Goal: Use online tool/utility: Utilize a website feature to perform a specific function

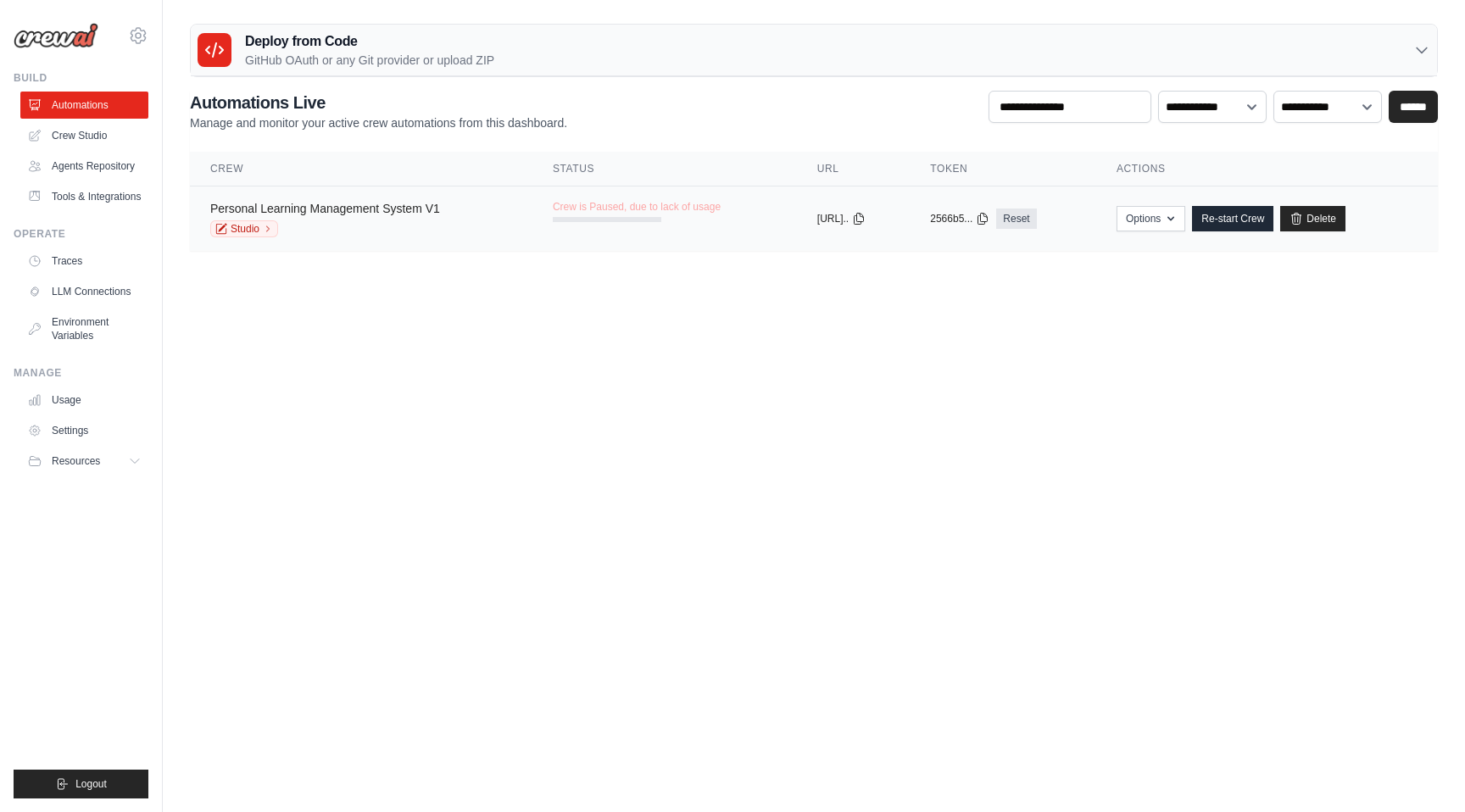
click at [335, 211] on link "Personal Learning Management System V1" at bounding box center [325, 209] width 230 height 14
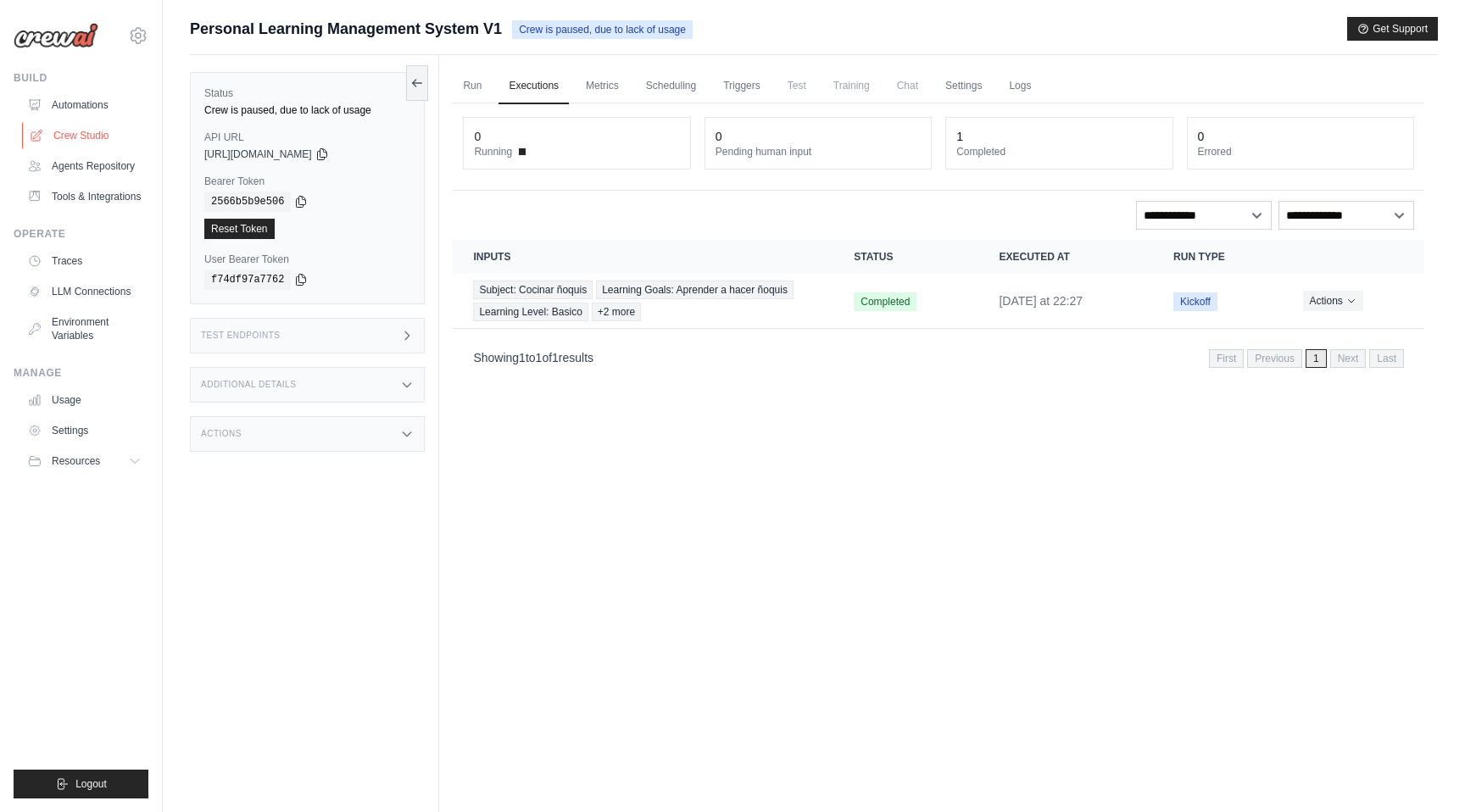
click at [63, 134] on link "Crew Studio" at bounding box center [86, 135] width 128 height 27
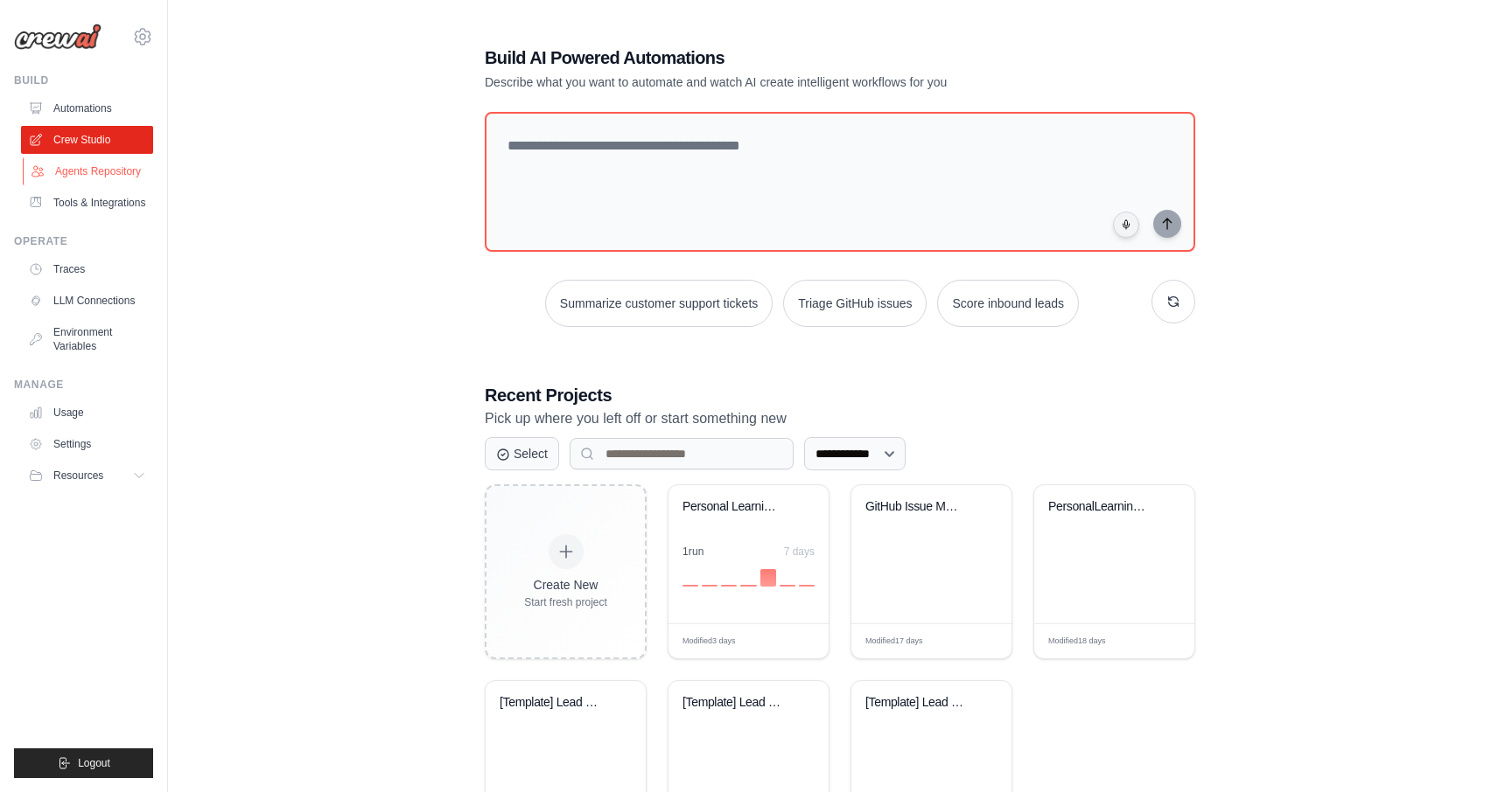
click at [78, 174] on link "Agents Repository" at bounding box center [89, 171] width 132 height 28
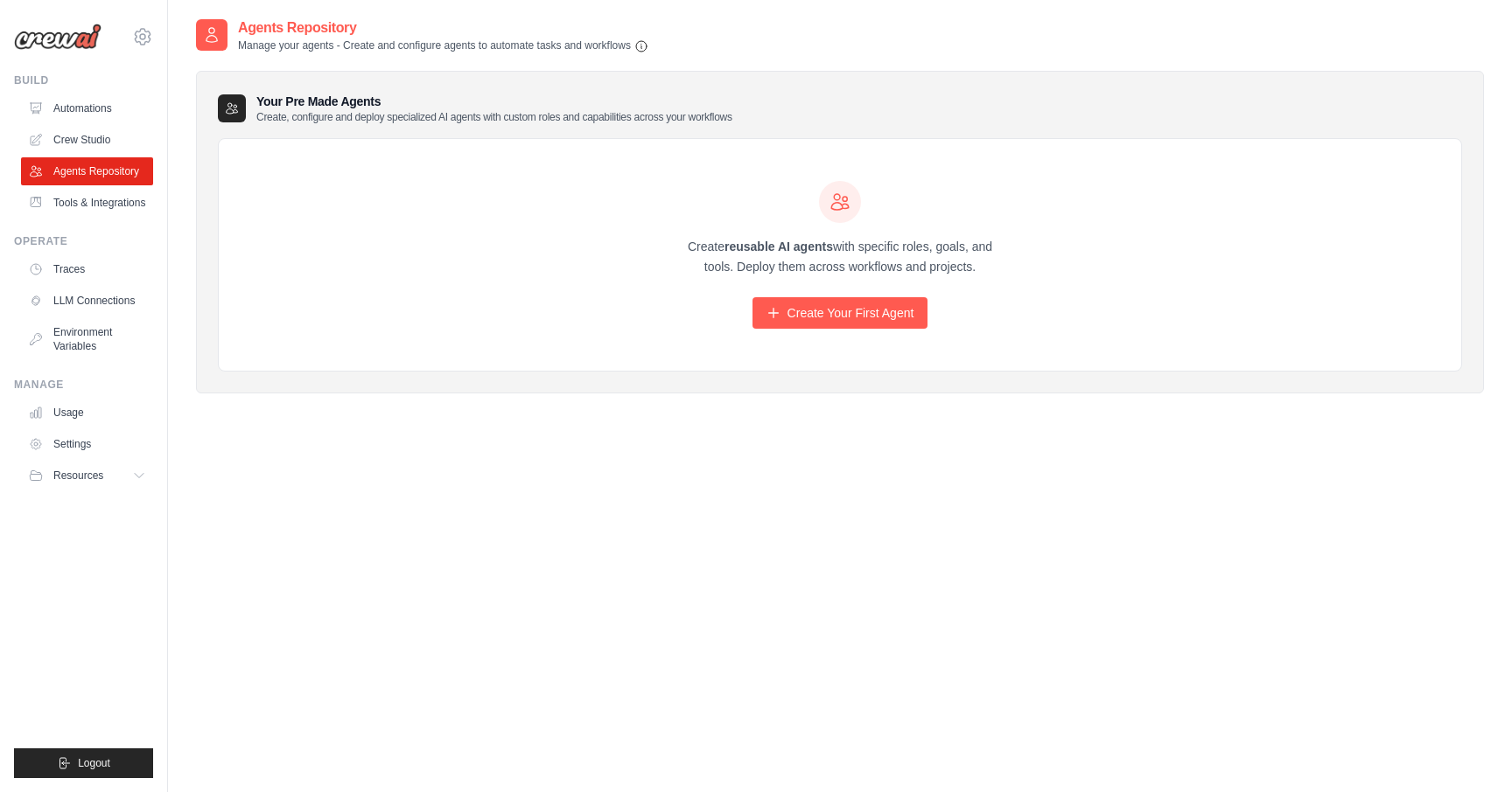
click at [858, 285] on div "Create reusable AI agents with specific roles, goals, and tools. Deploy them ac…" at bounding box center [840, 255] width 336 height 148
click at [76, 137] on link "Crew Studio" at bounding box center [89, 140] width 132 height 28
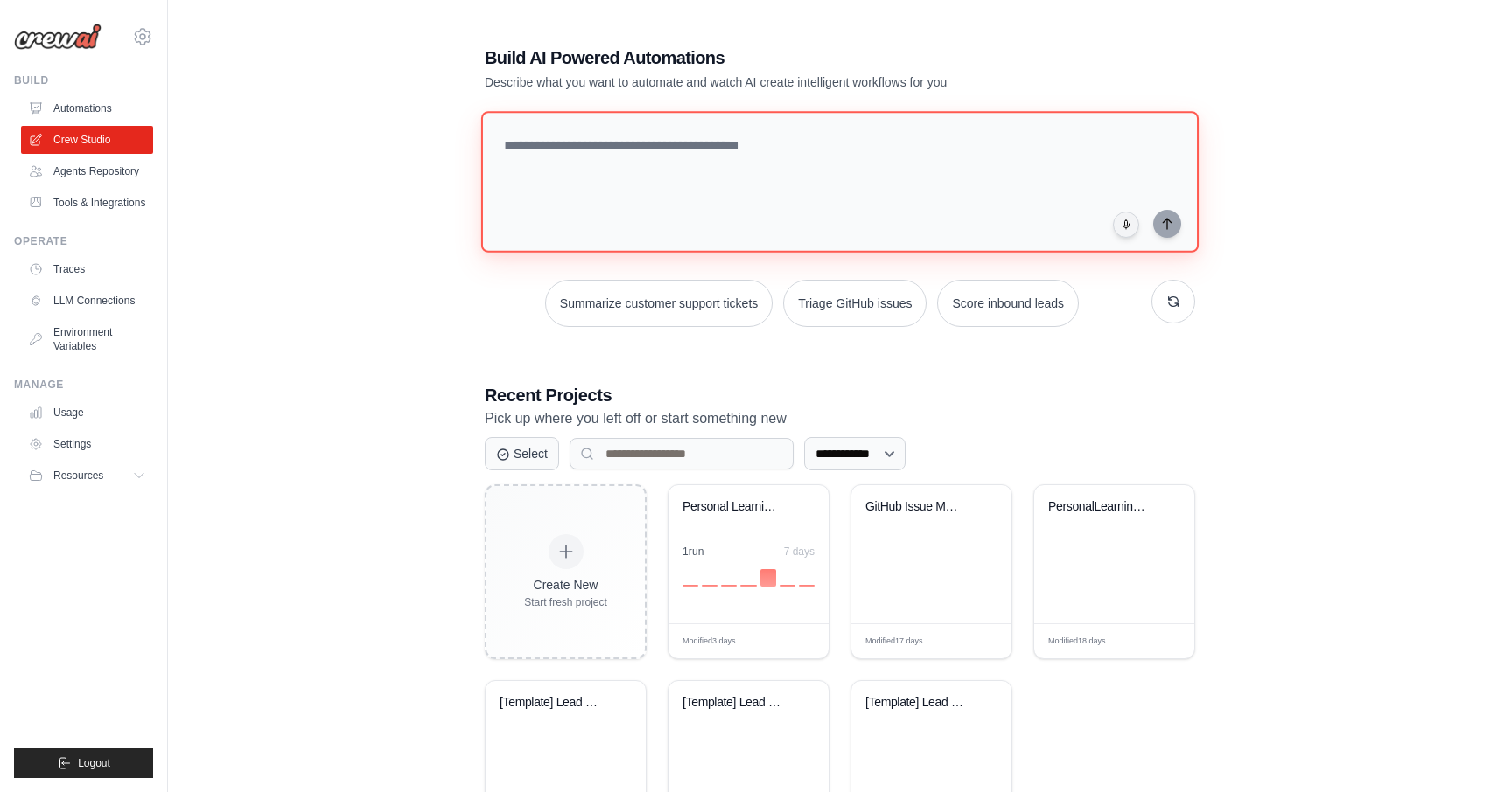
click at [676, 148] on textarea at bounding box center [840, 181] width 718 height 141
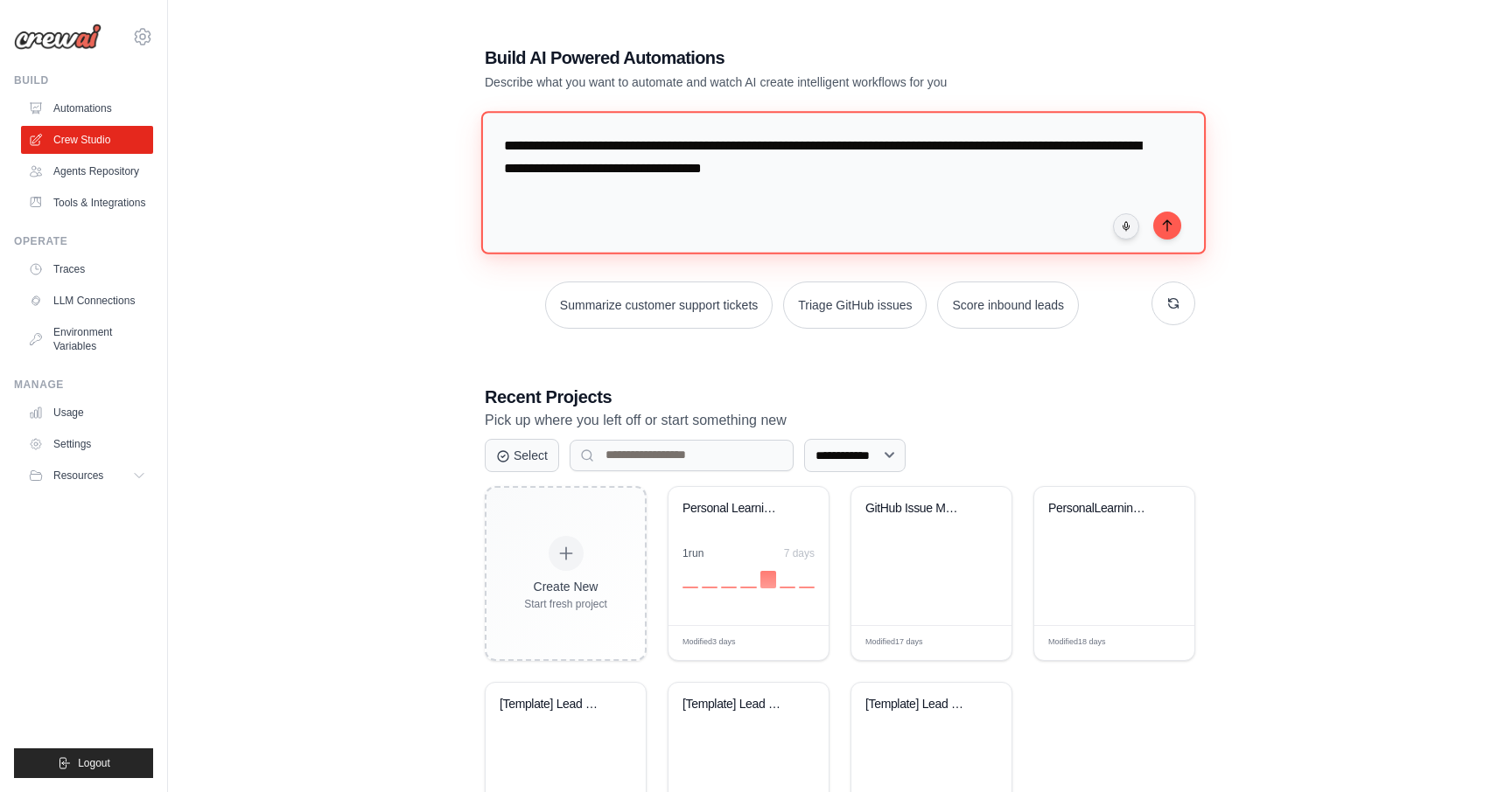
click at [901, 172] on textarea "**********" at bounding box center [843, 182] width 725 height 142
click at [930, 164] on textarea "**********" at bounding box center [843, 182] width 725 height 142
click at [902, 169] on textarea "**********" at bounding box center [843, 182] width 725 height 142
click at [880, 169] on textarea "**********" at bounding box center [843, 182] width 725 height 142
type textarea "**********"
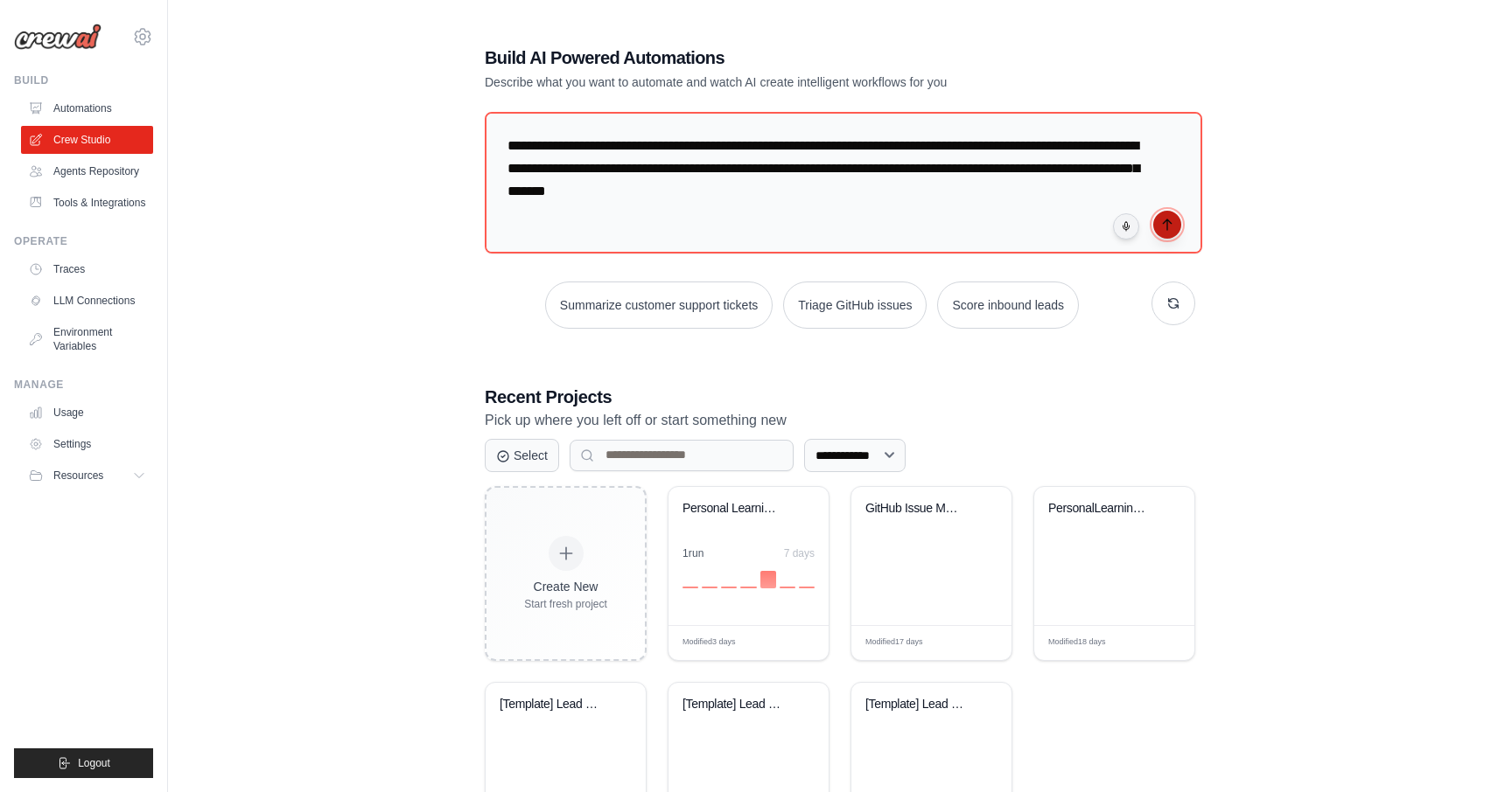
click at [1175, 234] on button "submit" at bounding box center [1168, 225] width 28 height 28
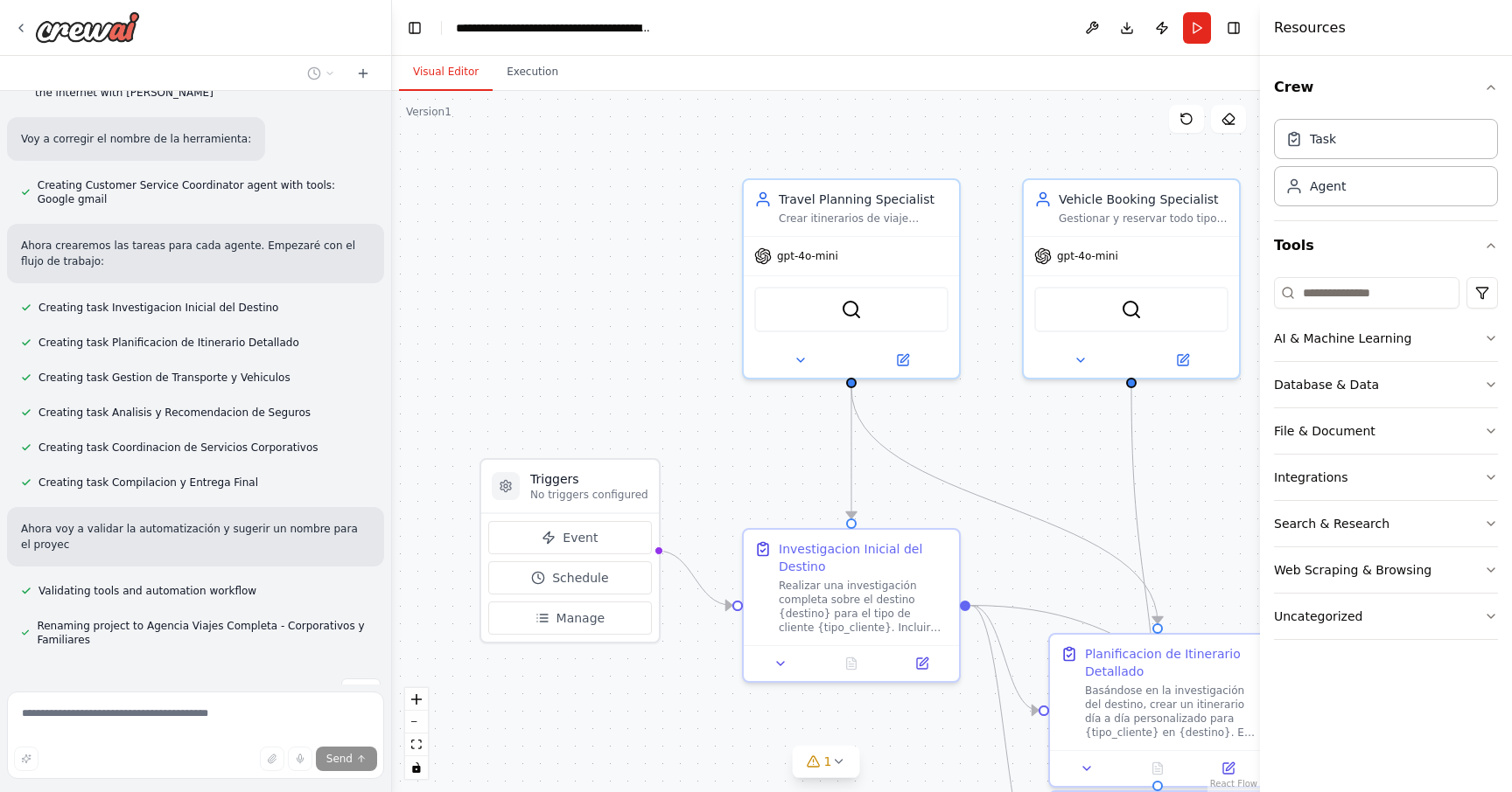
scroll to position [938, 0]
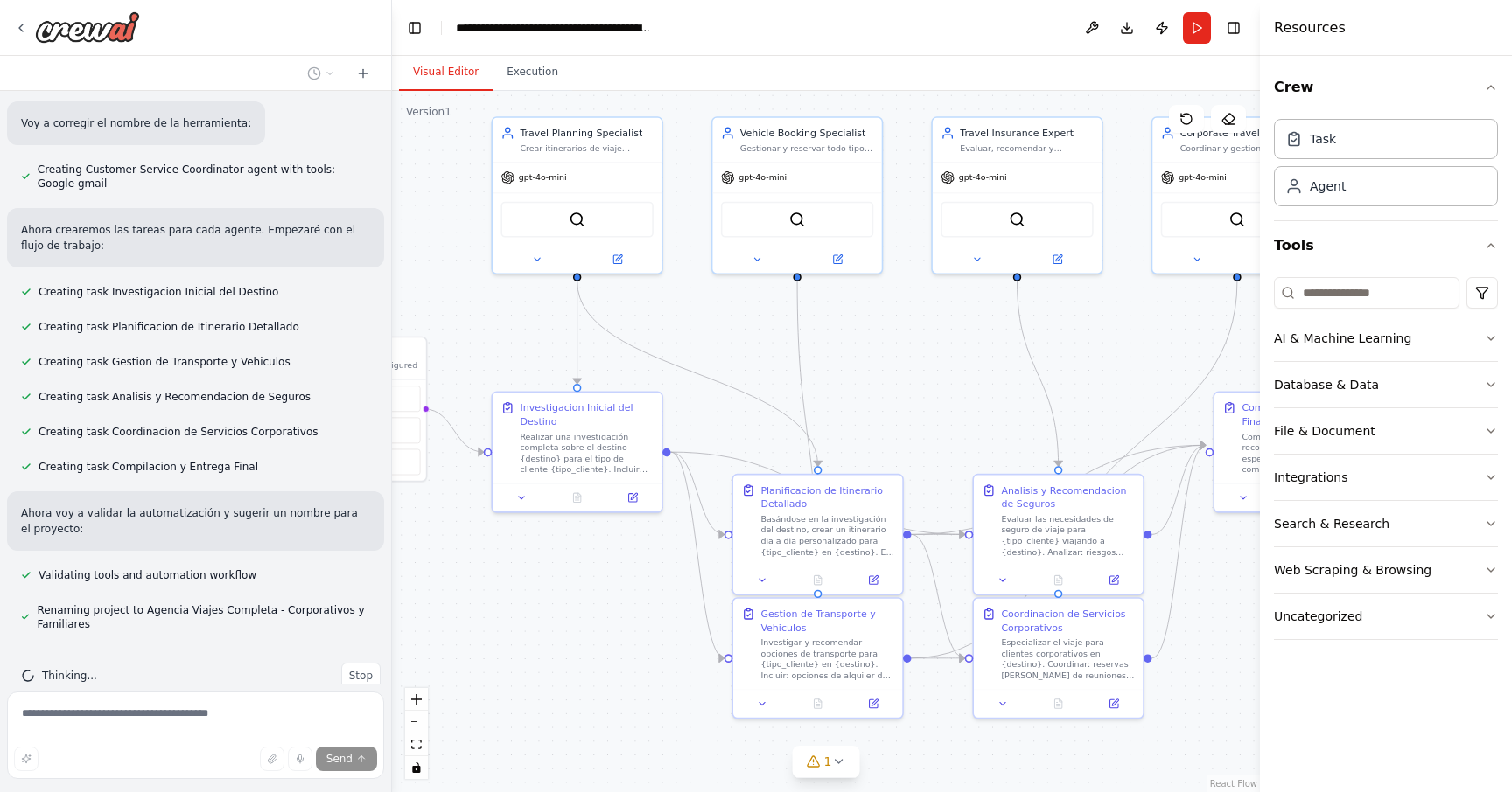
drag, startPoint x: 1035, startPoint y: 406, endPoint x: 726, endPoint y: 336, distance: 316.8
click at [726, 336] on div ".deletable-edge-delete-btn { width: 20px; height: 20px; border: 0px solid #ffff…" at bounding box center [826, 442] width 868 height 702
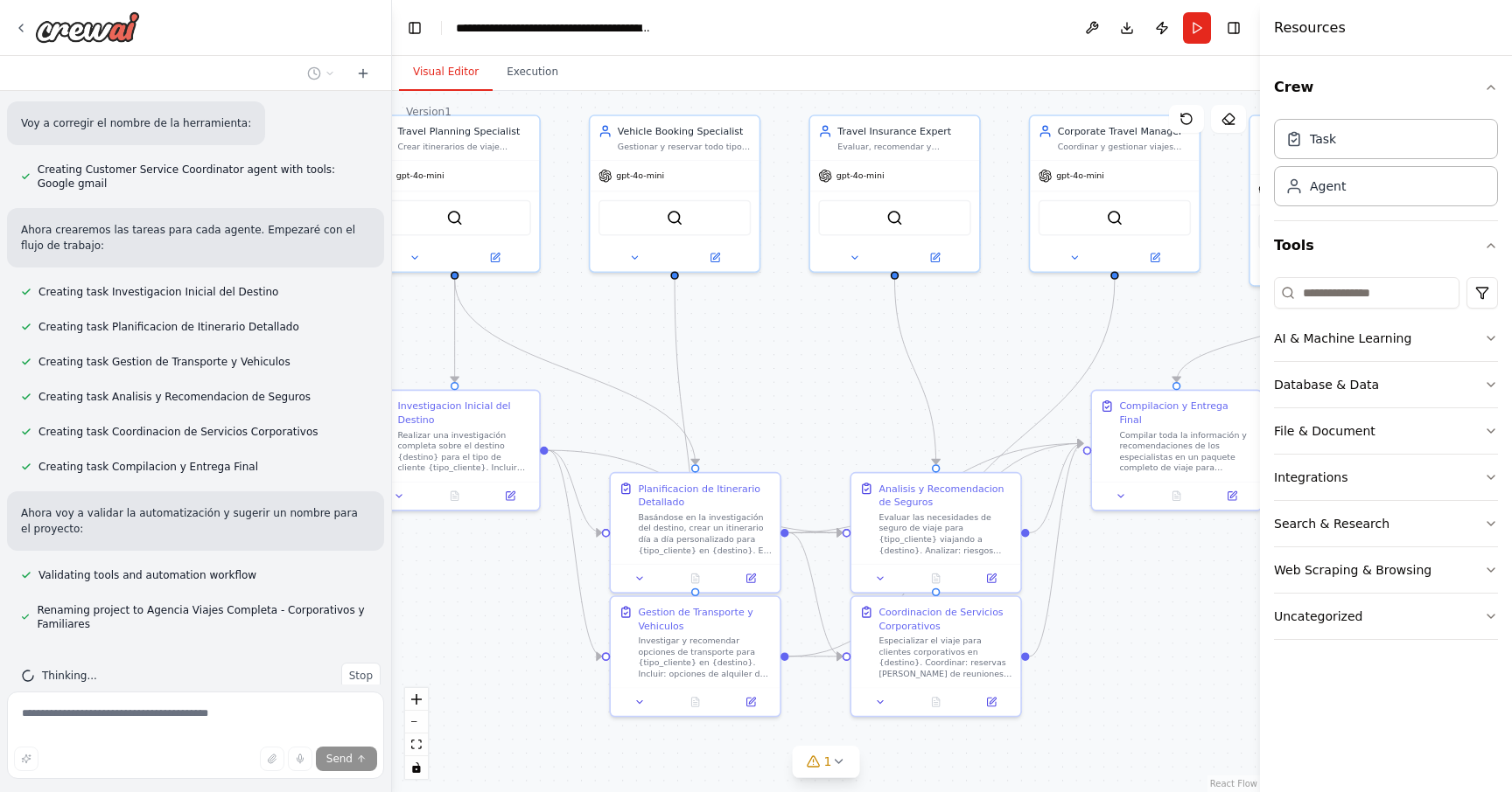
drag, startPoint x: 958, startPoint y: 371, endPoint x: 836, endPoint y: 371, distance: 122.0
click at [836, 371] on div ".deletable-edge-delete-btn { width: 20px; height: 20px; border: 0px solid #ffff…" at bounding box center [826, 442] width 868 height 702
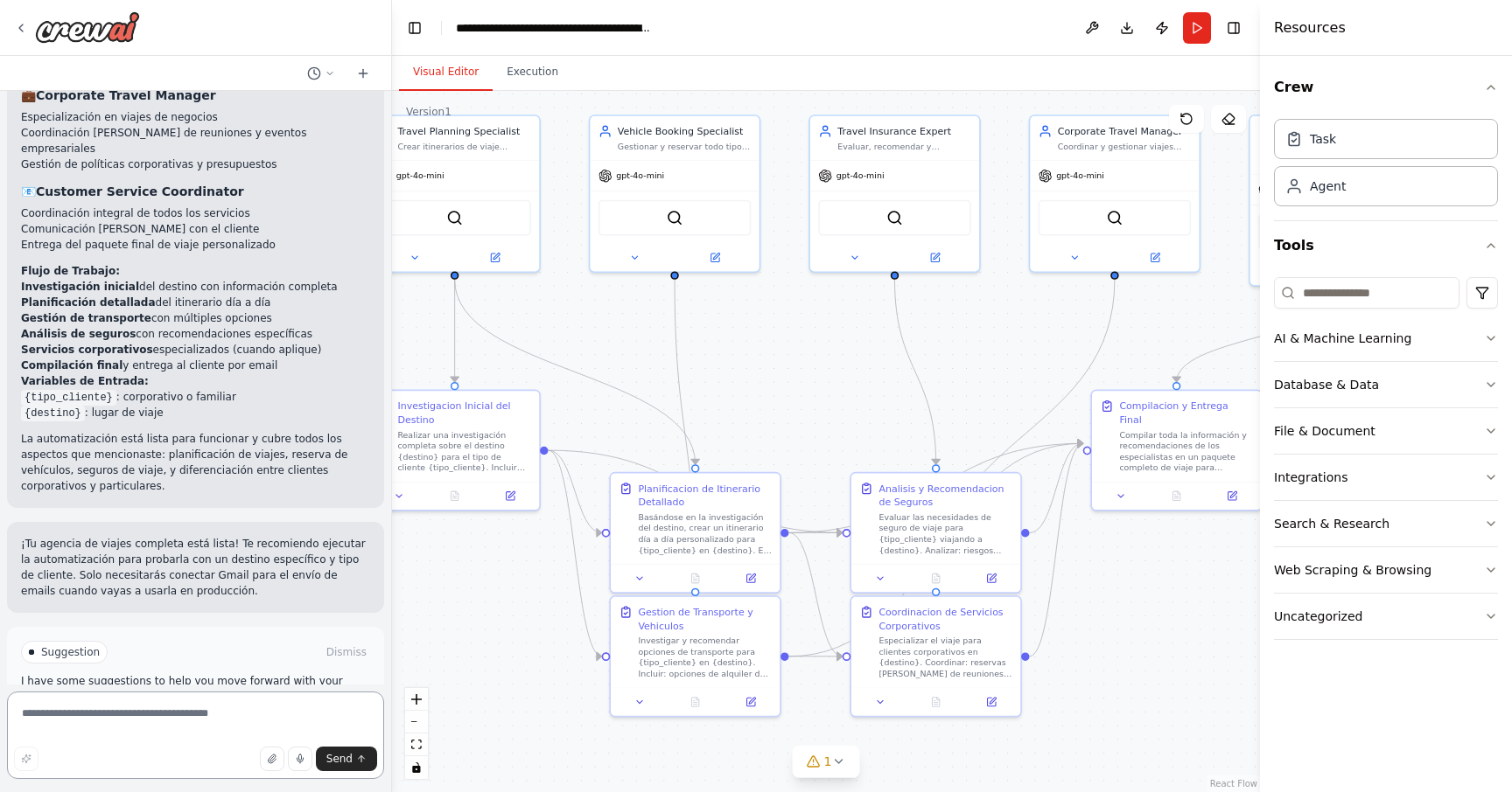
scroll to position [1854, 0]
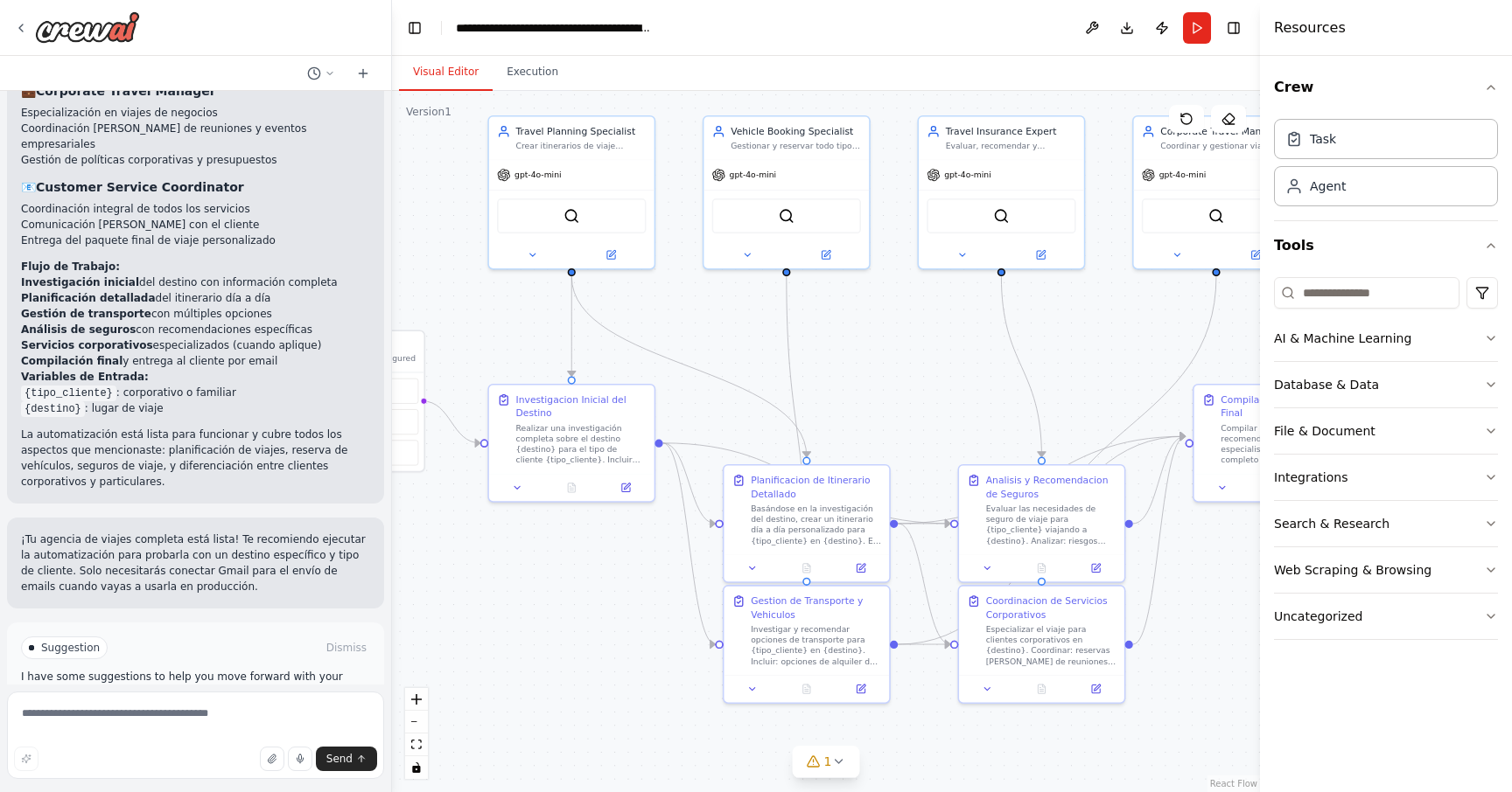
drag, startPoint x: 595, startPoint y: 310, endPoint x: 712, endPoint y: 310, distance: 117.0
click at [712, 310] on div ".deletable-edge-delete-btn { width: 20px; height: 20px; border: 0px solid #ffff…" at bounding box center [826, 442] width 868 height 702
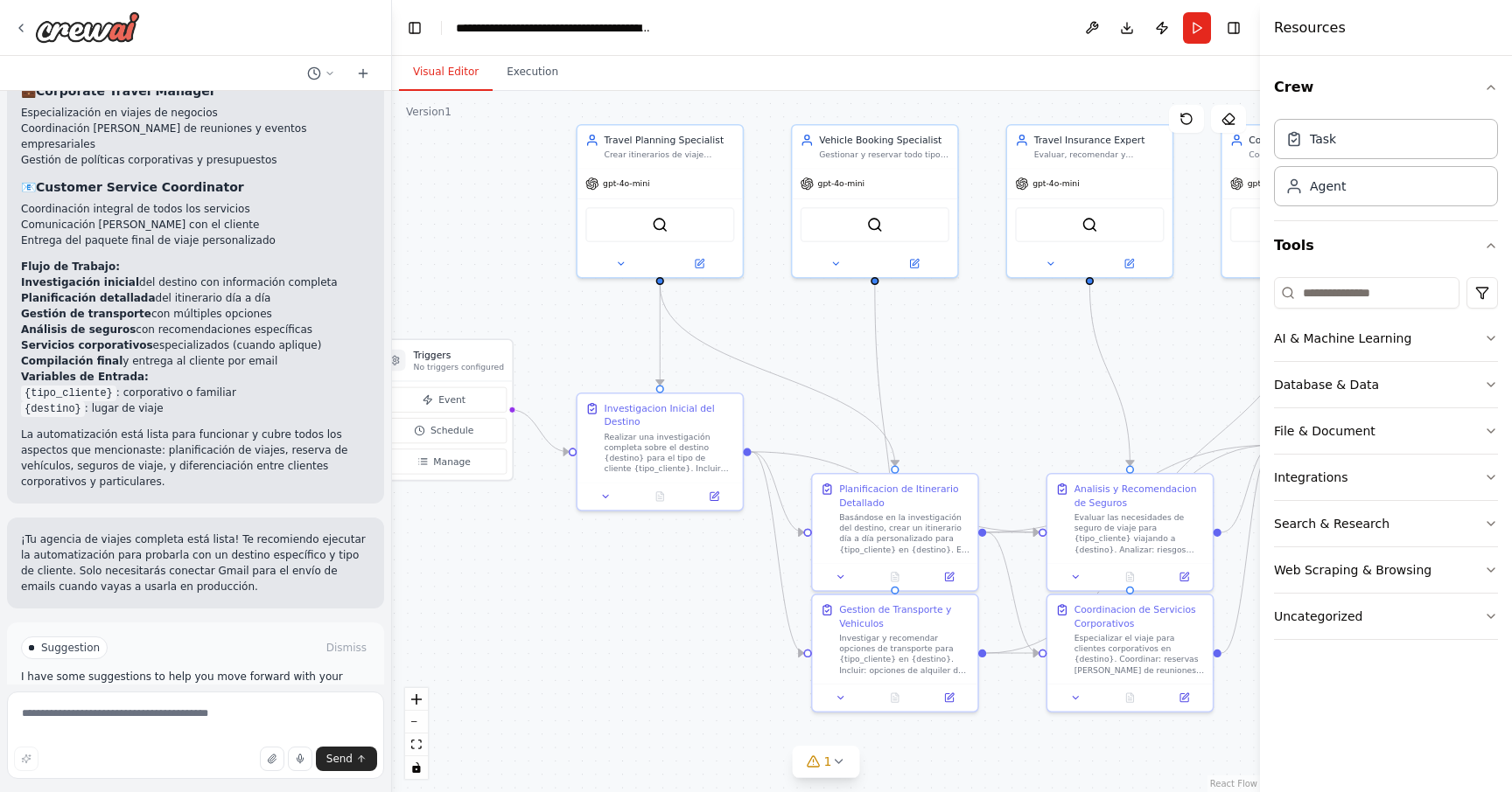
drag, startPoint x: 670, startPoint y: 309, endPoint x: 722, endPoint y: 330, distance: 56.1
click at [722, 330] on div ".deletable-edge-delete-btn { width: 20px; height: 20px; border: 0px solid #ffff…" at bounding box center [826, 442] width 868 height 702
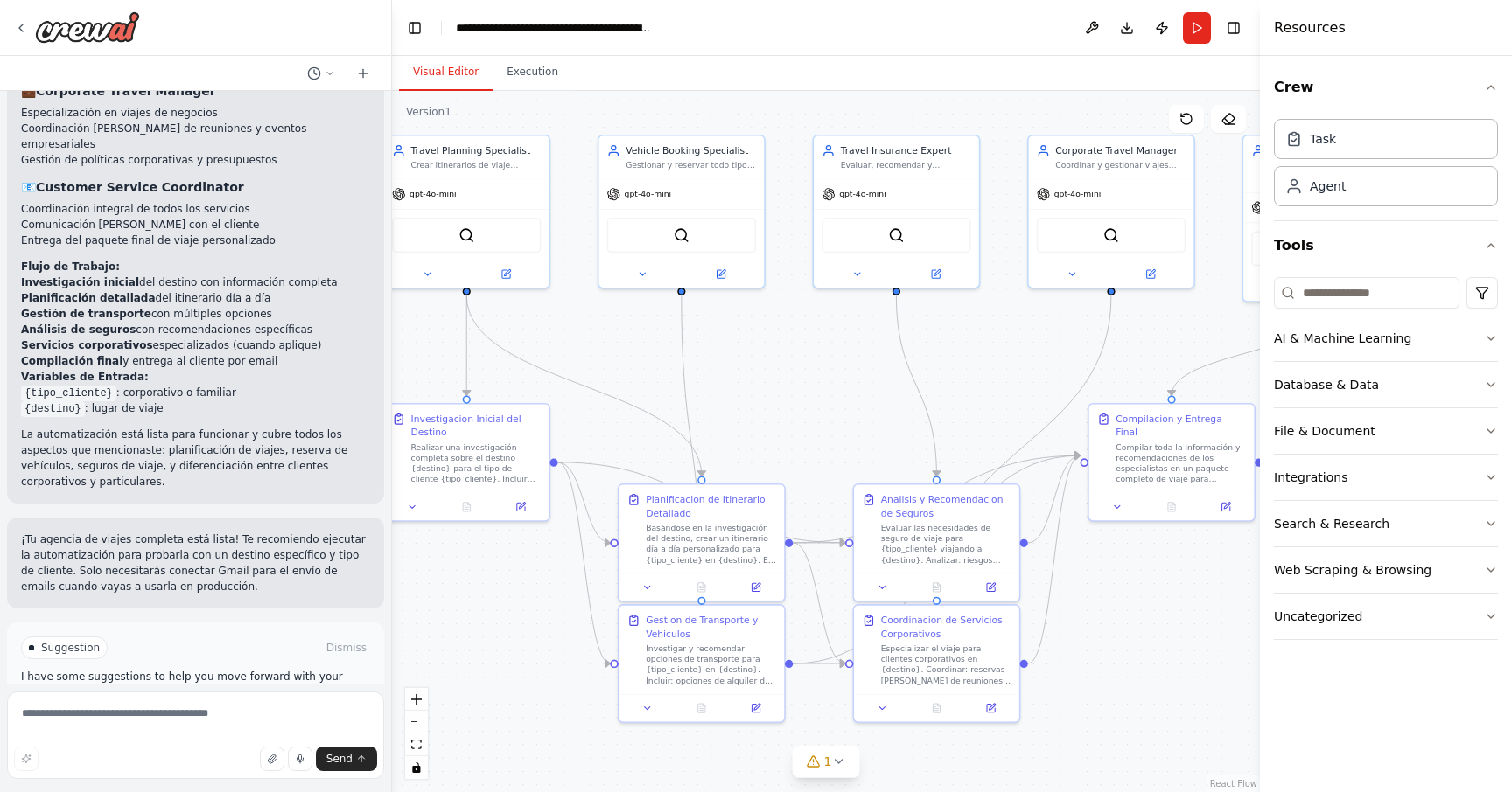
drag, startPoint x: 997, startPoint y: 367, endPoint x: 812, endPoint y: 362, distance: 185.1
click at [811, 362] on div ".deletable-edge-delete-btn { width: 20px; height: 20px; border: 0px solid #ffff…" at bounding box center [826, 442] width 868 height 702
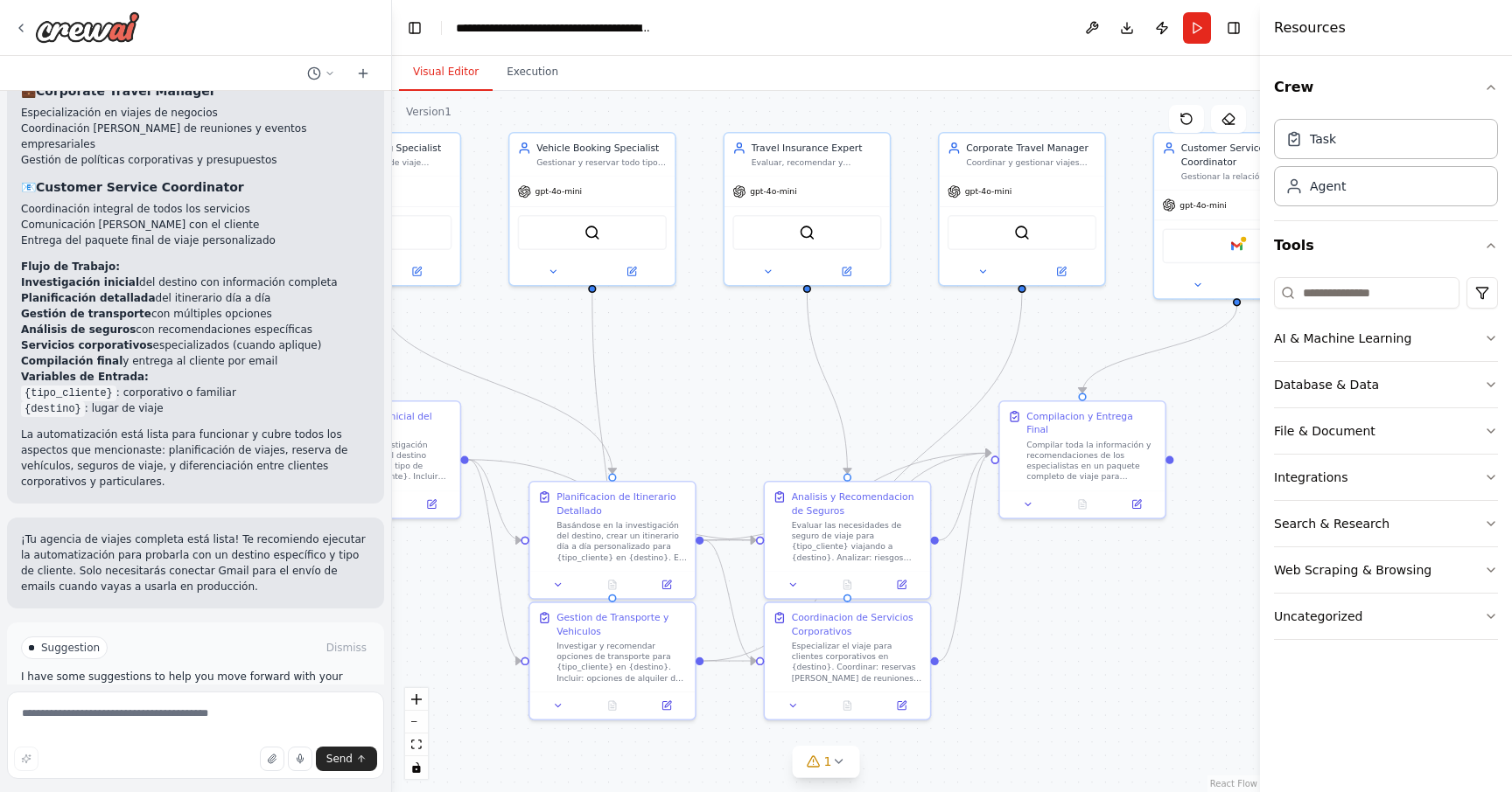
drag, startPoint x: 762, startPoint y: 356, endPoint x: 610, endPoint y: 356, distance: 152.0
click at [610, 356] on div ".deletable-edge-delete-btn { width: 20px; height: 20px; border: 0px solid #ffff…" at bounding box center [826, 442] width 868 height 702
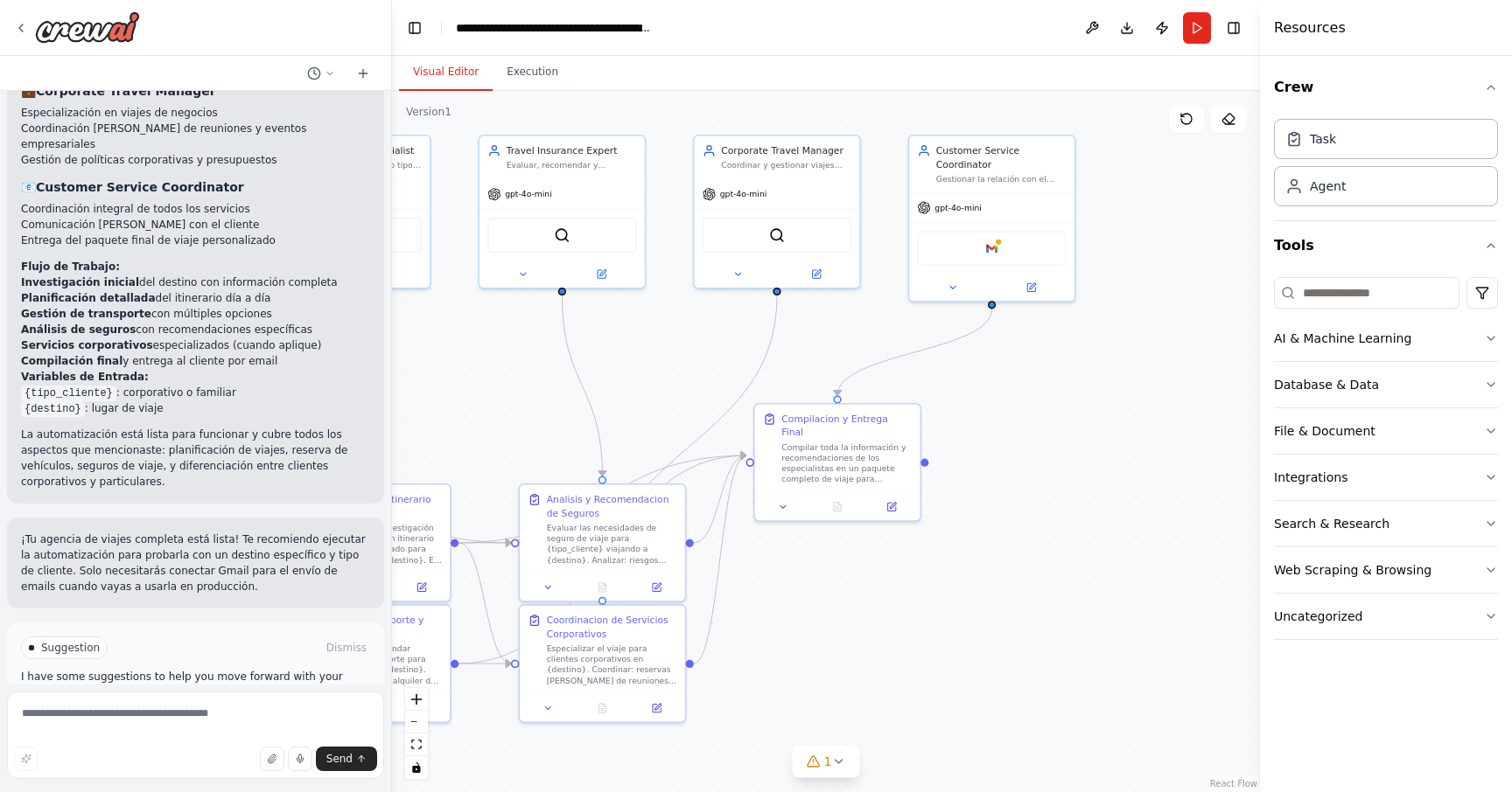
drag, startPoint x: 858, startPoint y: 321, endPoint x: 703, endPoint y: 324, distance: 155.0
click at [703, 324] on div ".deletable-edge-delete-btn { width: 20px; height: 20px; border: 0px solid #ffff…" at bounding box center [826, 442] width 868 height 702
click at [1023, 436] on div ".deletable-edge-delete-btn { width: 20px; height: 20px; border: 0px solid #ffff…" at bounding box center [826, 442] width 868 height 702
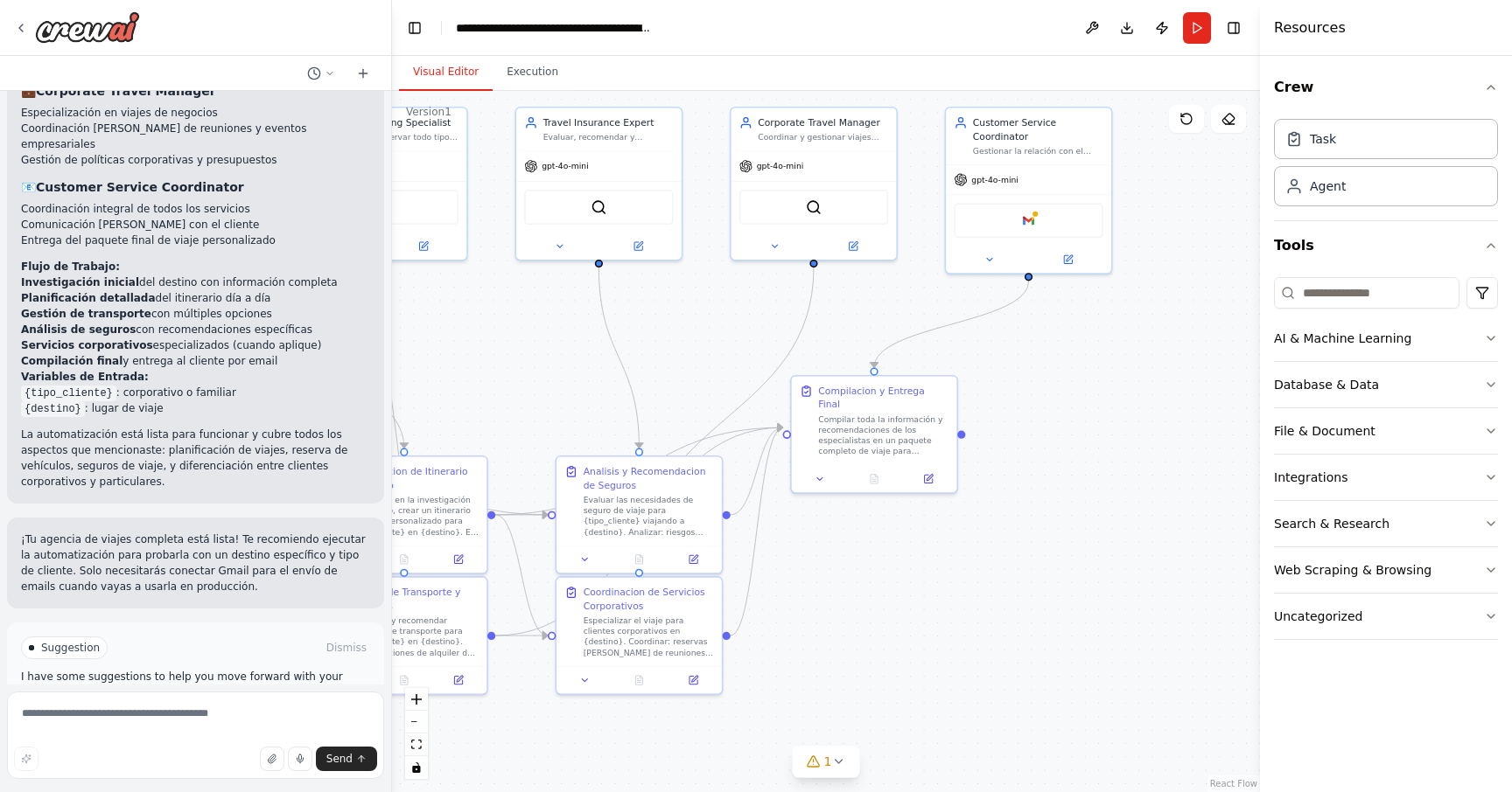
drag, startPoint x: 982, startPoint y: 589, endPoint x: 1216, endPoint y: 443, distance: 275.8
click at [1215, 444] on div ".deletable-edge-delete-btn { width: 20px; height: 20px; border: 0px solid #ffff…" at bounding box center [826, 442] width 868 height 702
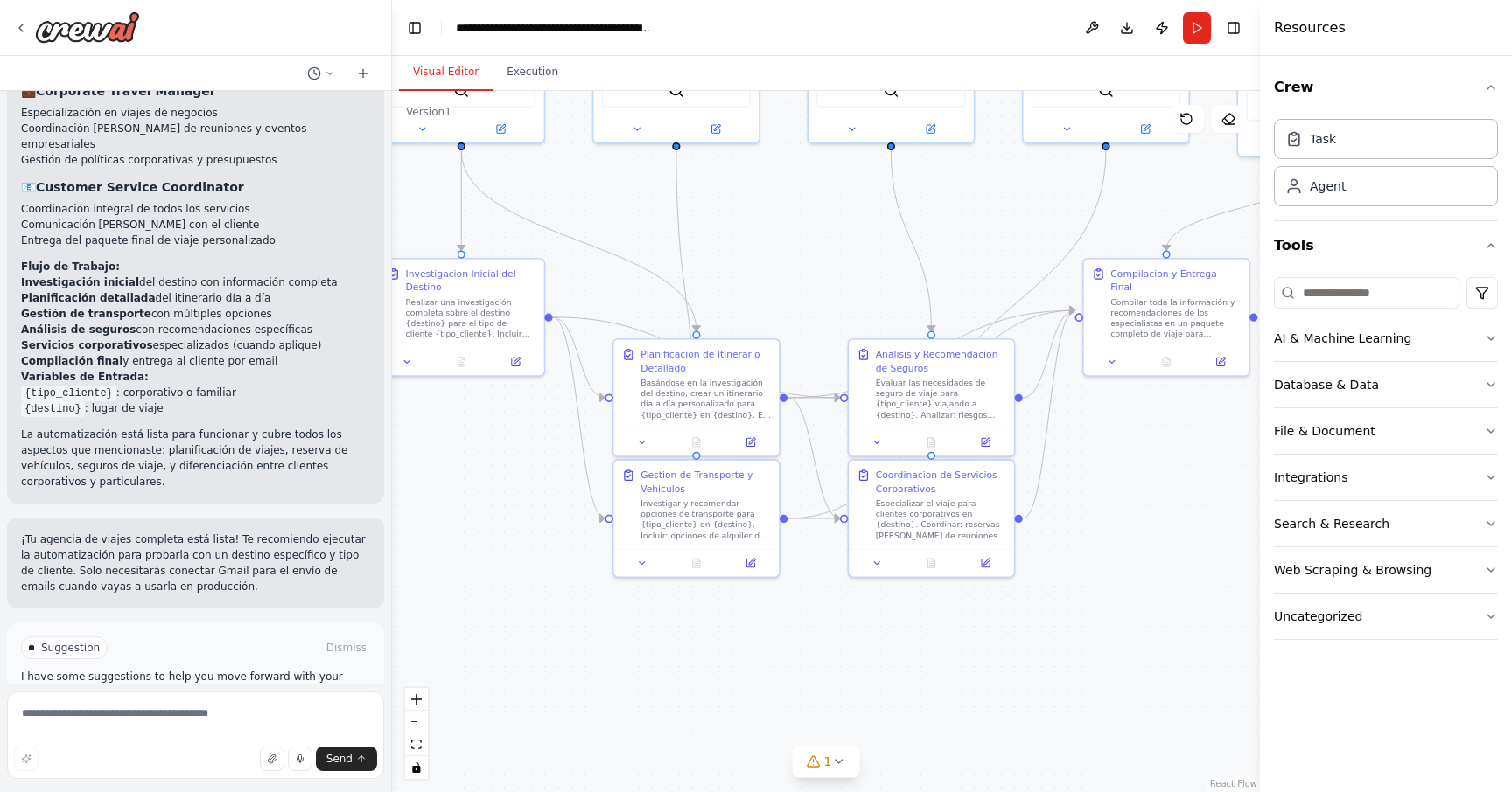
drag, startPoint x: 992, startPoint y: 506, endPoint x: 1097, endPoint y: 508, distance: 105.0
click at [1096, 507] on div ".deletable-edge-delete-btn { width: 20px; height: 20px; border: 0px solid #ffff…" at bounding box center [826, 442] width 868 height 702
drag, startPoint x: 497, startPoint y: 461, endPoint x: 570, endPoint y: 506, distance: 85.8
click at [570, 507] on div ".deletable-edge-delete-btn { width: 20px; height: 20px; border: 0px solid #ffff…" at bounding box center [826, 442] width 868 height 702
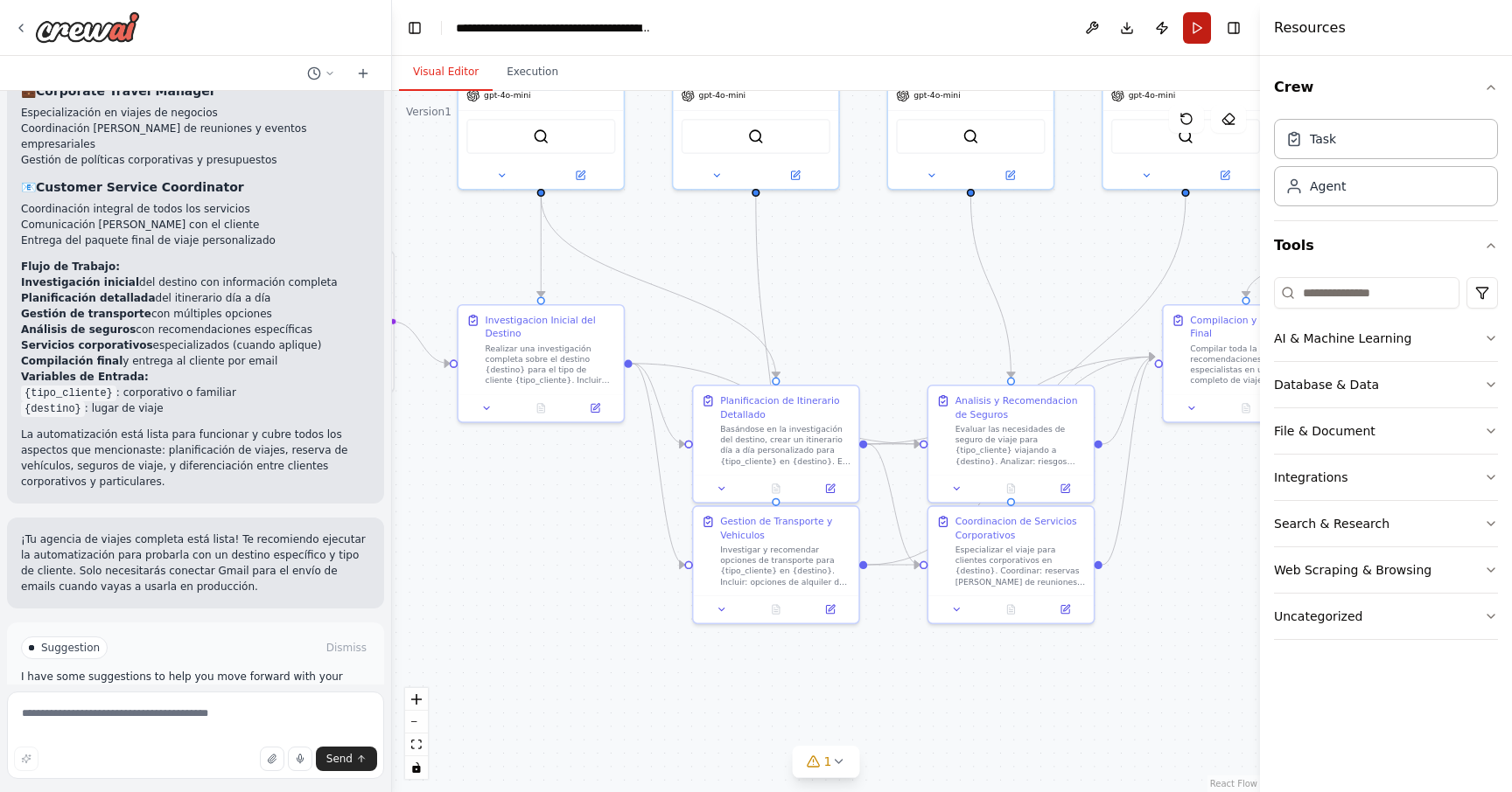
click at [1205, 25] on button "Run" at bounding box center [1197, 28] width 28 height 32
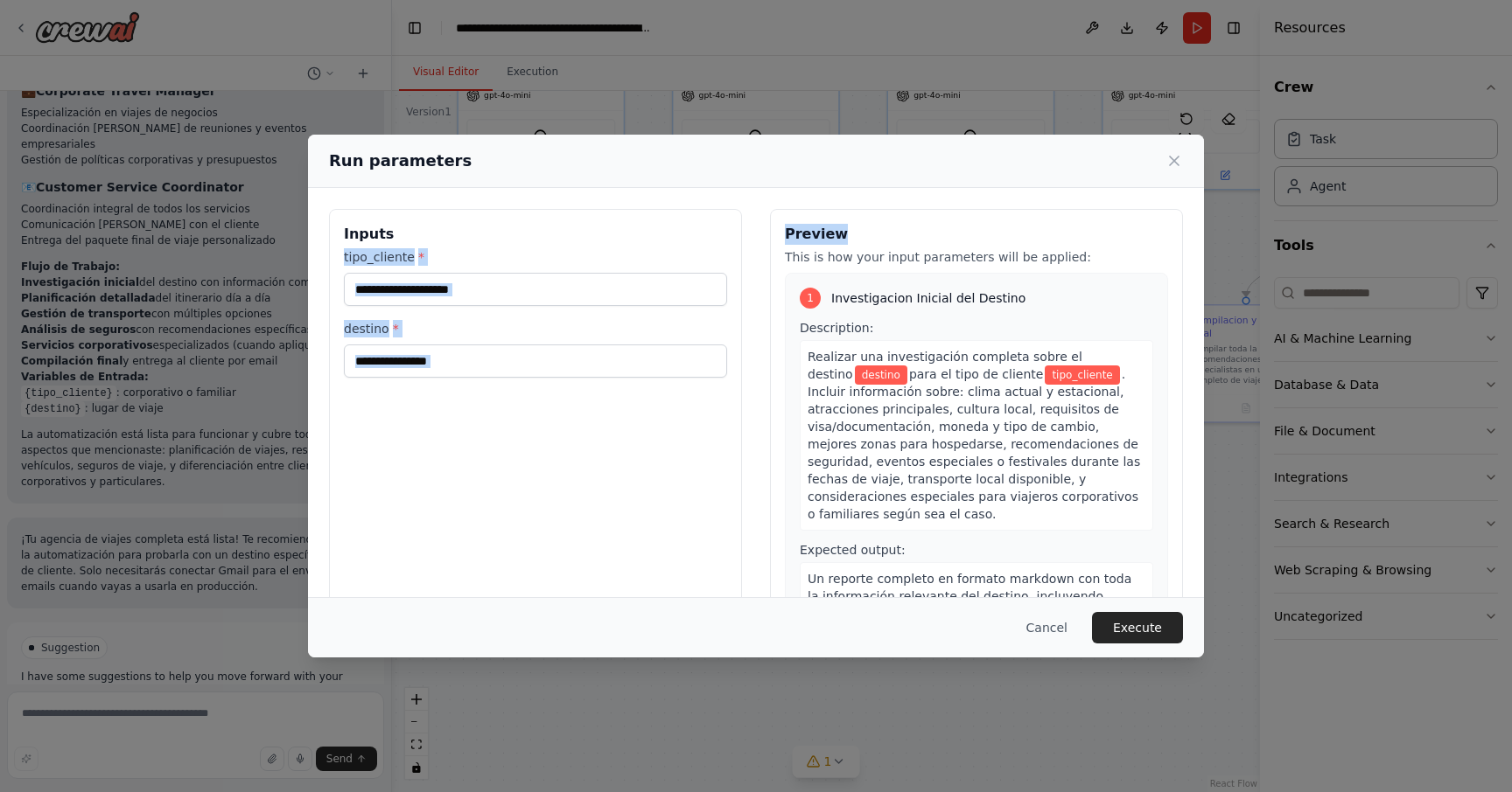
click at [972, 227] on div "Inputs tipo_cliente * destino * Preview This is how your input parameters will …" at bounding box center [756, 416] width 854 height 414
click at [648, 273] on input "tipo_cliente *" at bounding box center [535, 290] width 383 height 33
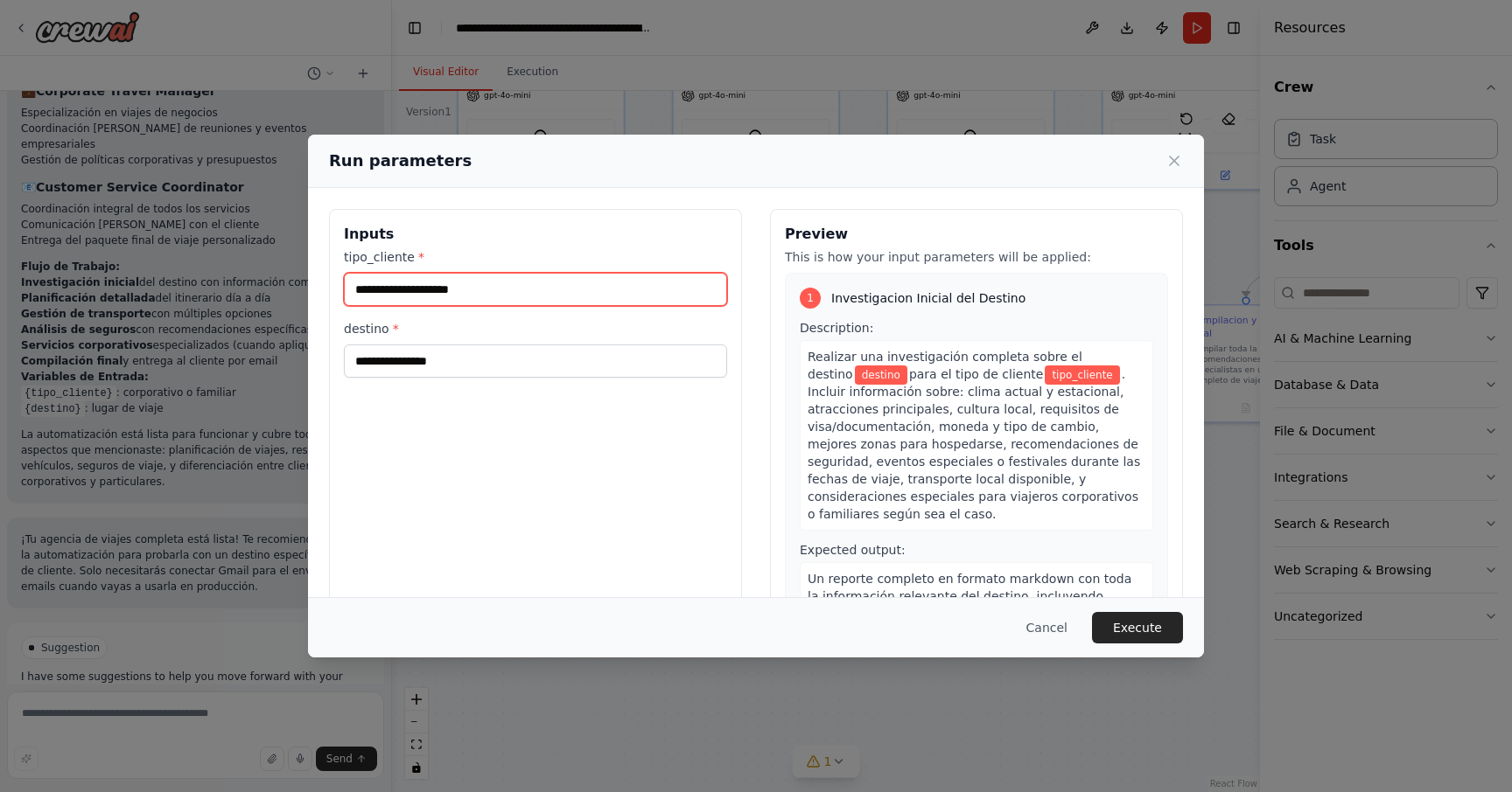
click at [606, 286] on input "tipo_cliente *" at bounding box center [535, 290] width 383 height 33
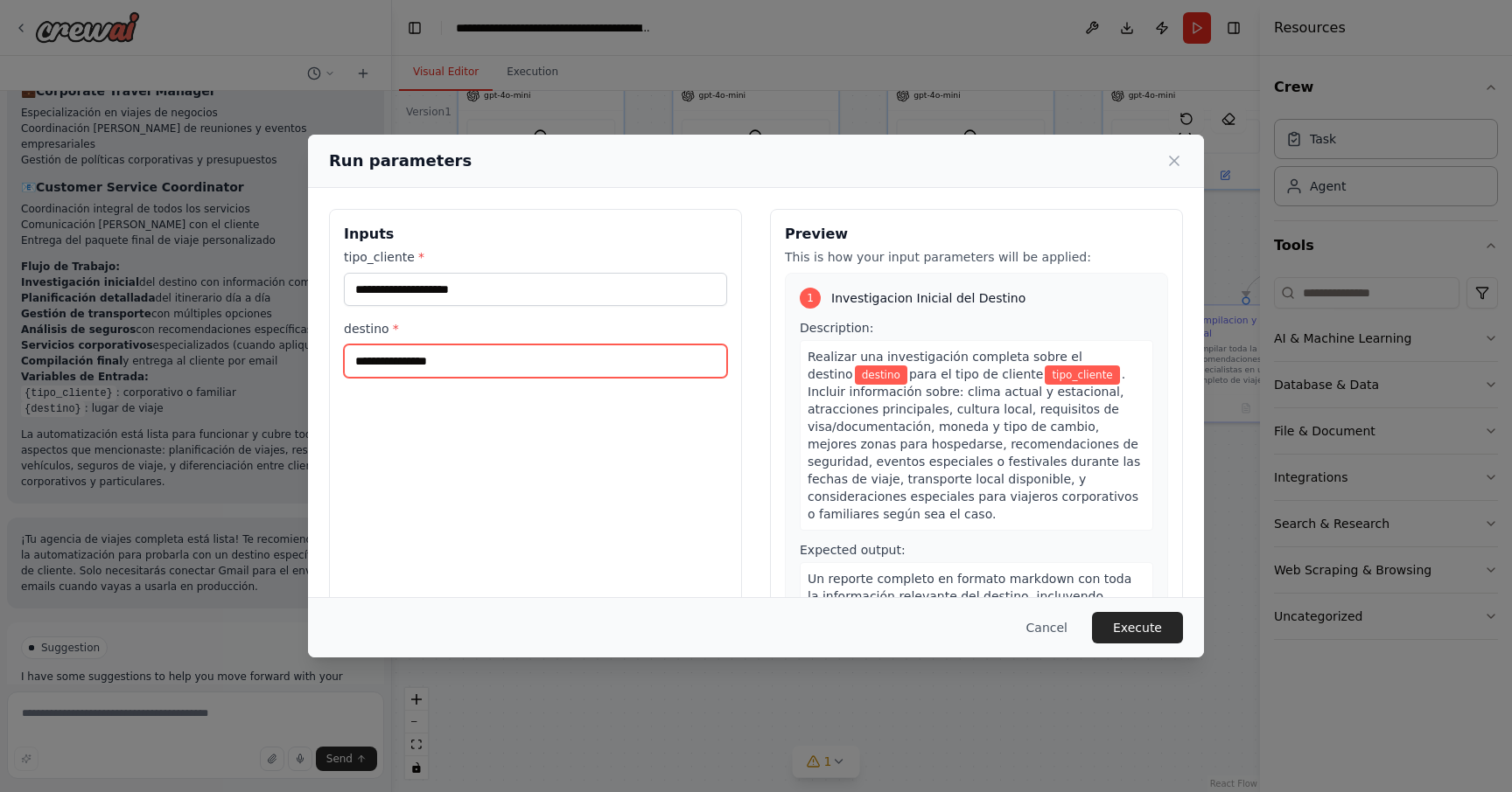
click at [460, 362] on input "destino *" at bounding box center [535, 361] width 383 height 33
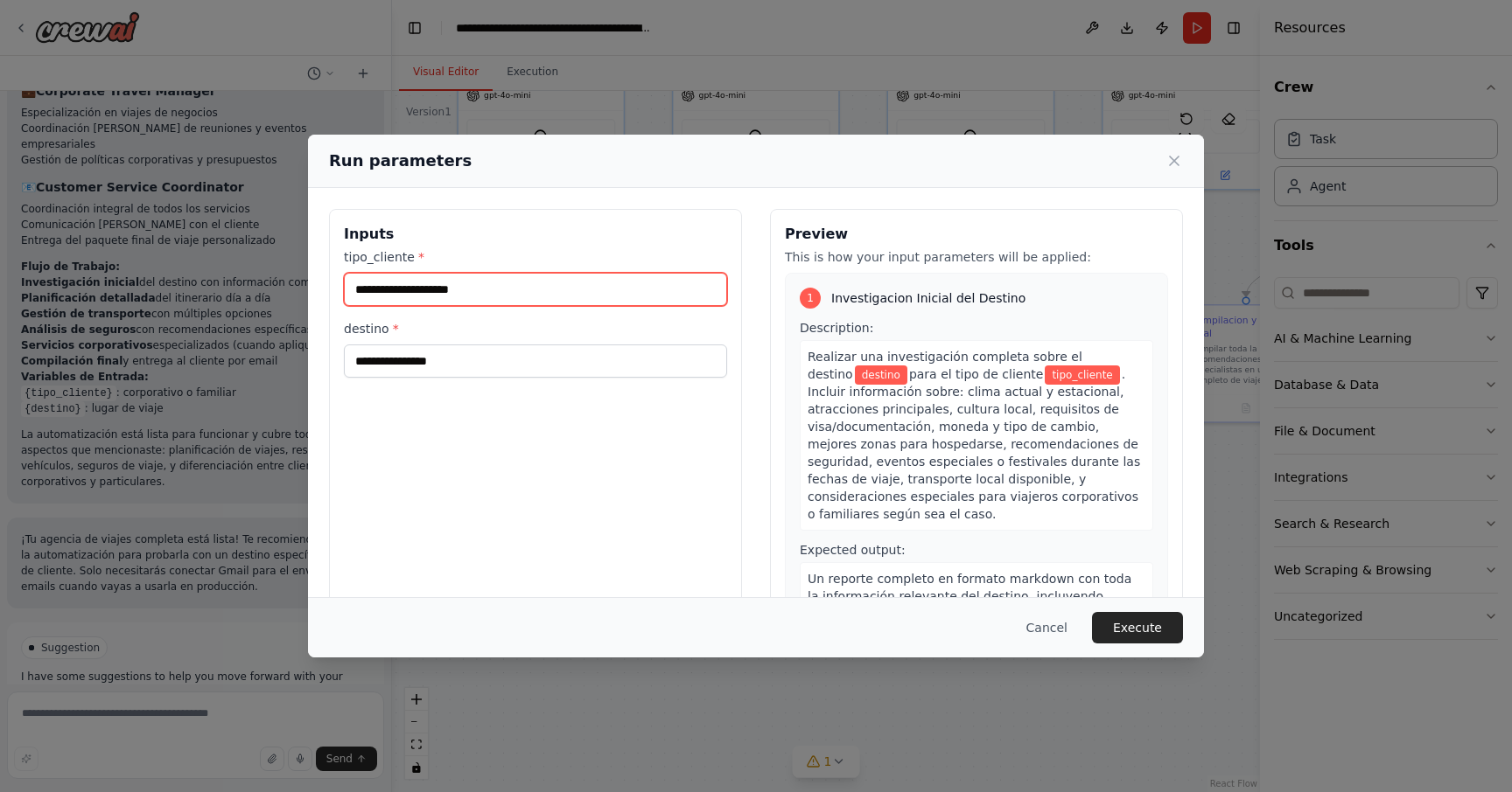
click at [488, 273] on input "tipo_cliente *" at bounding box center [535, 290] width 383 height 33
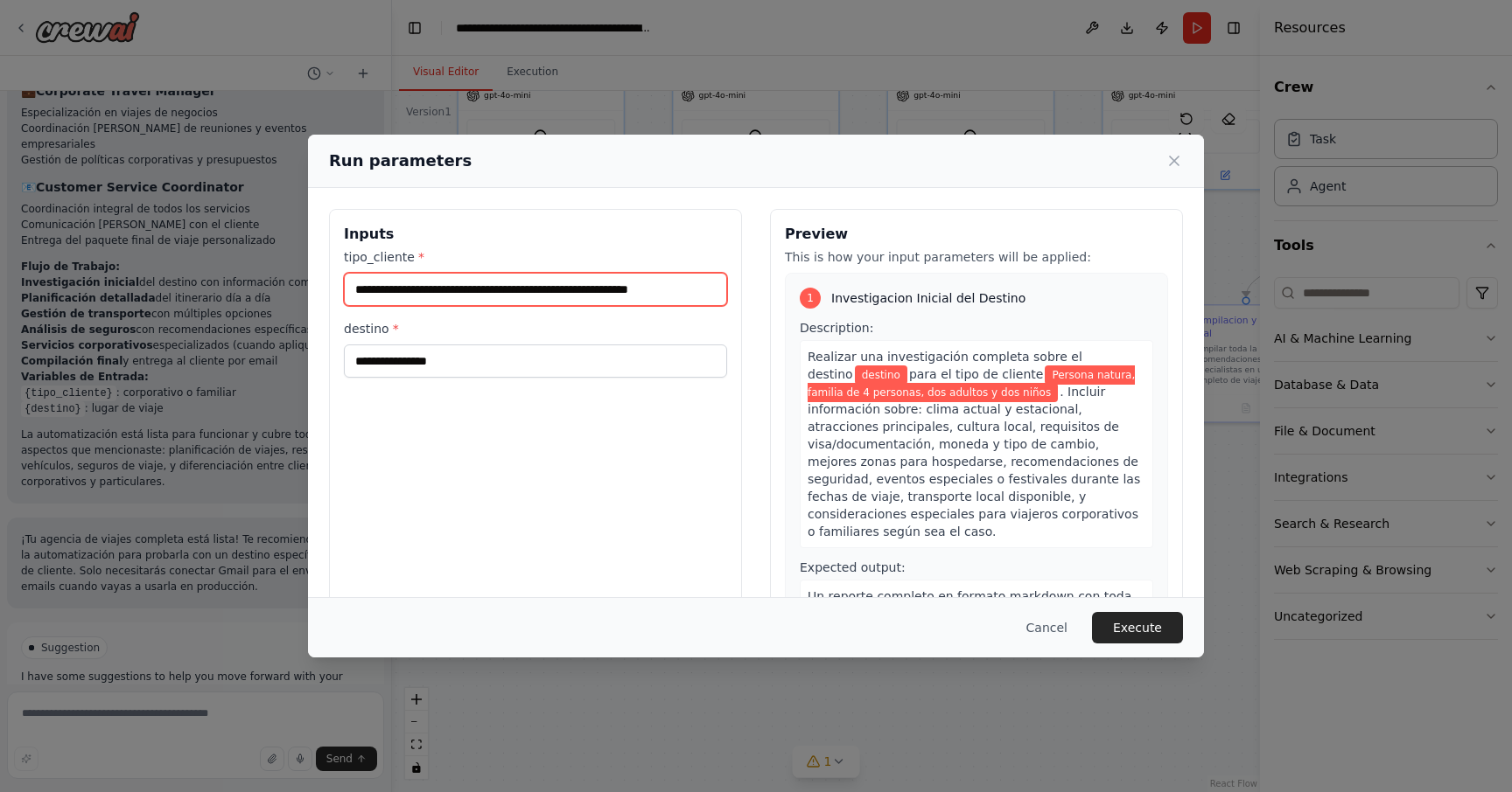
type input "**********"
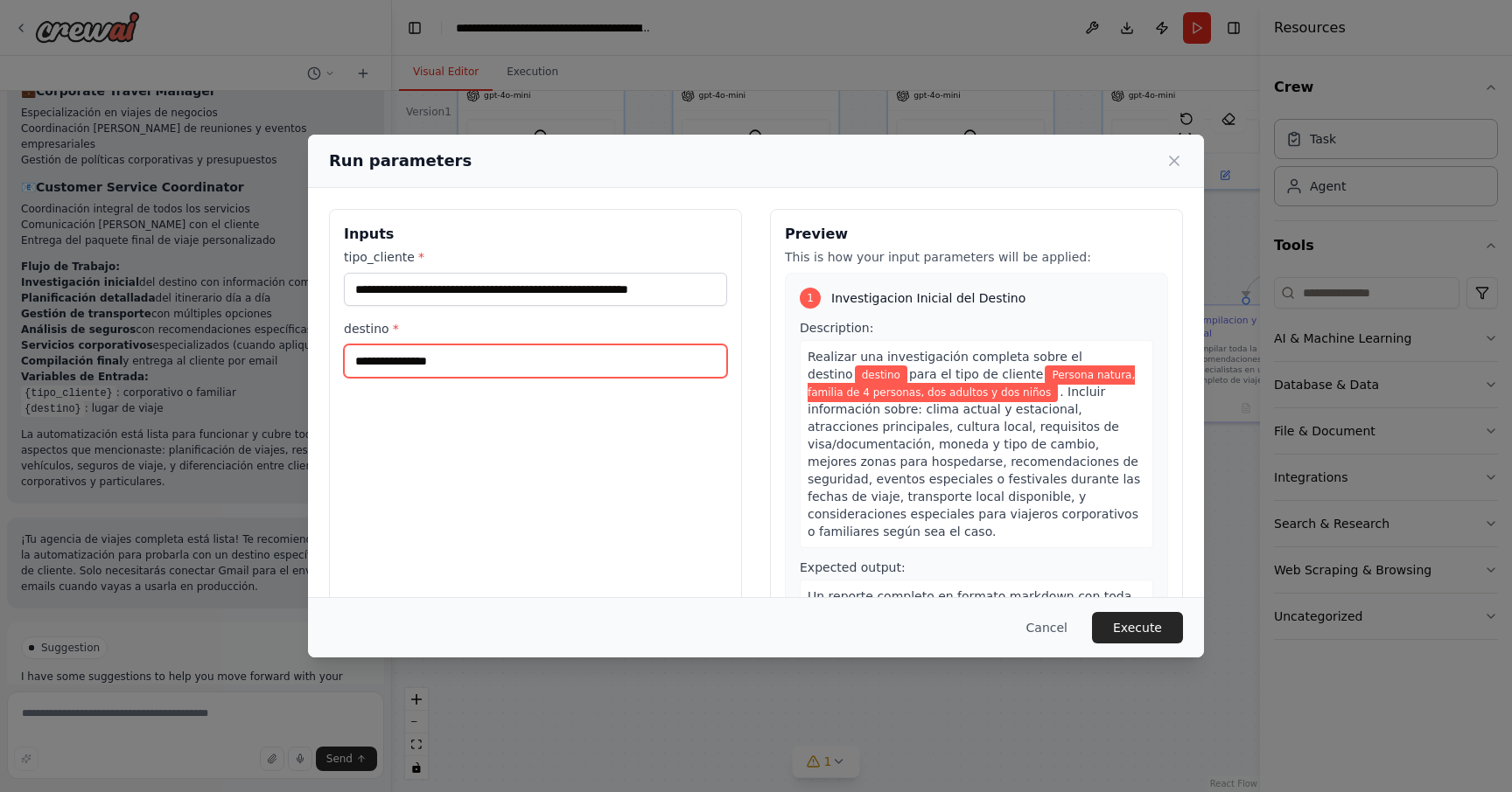
click at [501, 353] on input "destino *" at bounding box center [535, 361] width 383 height 33
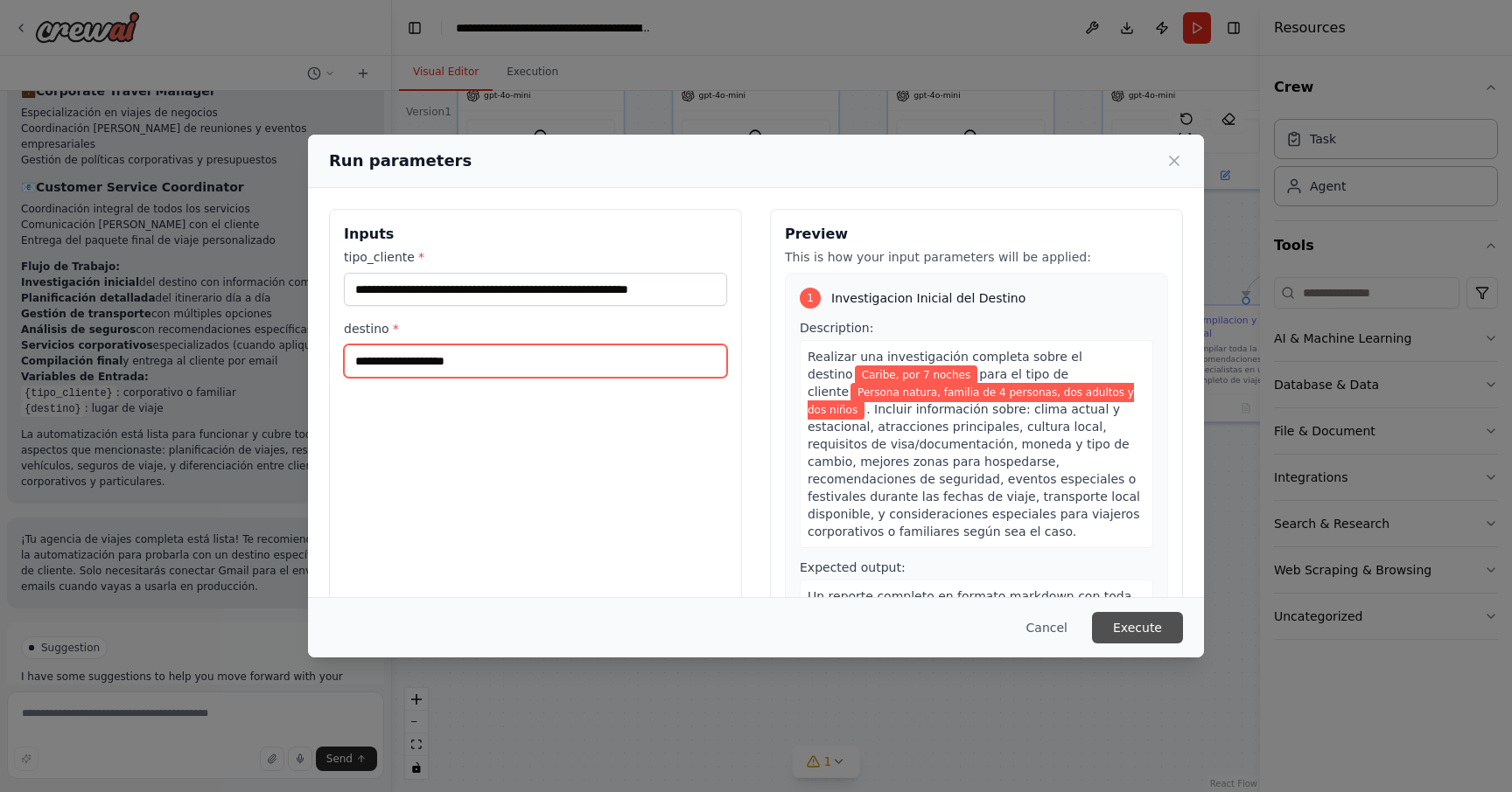
type input "**********"
click at [1143, 630] on button "Execute" at bounding box center [1138, 628] width 91 height 32
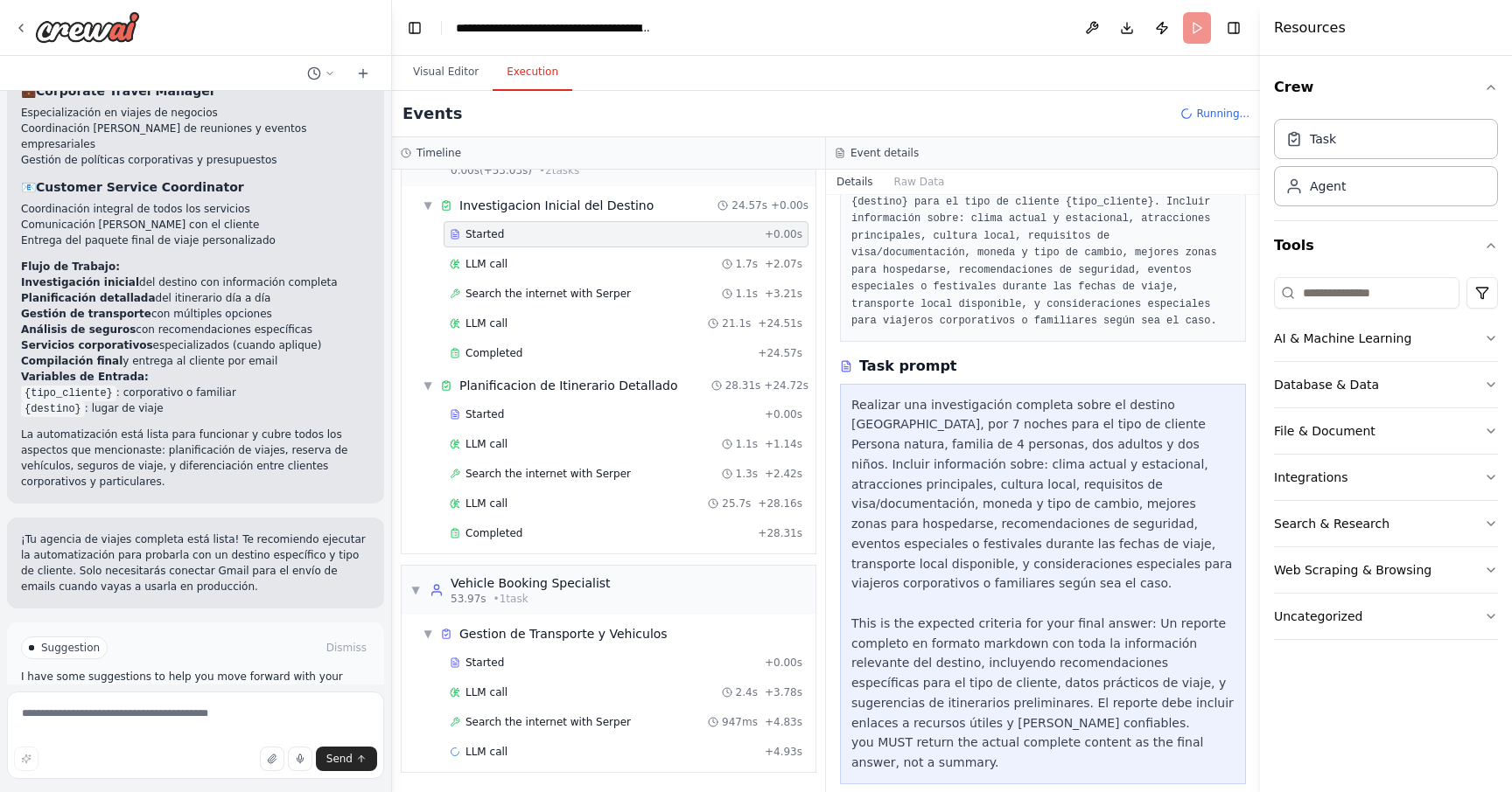
scroll to position [0, 0]
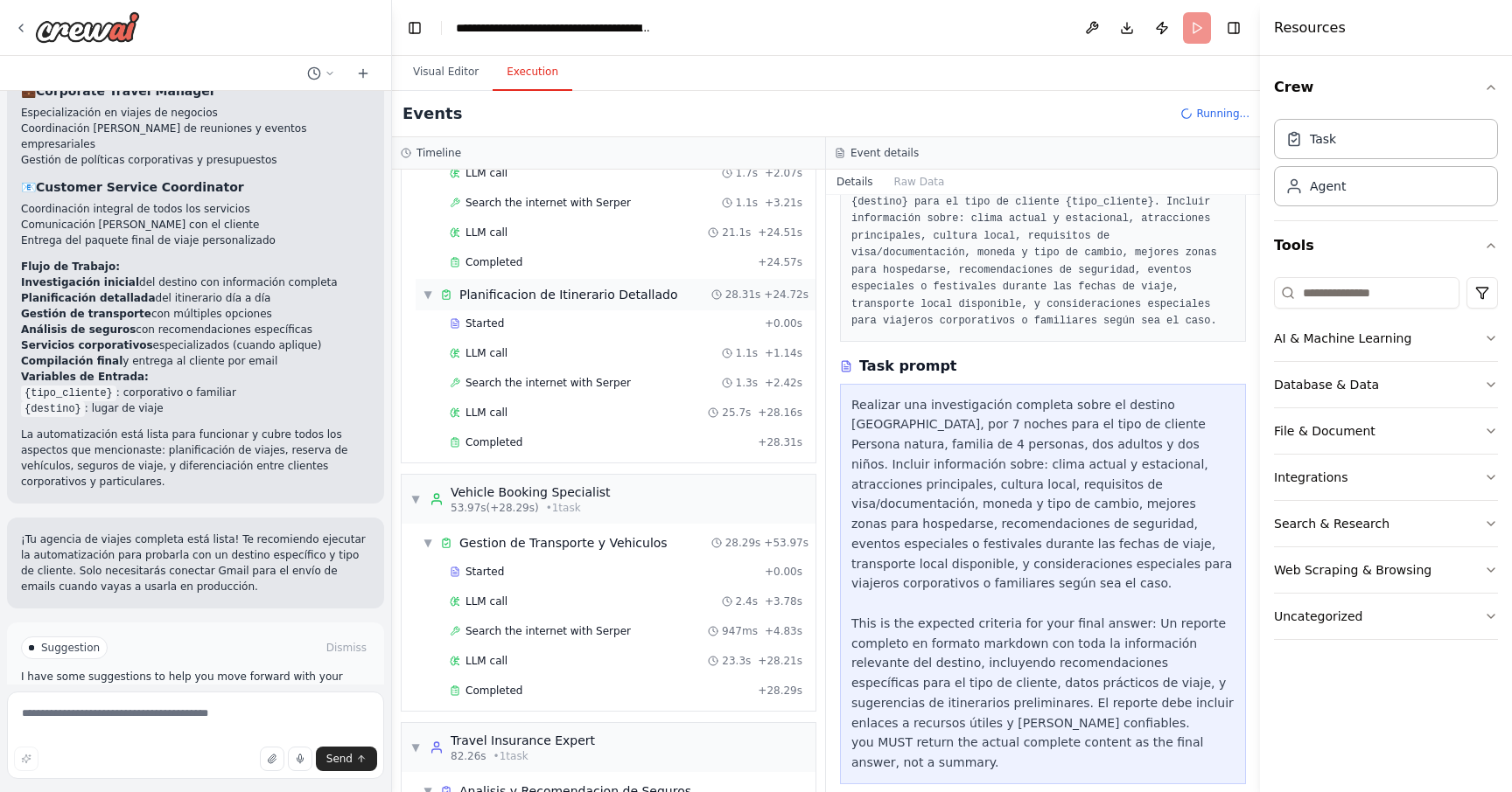
click at [430, 292] on span "▼" at bounding box center [428, 295] width 11 height 14
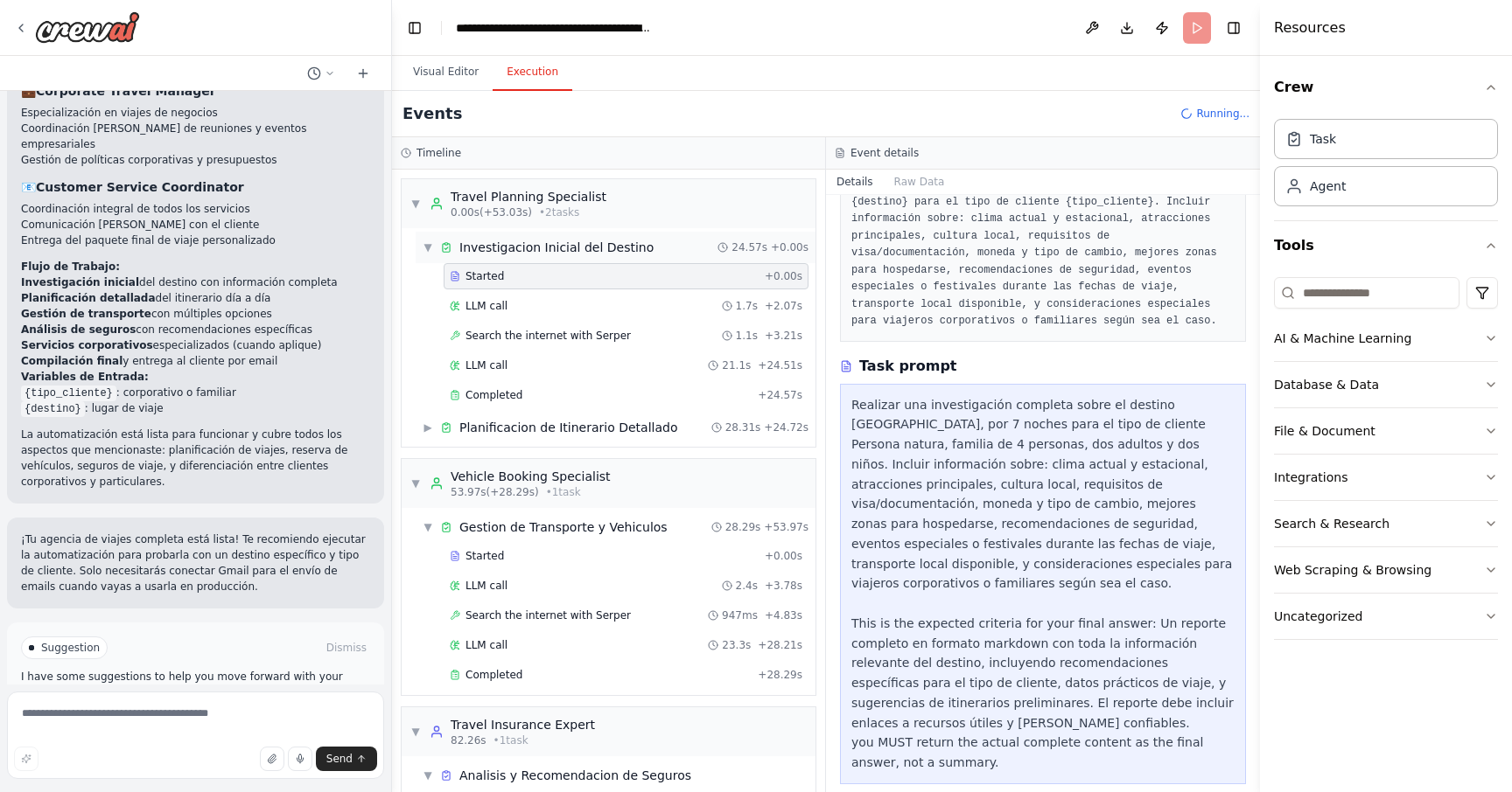
click at [427, 241] on span "▼" at bounding box center [428, 248] width 11 height 14
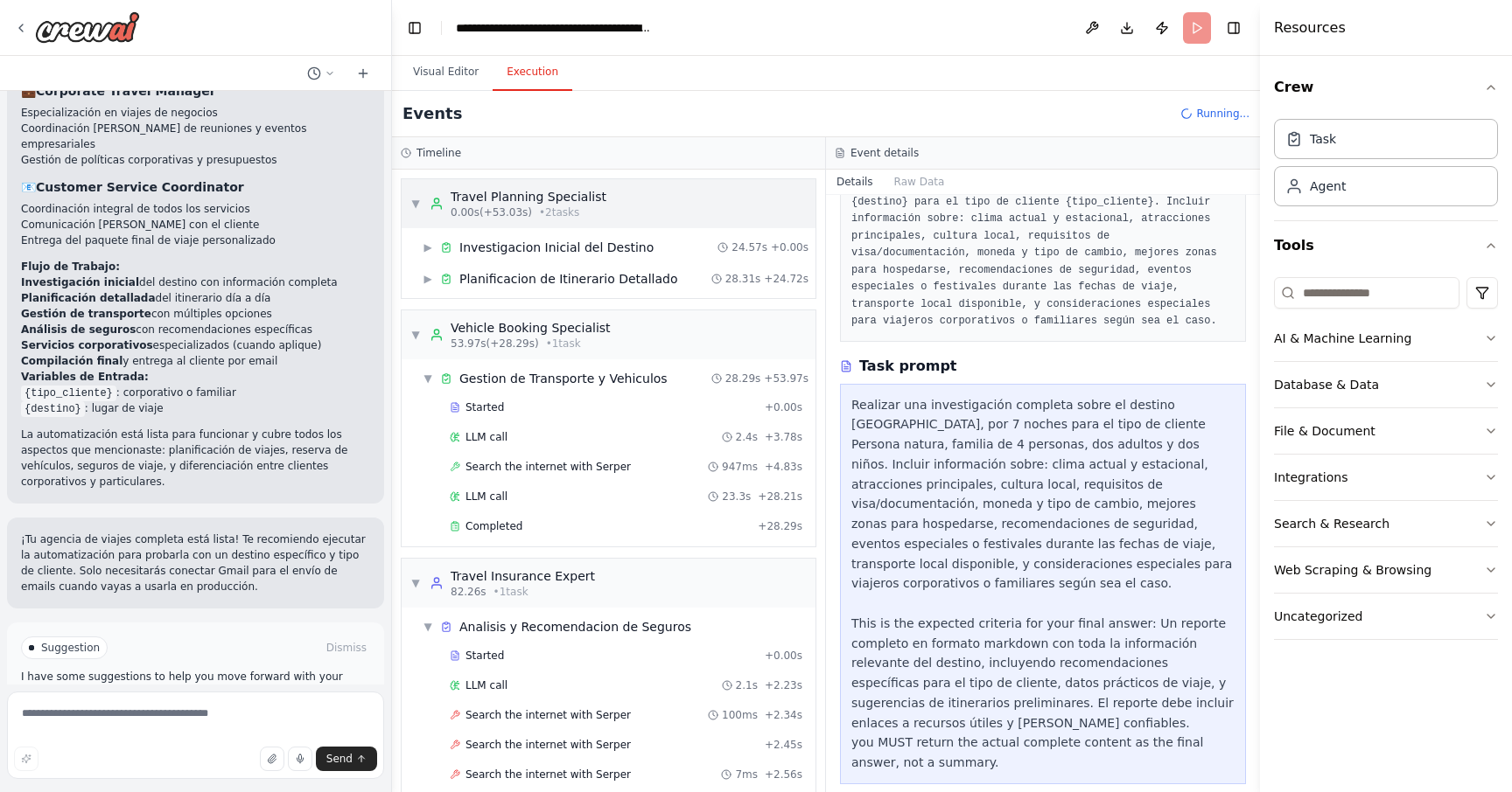
click at [419, 210] on span "▼" at bounding box center [416, 204] width 11 height 14
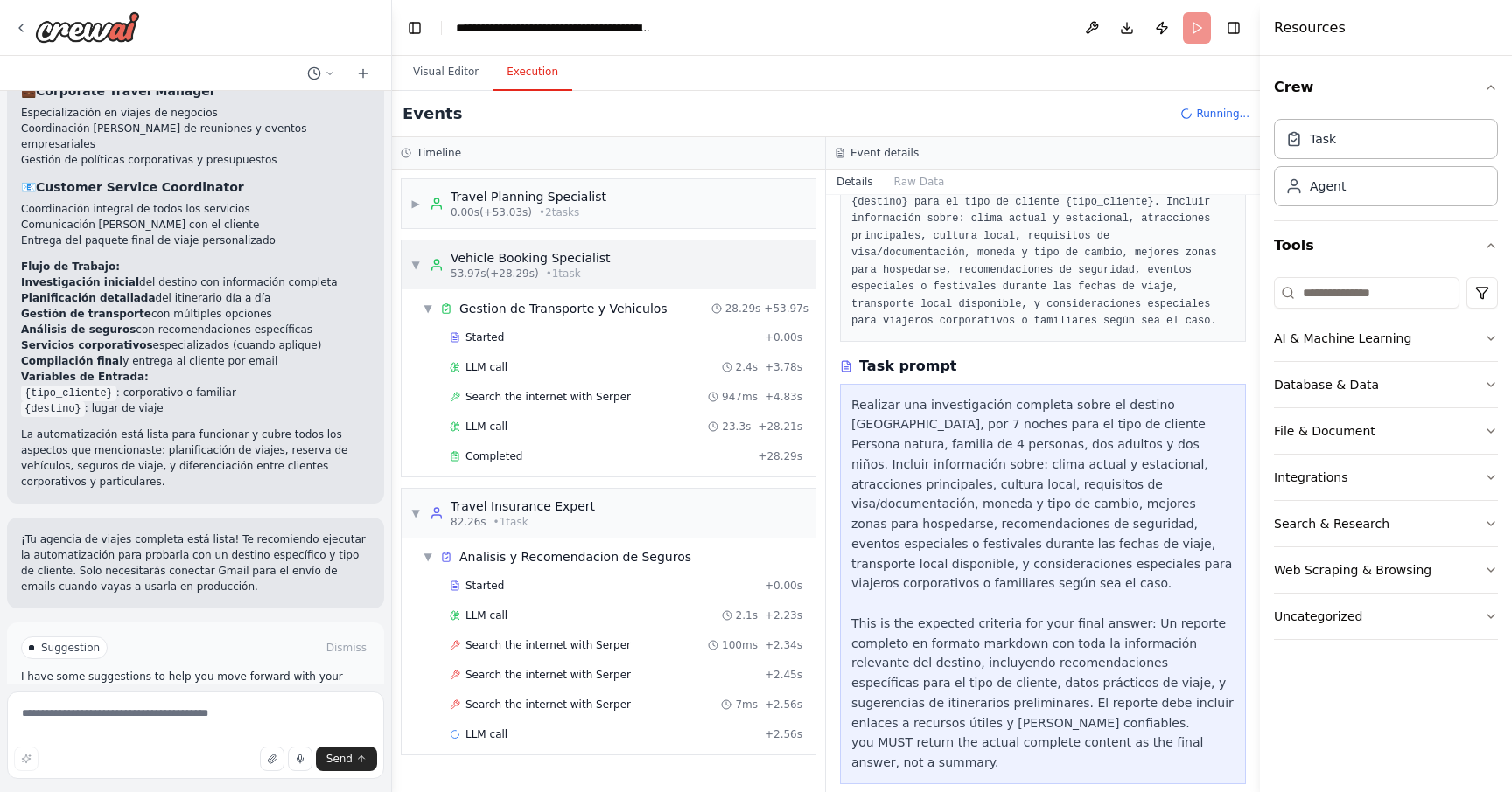
click at [419, 258] on span "▼" at bounding box center [416, 265] width 11 height 14
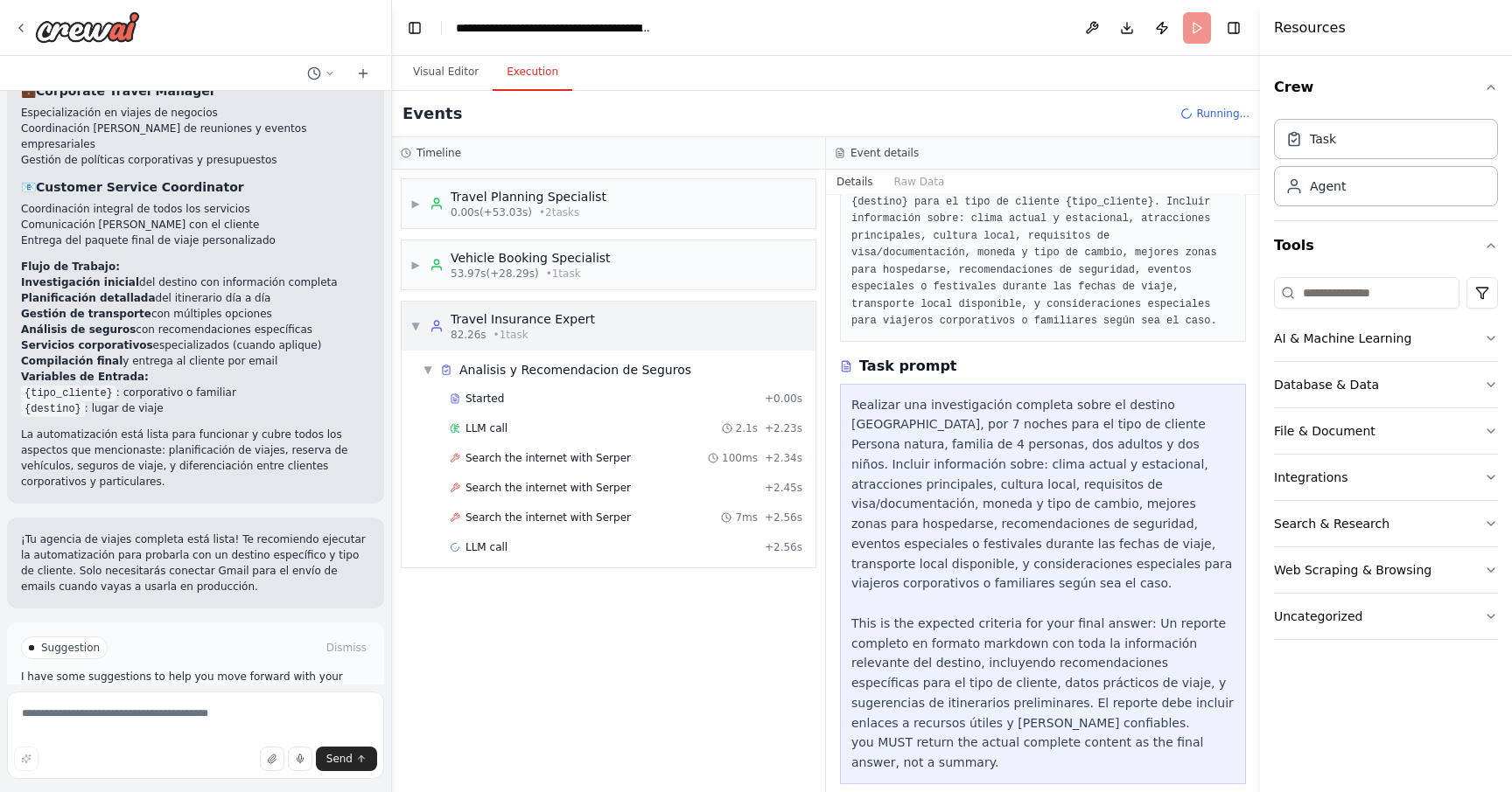
click at [418, 330] on span "▼" at bounding box center [416, 327] width 11 height 14
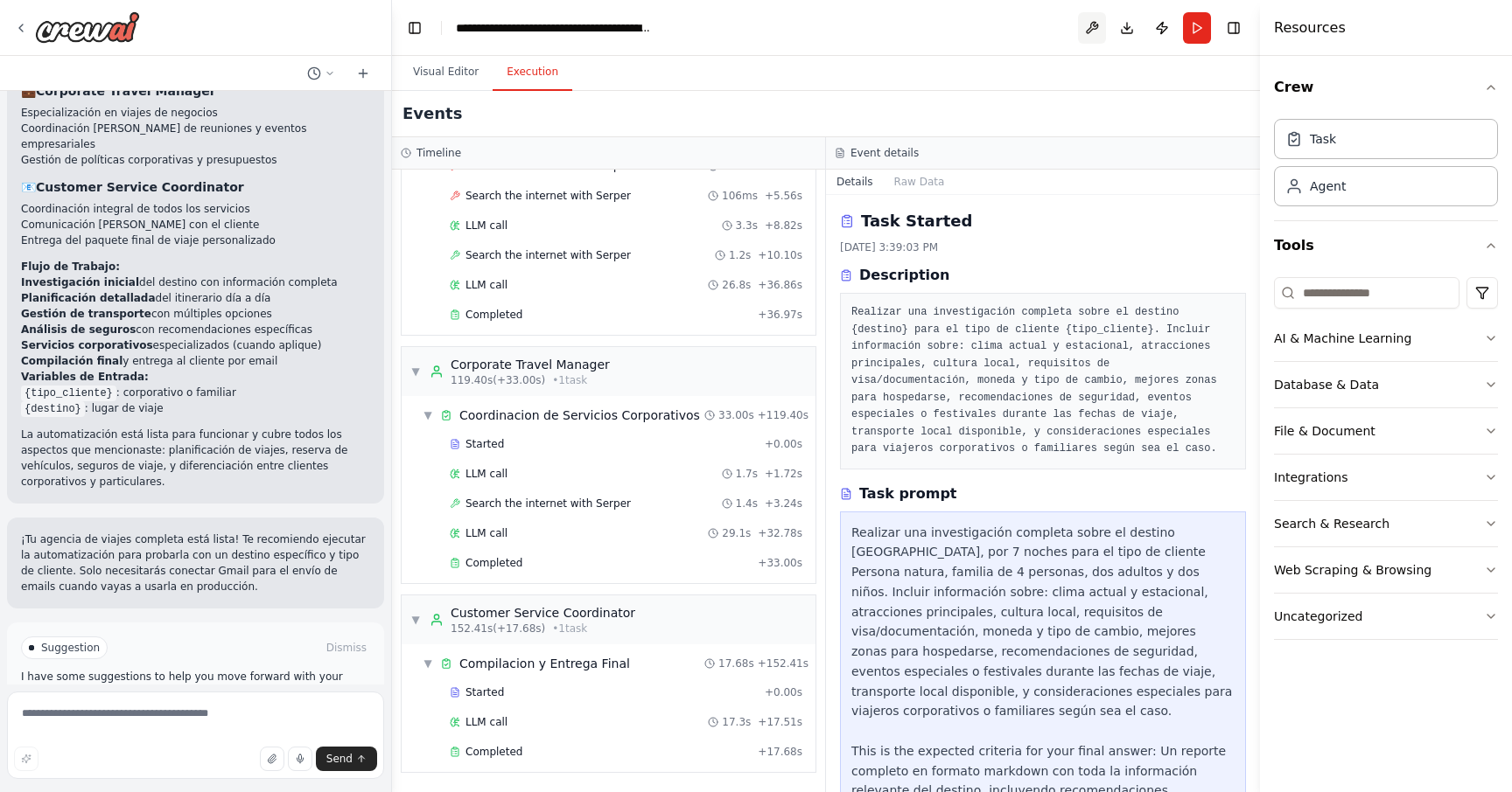
scroll to position [127, 0]
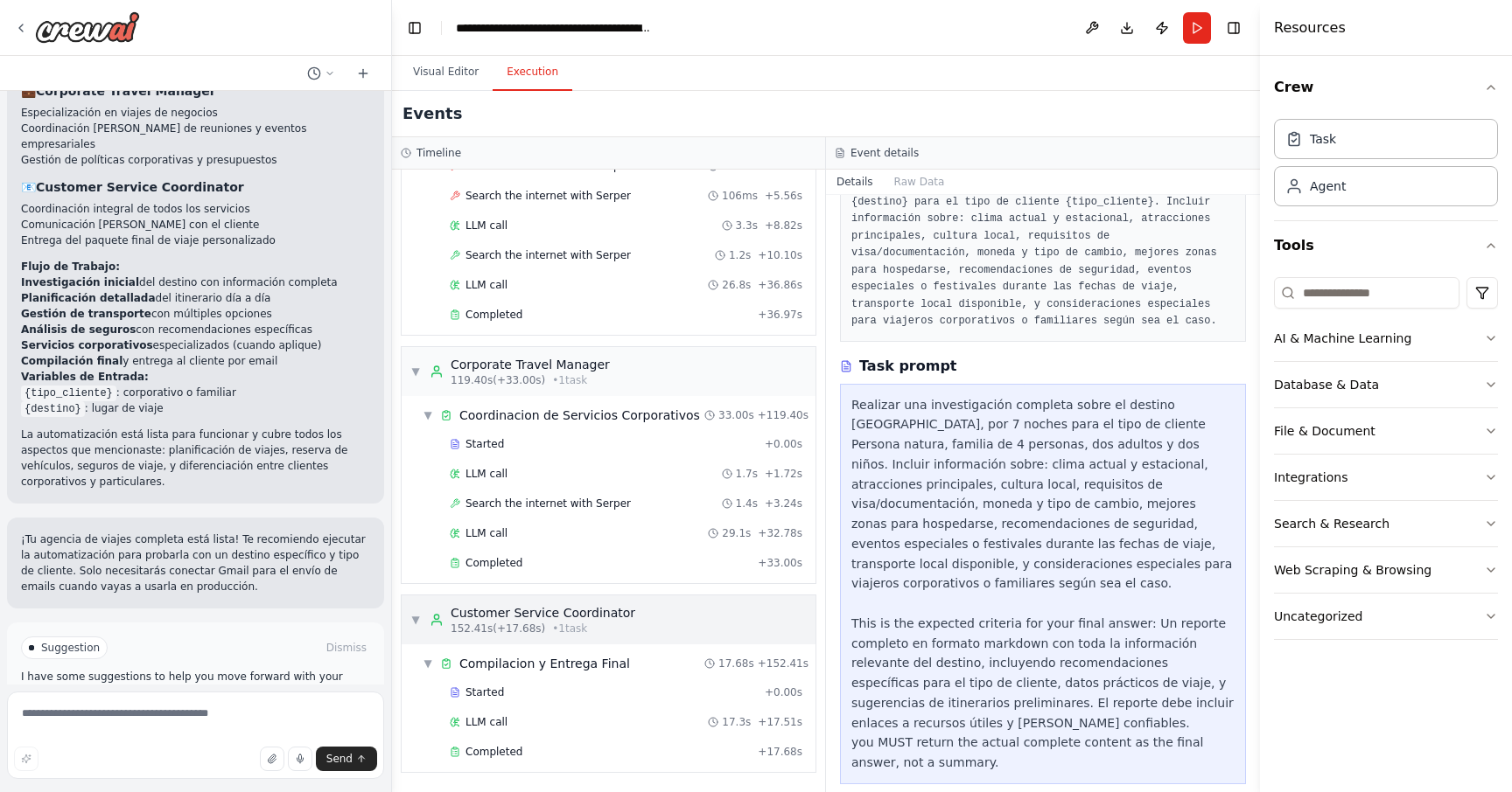
click at [419, 616] on span "▼" at bounding box center [416, 620] width 11 height 14
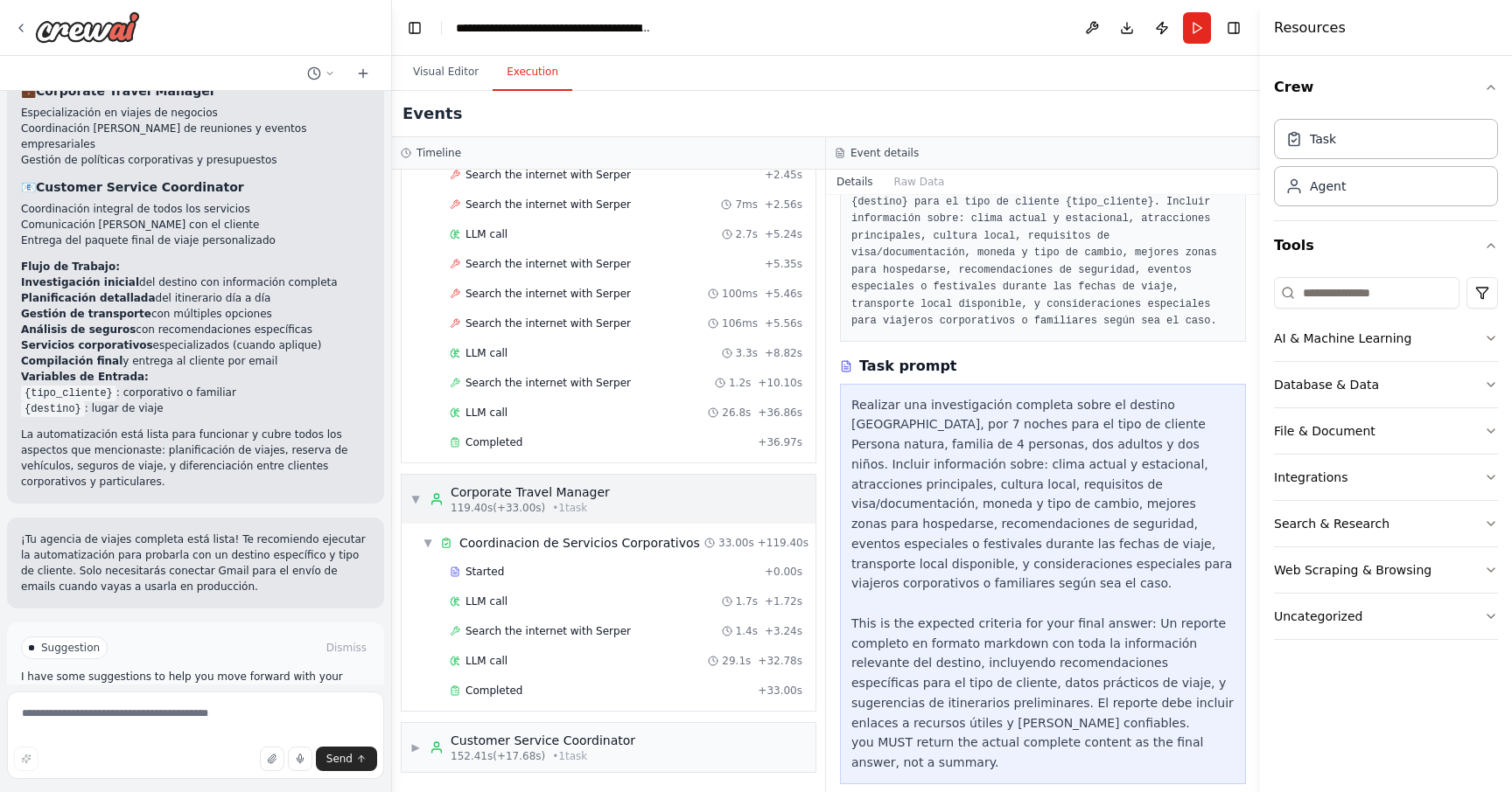
click at [417, 501] on span "▼" at bounding box center [416, 500] width 11 height 14
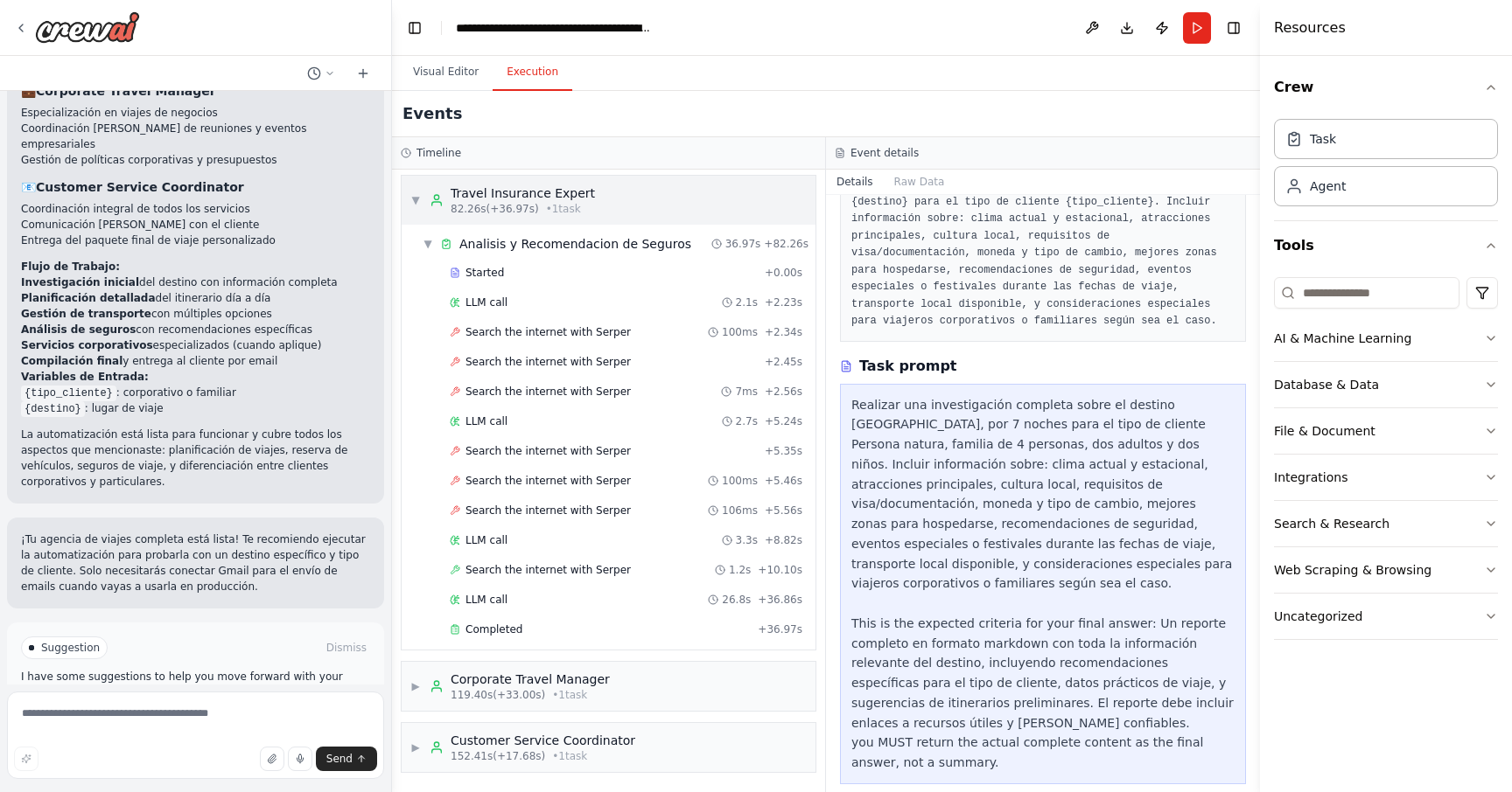
click at [417, 193] on span "▼" at bounding box center [416, 200] width 11 height 14
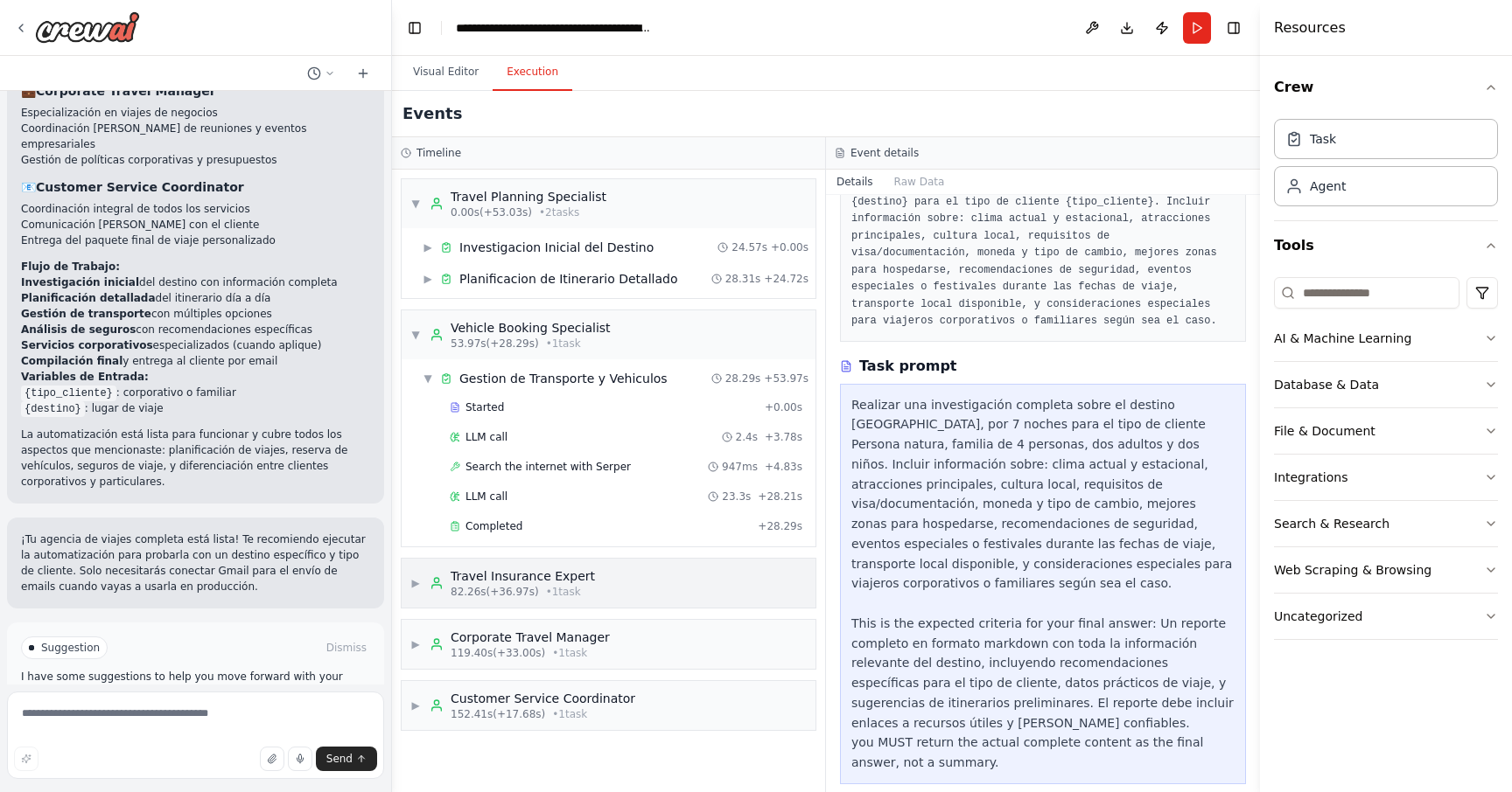
scroll to position [0, 0]
click at [410, 327] on div "▼ Vehicle Booking Specialist 53.97s (+28.29s) • 1 task" at bounding box center [510, 335] width 200 height 32
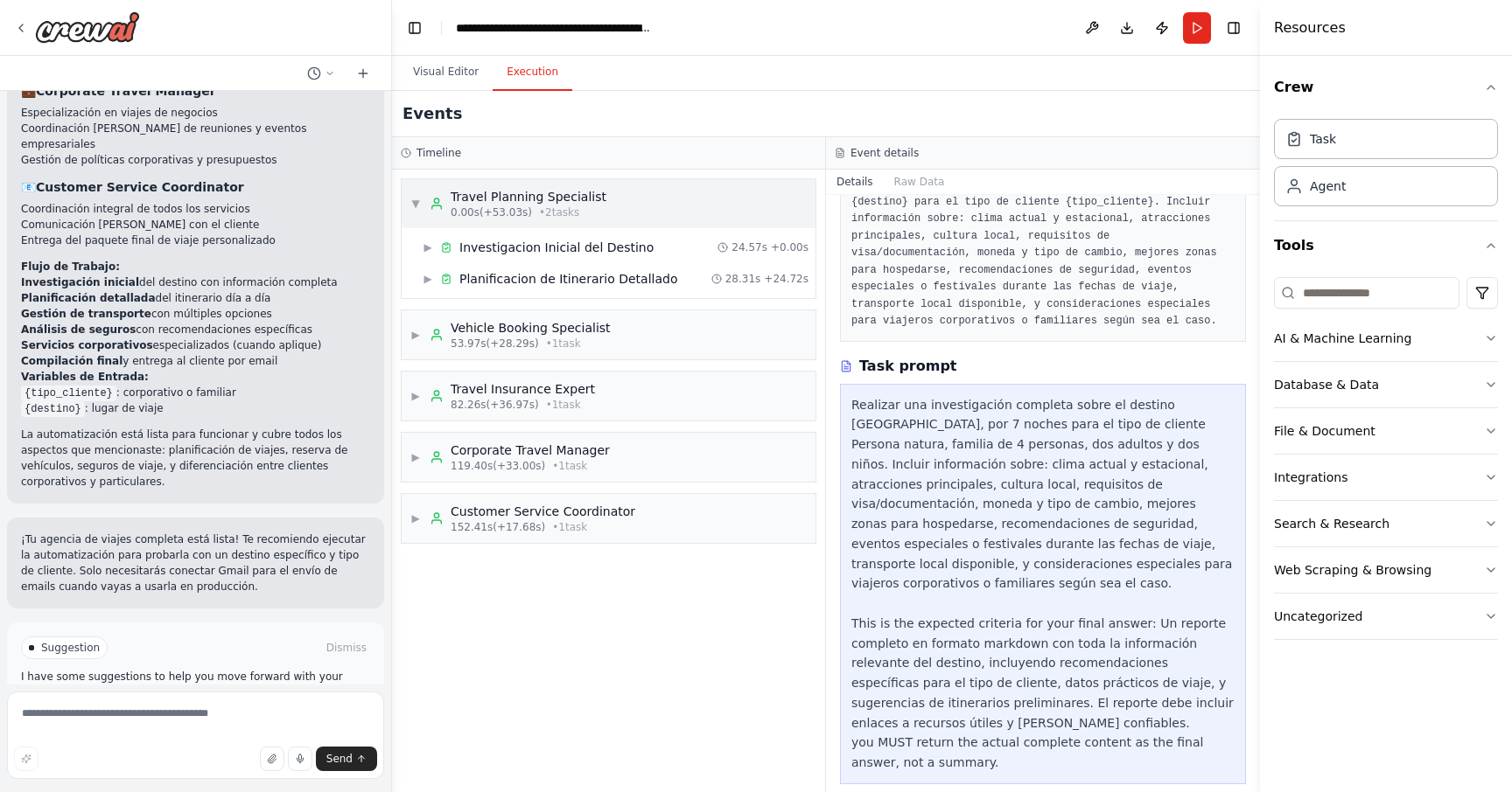
click at [416, 198] on span "▼" at bounding box center [416, 204] width 11 height 14
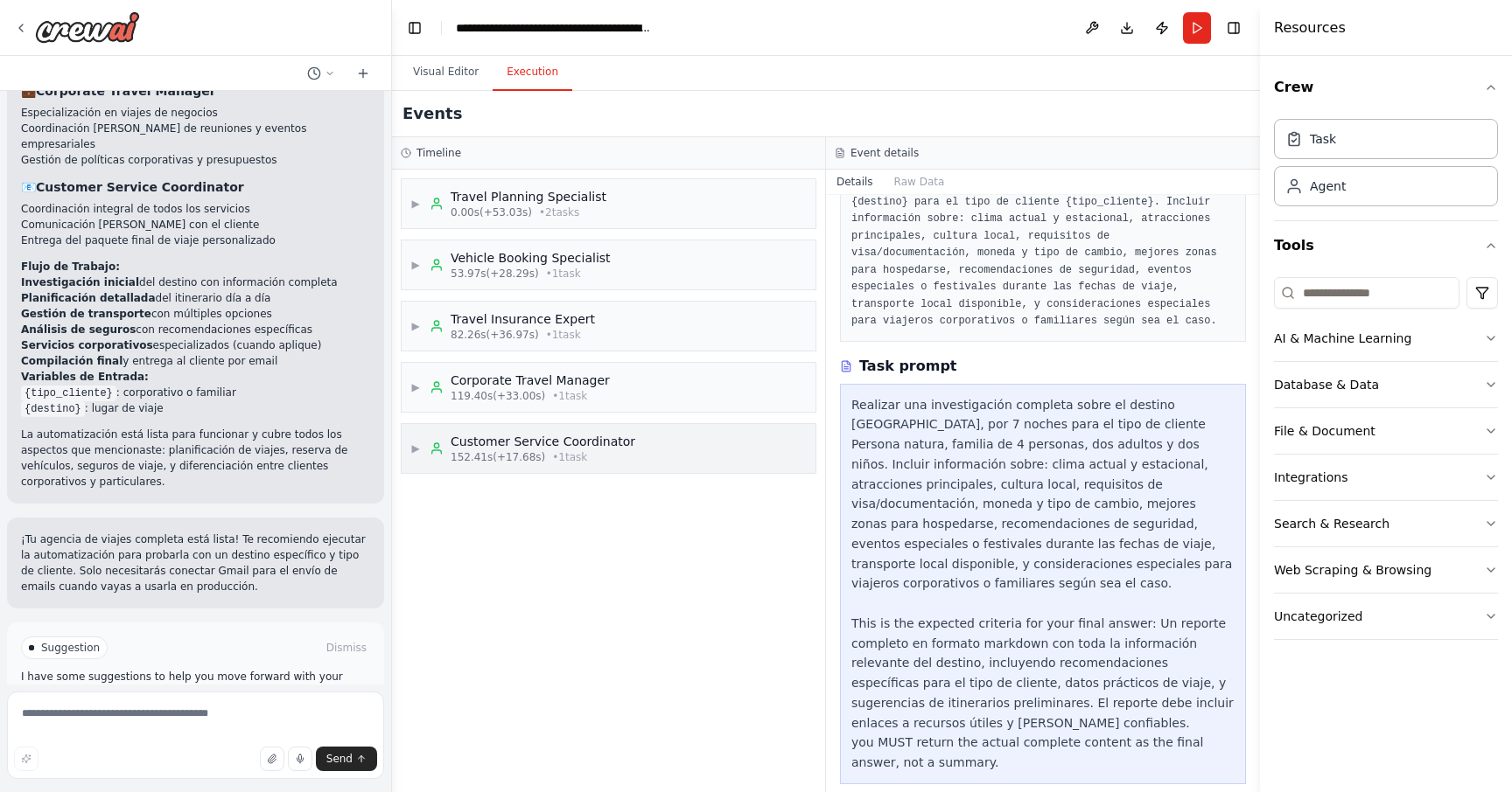
click at [581, 451] on div "152.41s (+17.68s) • 1 task" at bounding box center [543, 457] width 184 height 14
click at [616, 508] on div "▼ Compilacion y Entrega Final 17.68s + 152.41s" at bounding box center [615, 493] width 400 height 32
click at [602, 496] on span "Compilacion y Entrega Final" at bounding box center [545, 493] width 170 height 18
click at [572, 540] on div "LLM call 17.3s + 17.51s" at bounding box center [626, 551] width 365 height 26
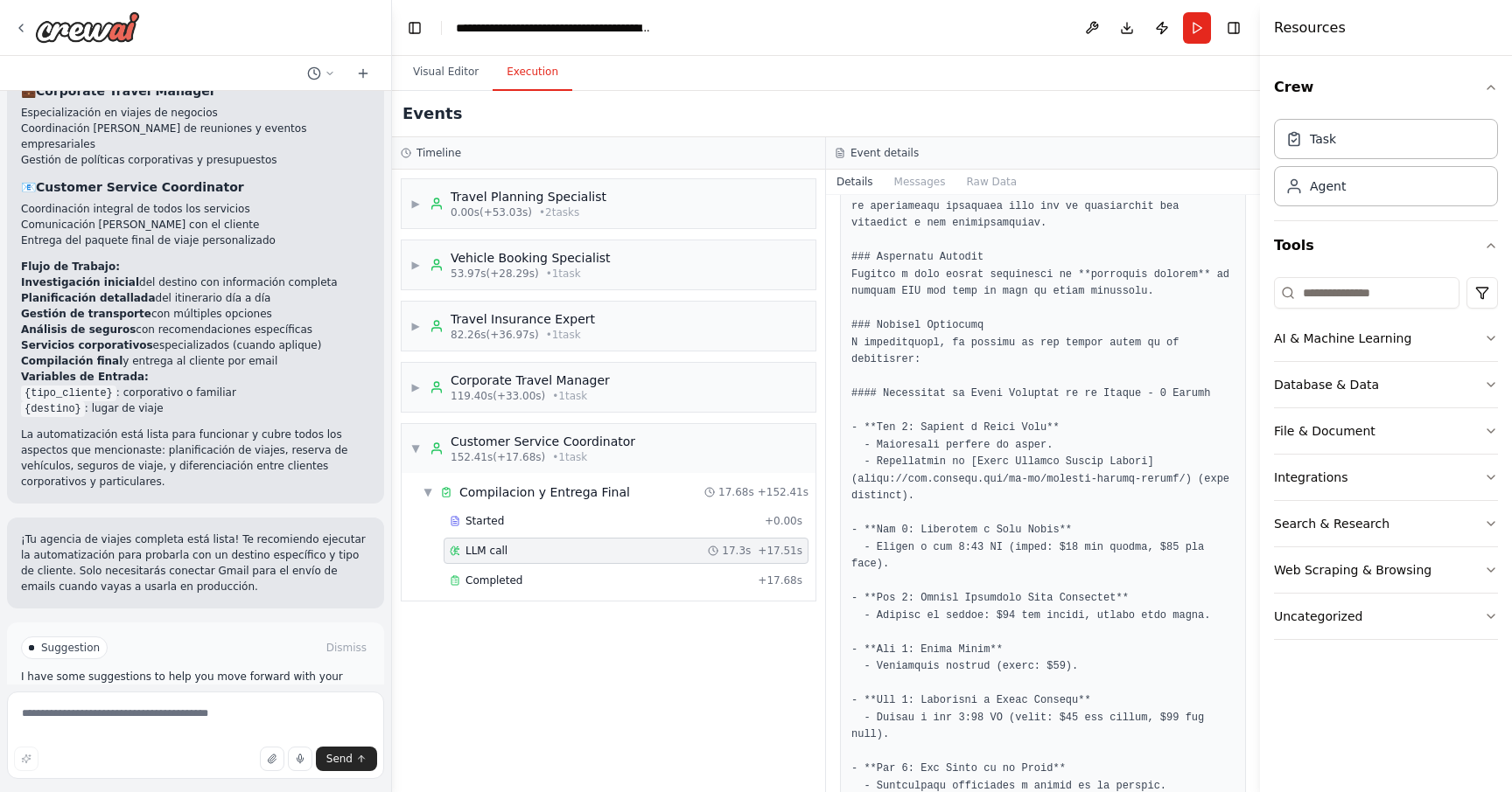
scroll to position [359, 0]
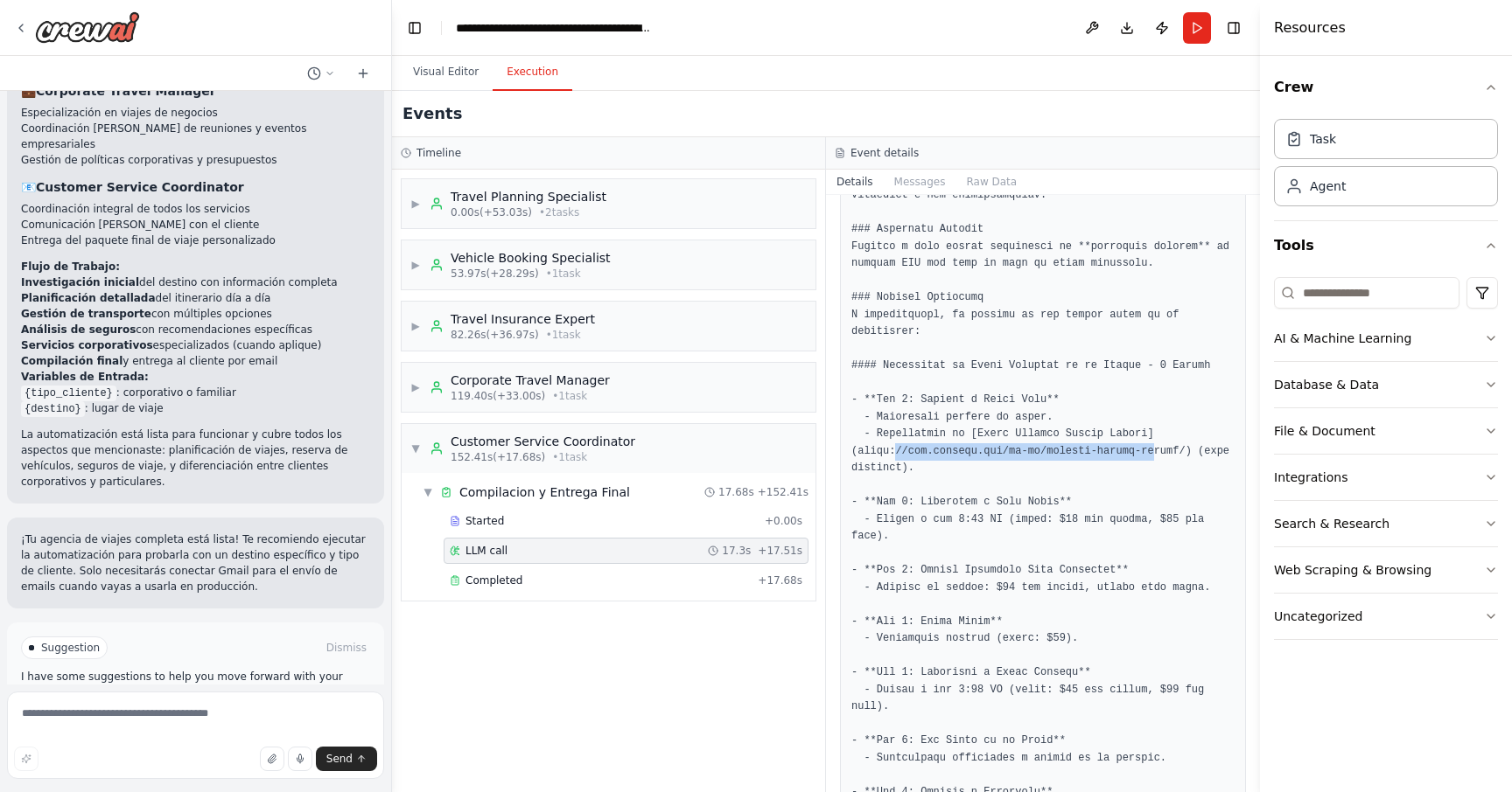
drag, startPoint x: 895, startPoint y: 451, endPoint x: 1155, endPoint y: 457, distance: 260.1
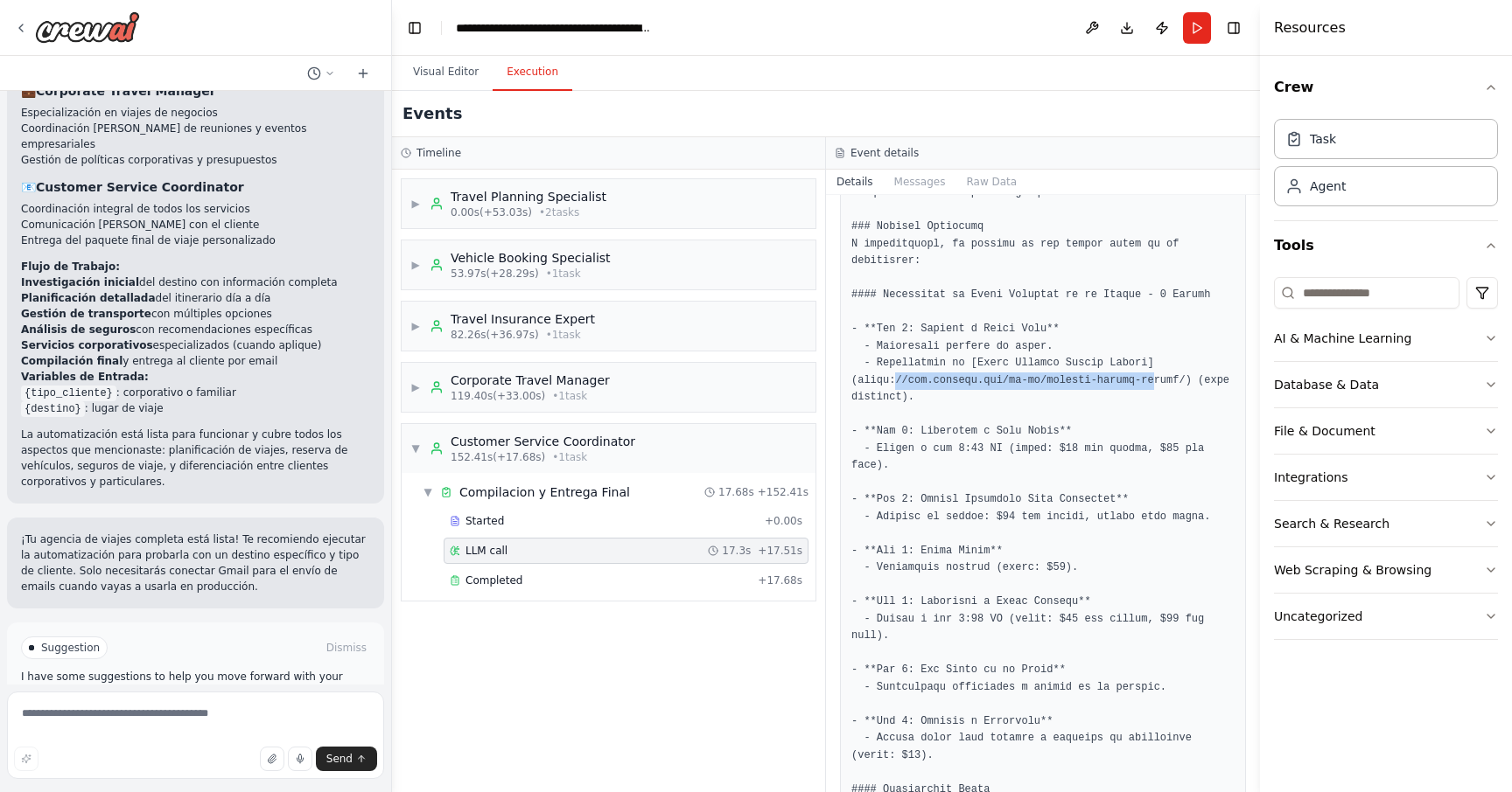
scroll to position [437, 0]
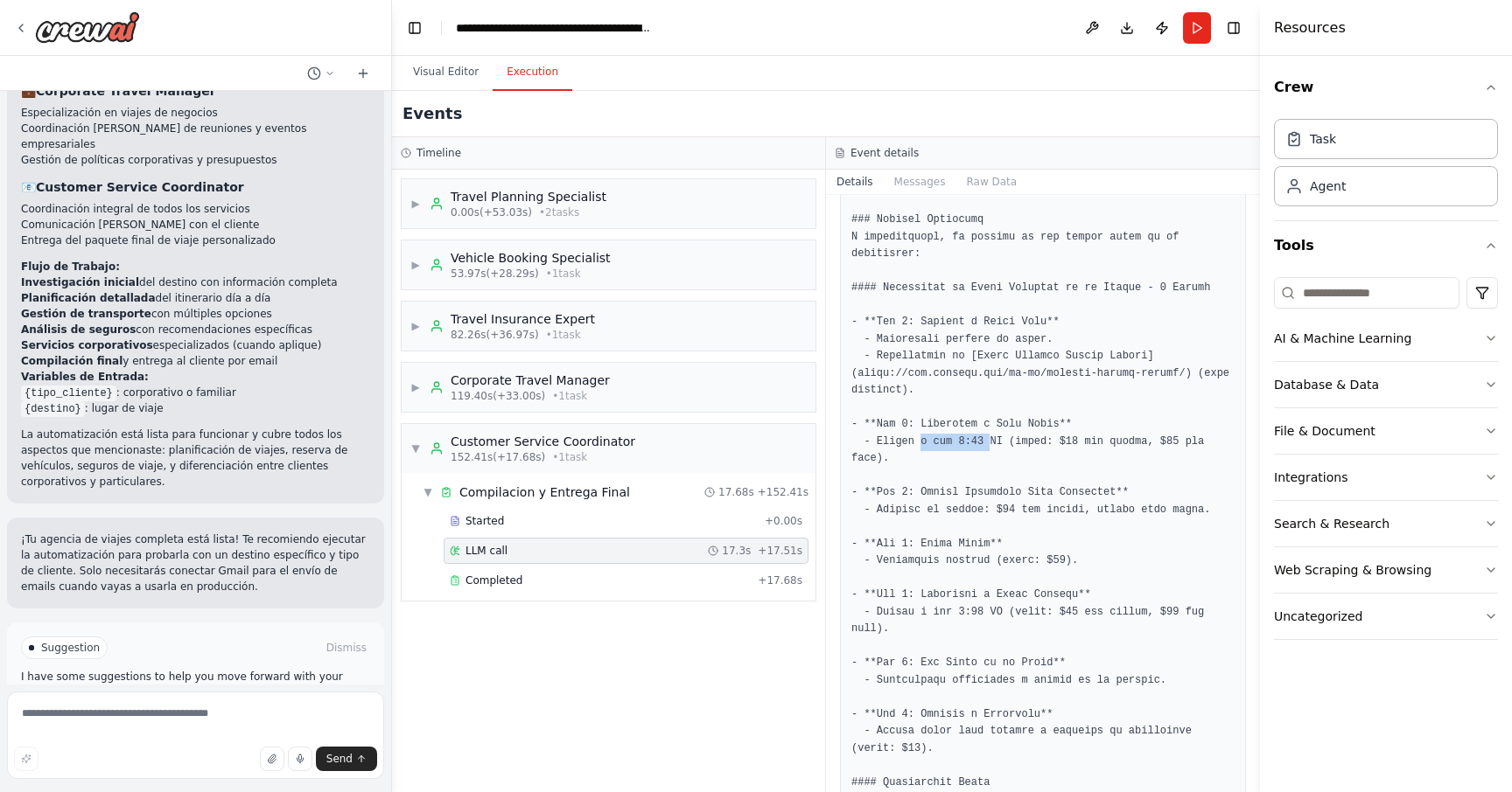
drag, startPoint x: 921, startPoint y: 440, endPoint x: 988, endPoint y: 440, distance: 67.0
click at [988, 440] on pre at bounding box center [1043, 740] width 383 height 1739
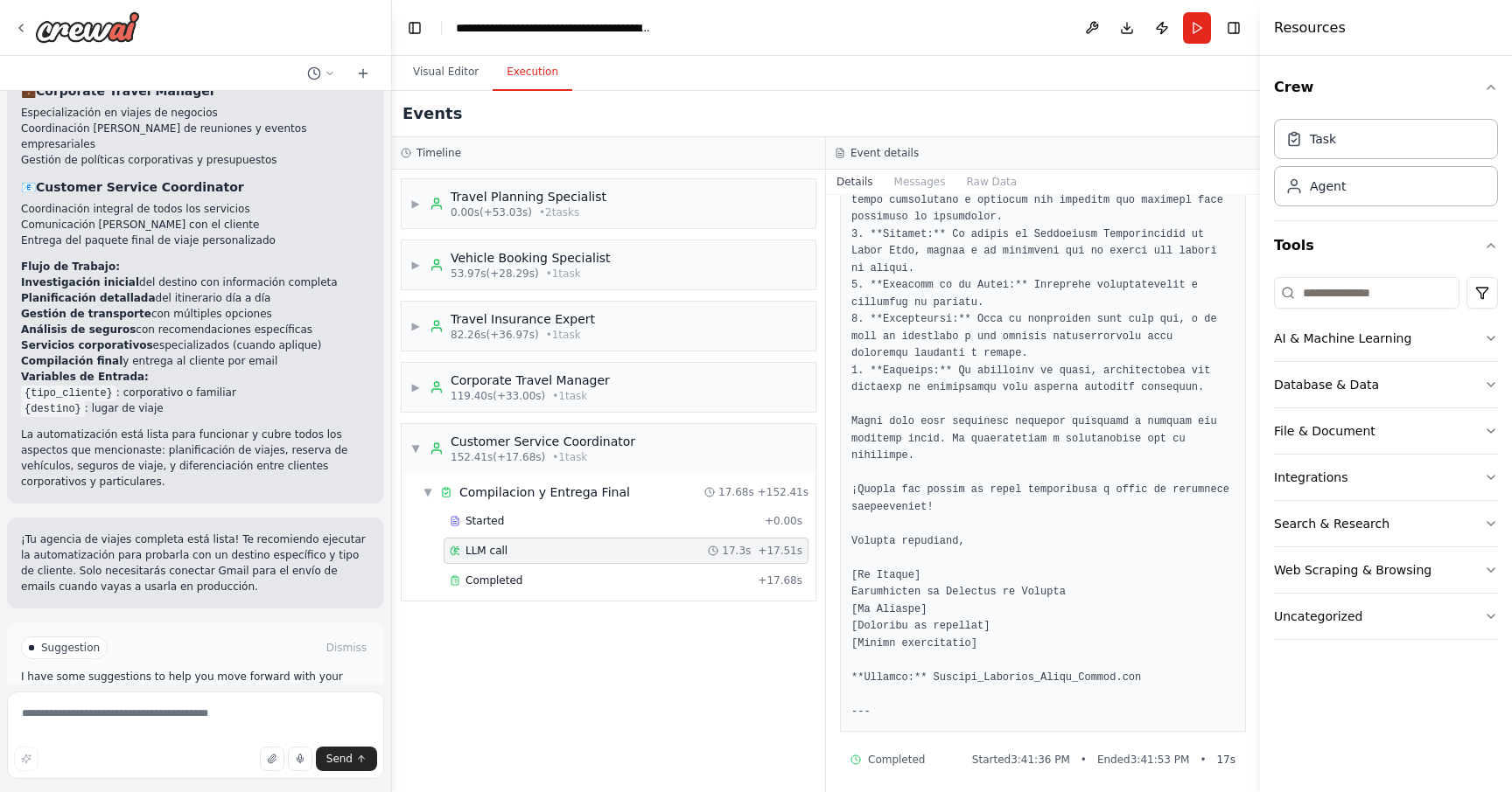
scroll to position [1333, 0]
click at [548, 272] on span "• 1 task" at bounding box center [564, 274] width 35 height 14
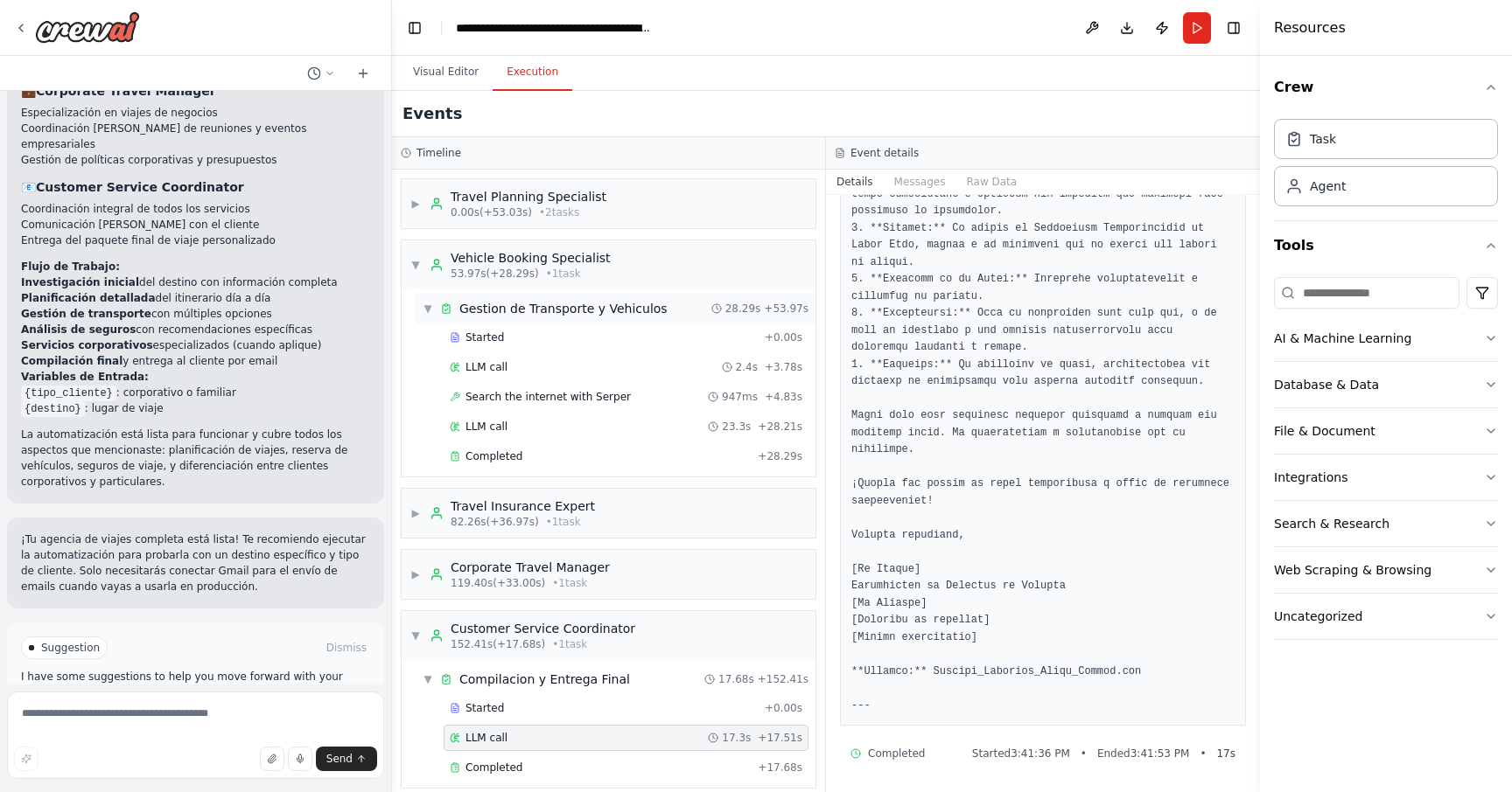
click at [609, 307] on span "Gestion de Transporte y Vehiculos" at bounding box center [563, 309] width 208 height 18
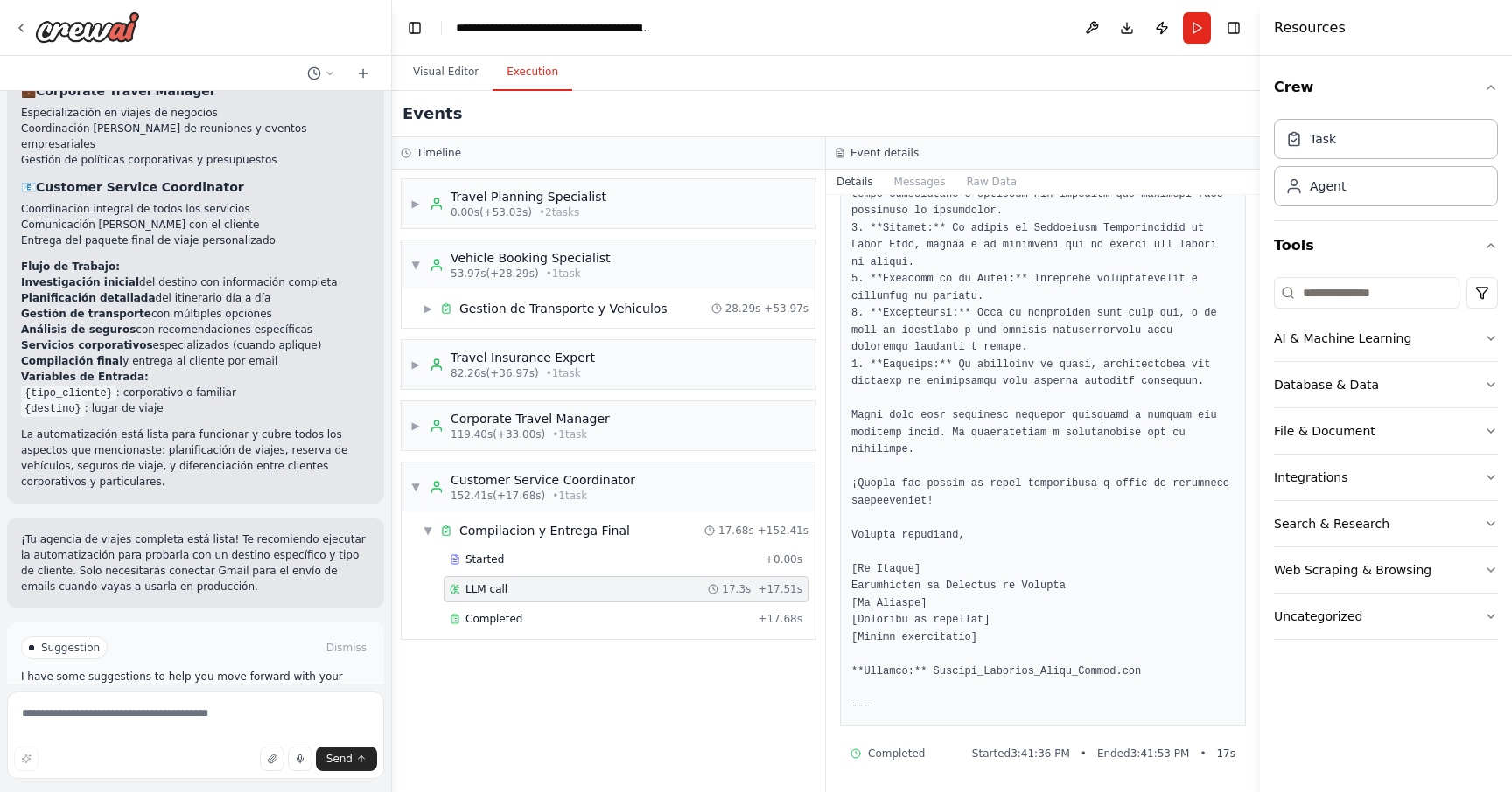
click at [617, 435] on div "▶ Corporate Travel Manager 119.40s (+33.00s) • 1 task" at bounding box center [608, 426] width 414 height 49
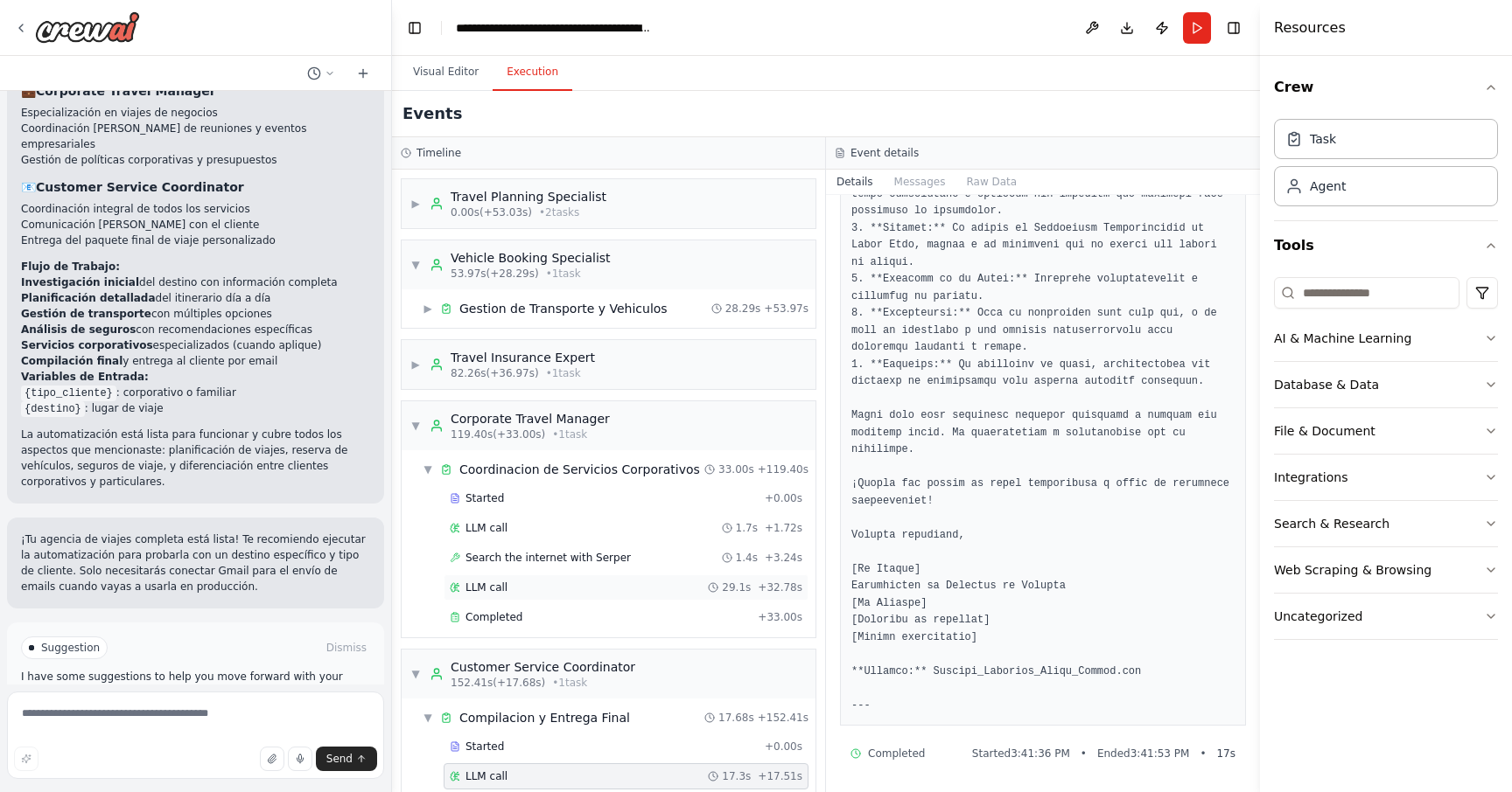
click at [547, 586] on div "LLM call 29.1s + 32.78s" at bounding box center [626, 587] width 352 height 14
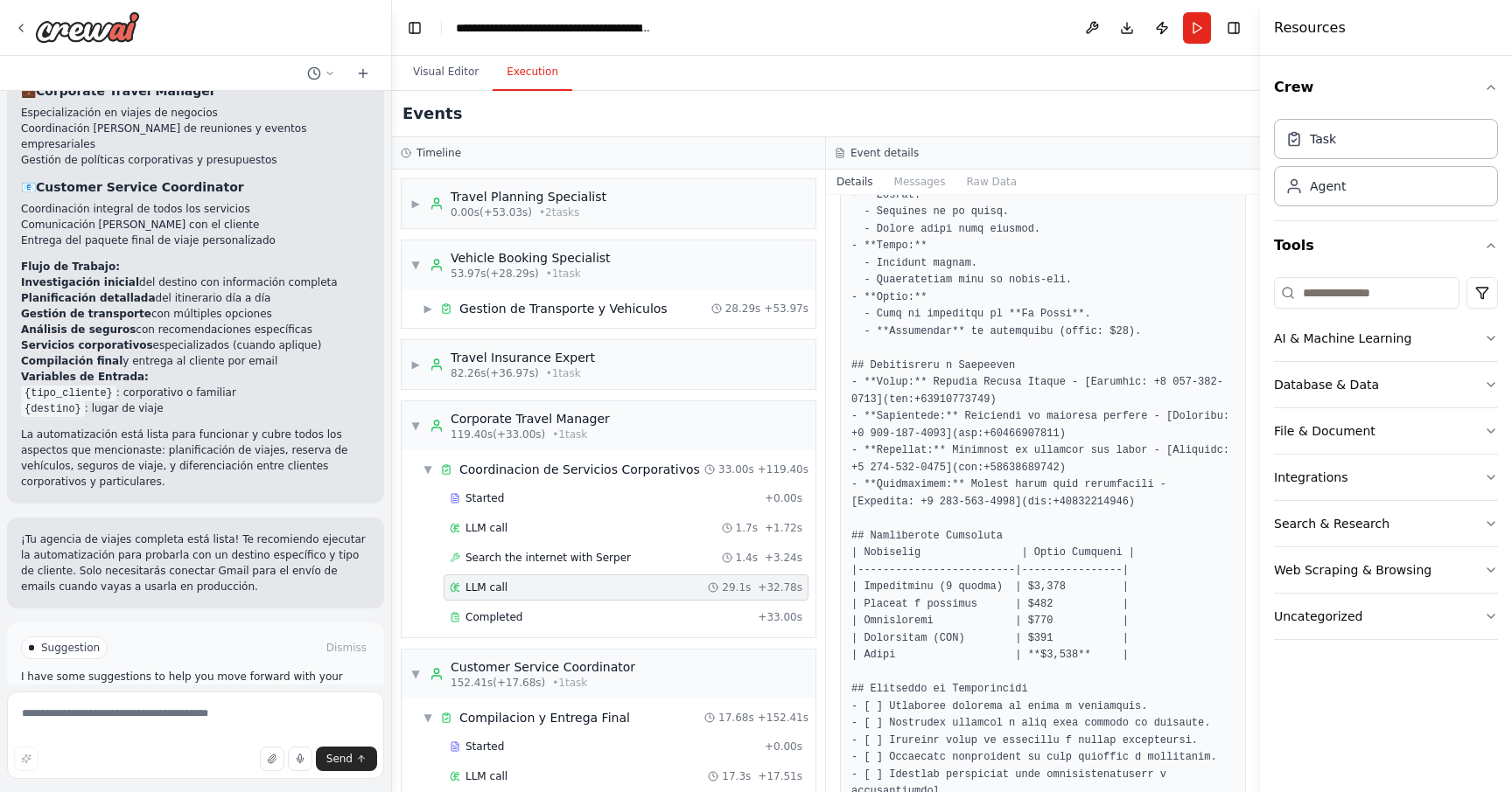
scroll to position [2015, 0]
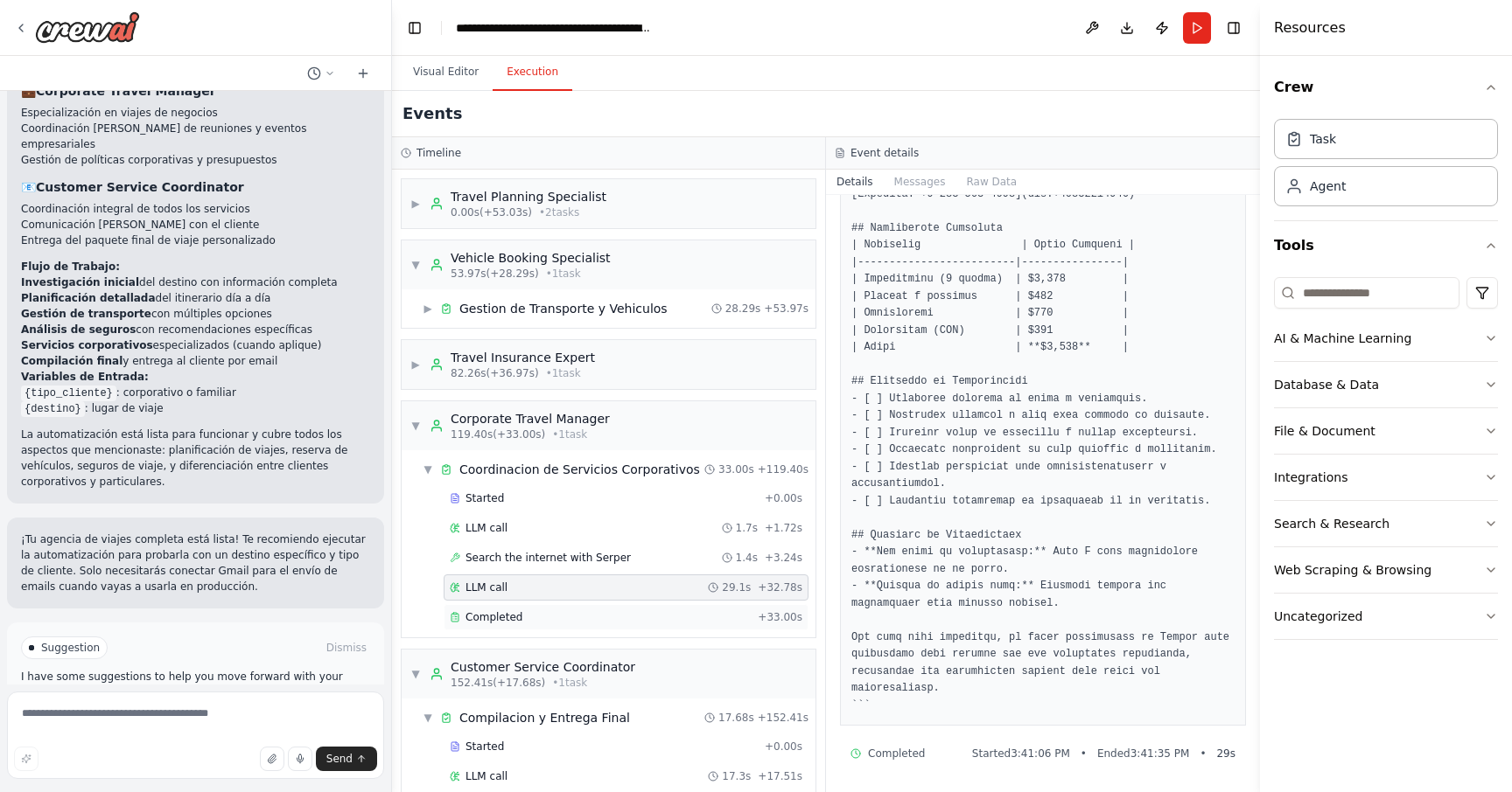
click at [654, 607] on div "Completed + 33.00s" at bounding box center [626, 617] width 365 height 26
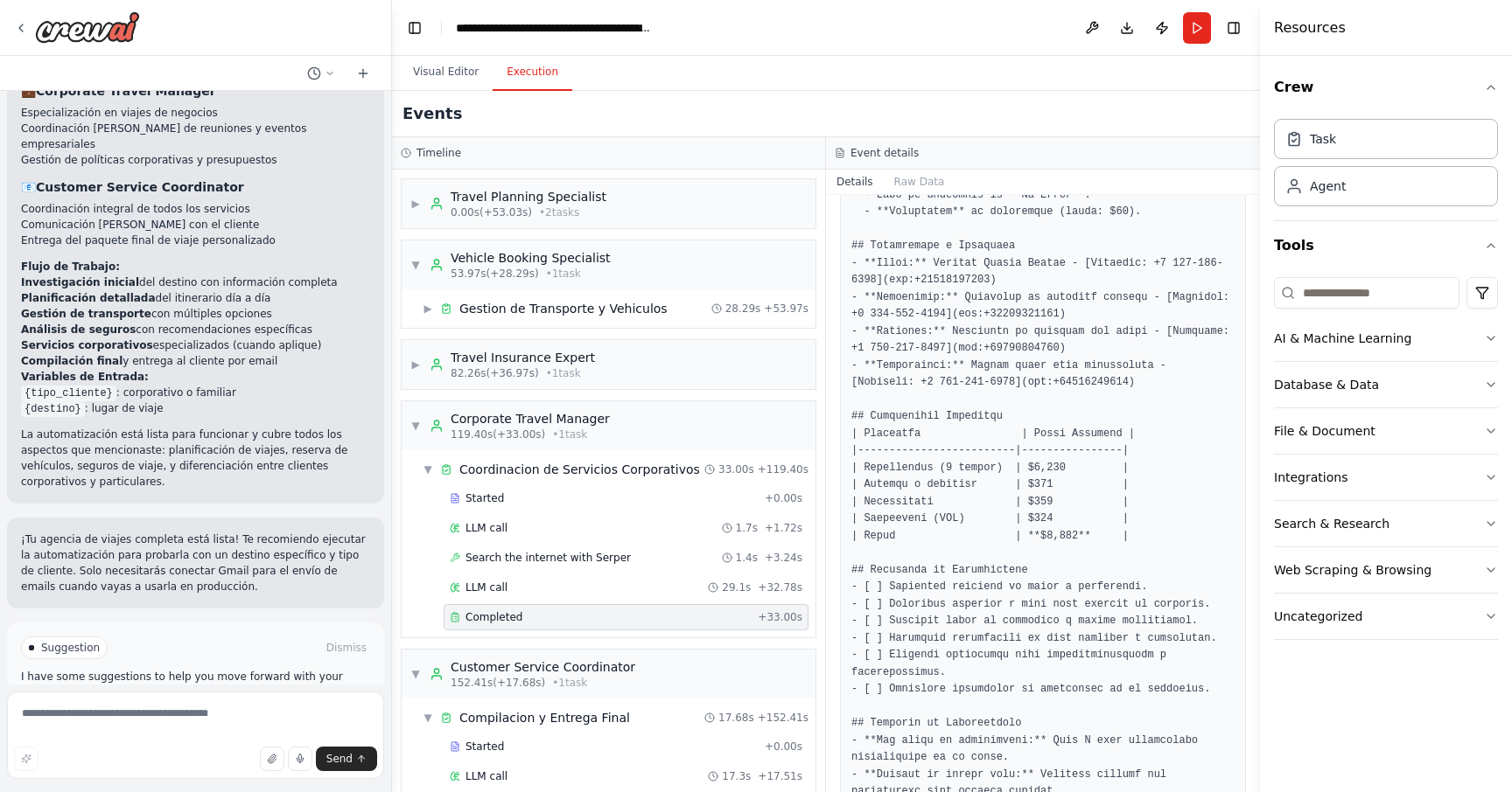
scroll to position [1949, 0]
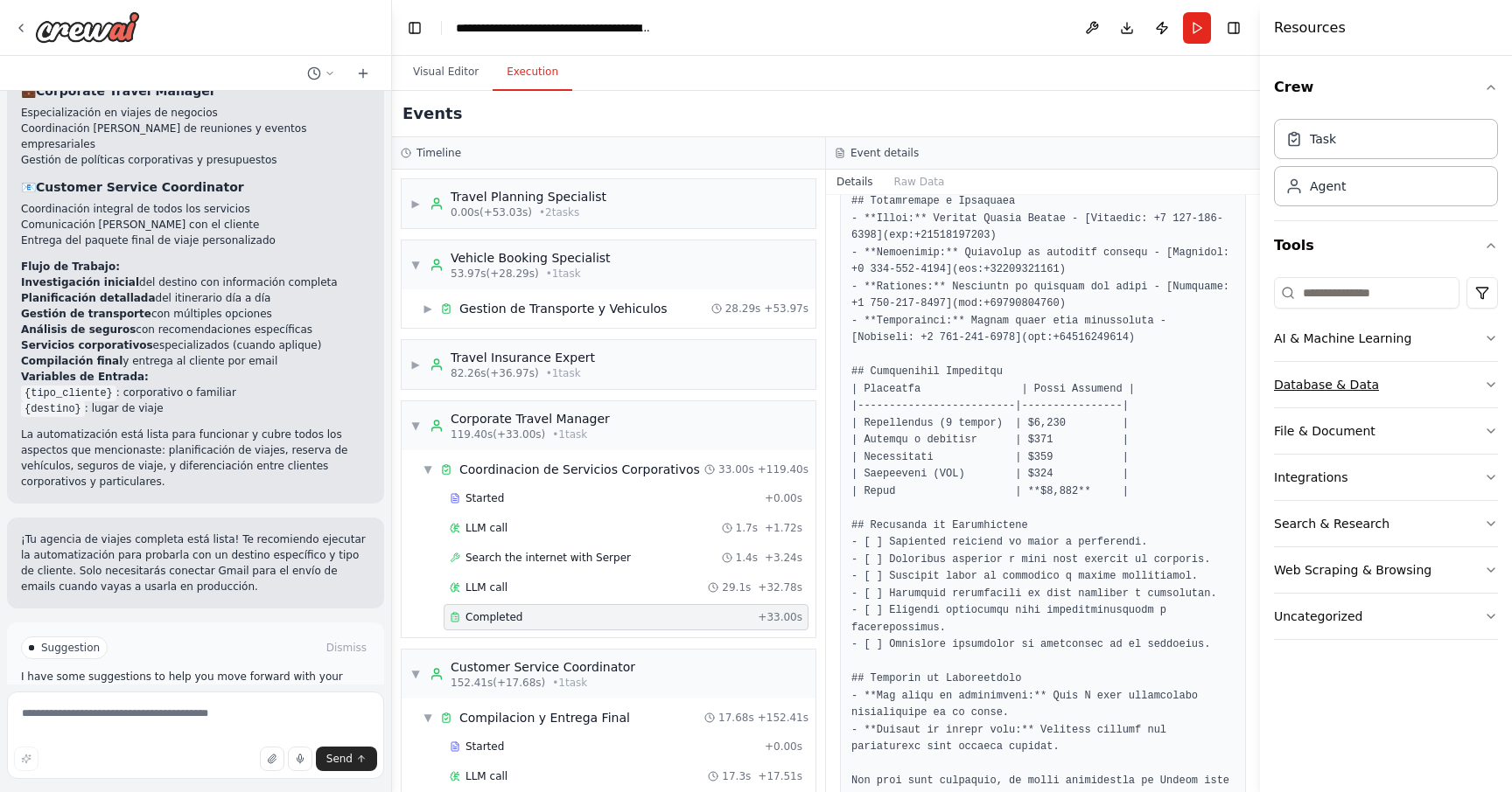
click at [1484, 380] on icon "button" at bounding box center [1491, 385] width 14 height 14
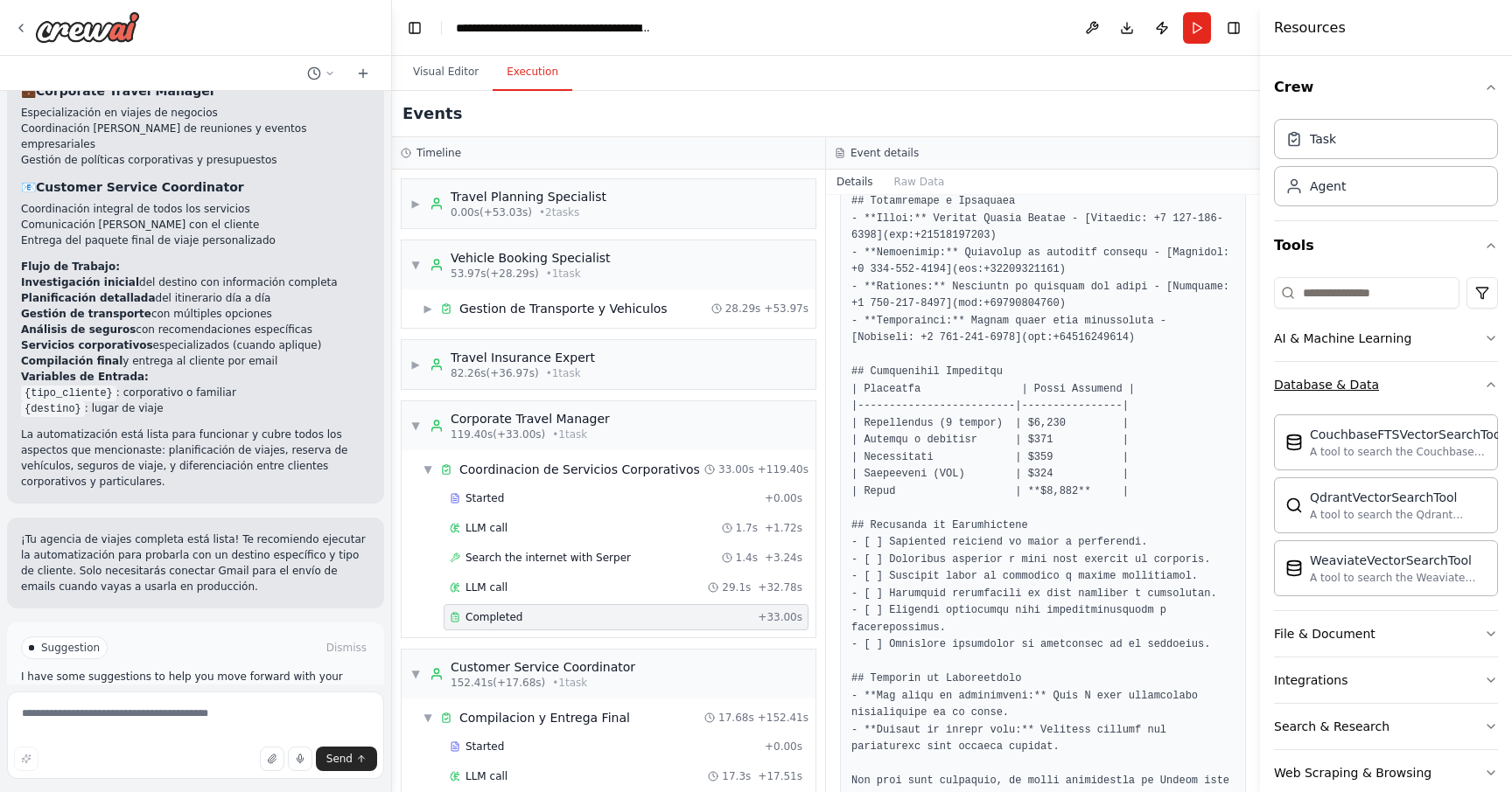
click at [1472, 386] on button "Database & Data" at bounding box center [1385, 385] width 224 height 46
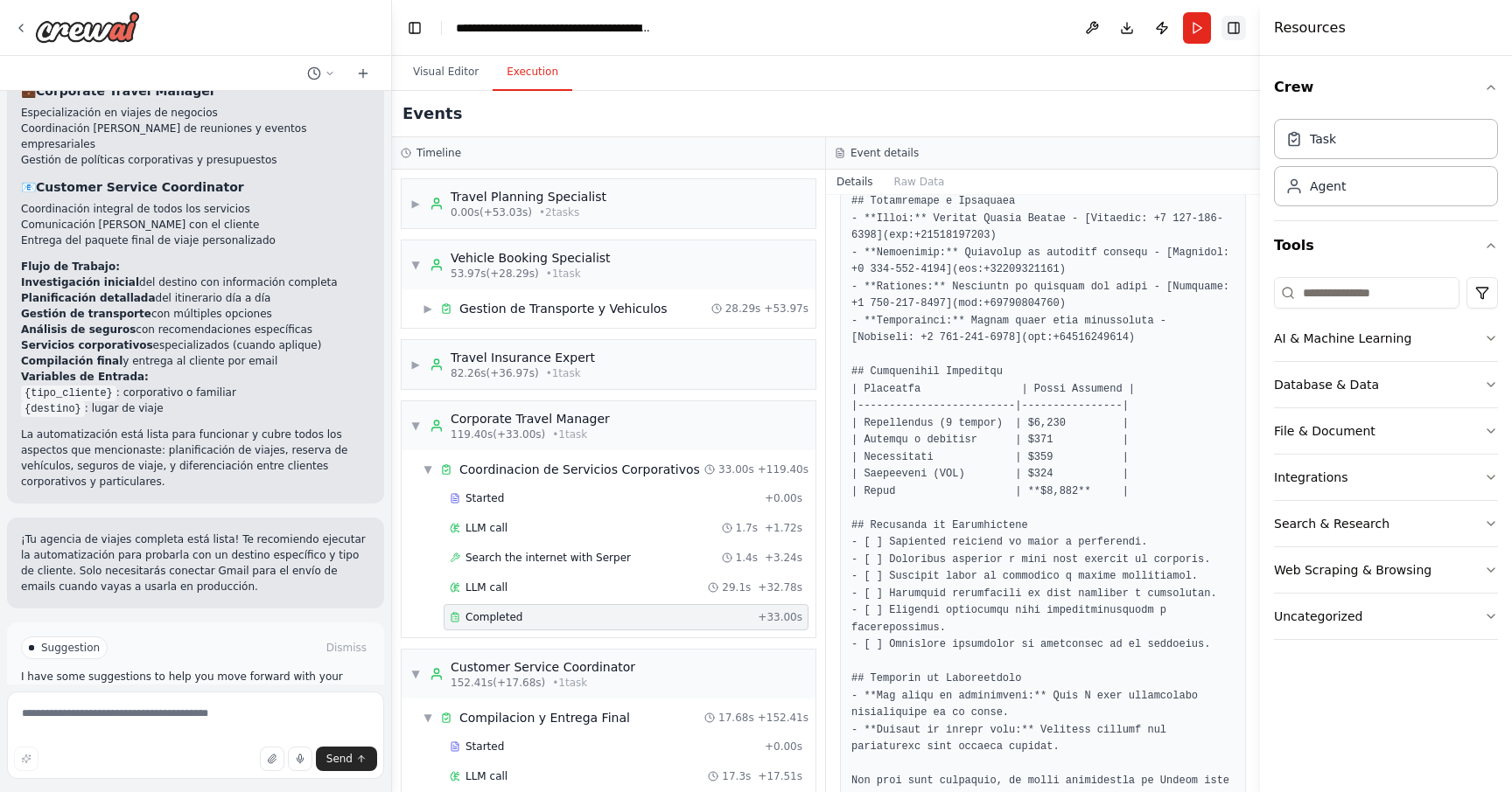
click at [1242, 29] on button "Toggle Right Sidebar" at bounding box center [1233, 28] width 25 height 25
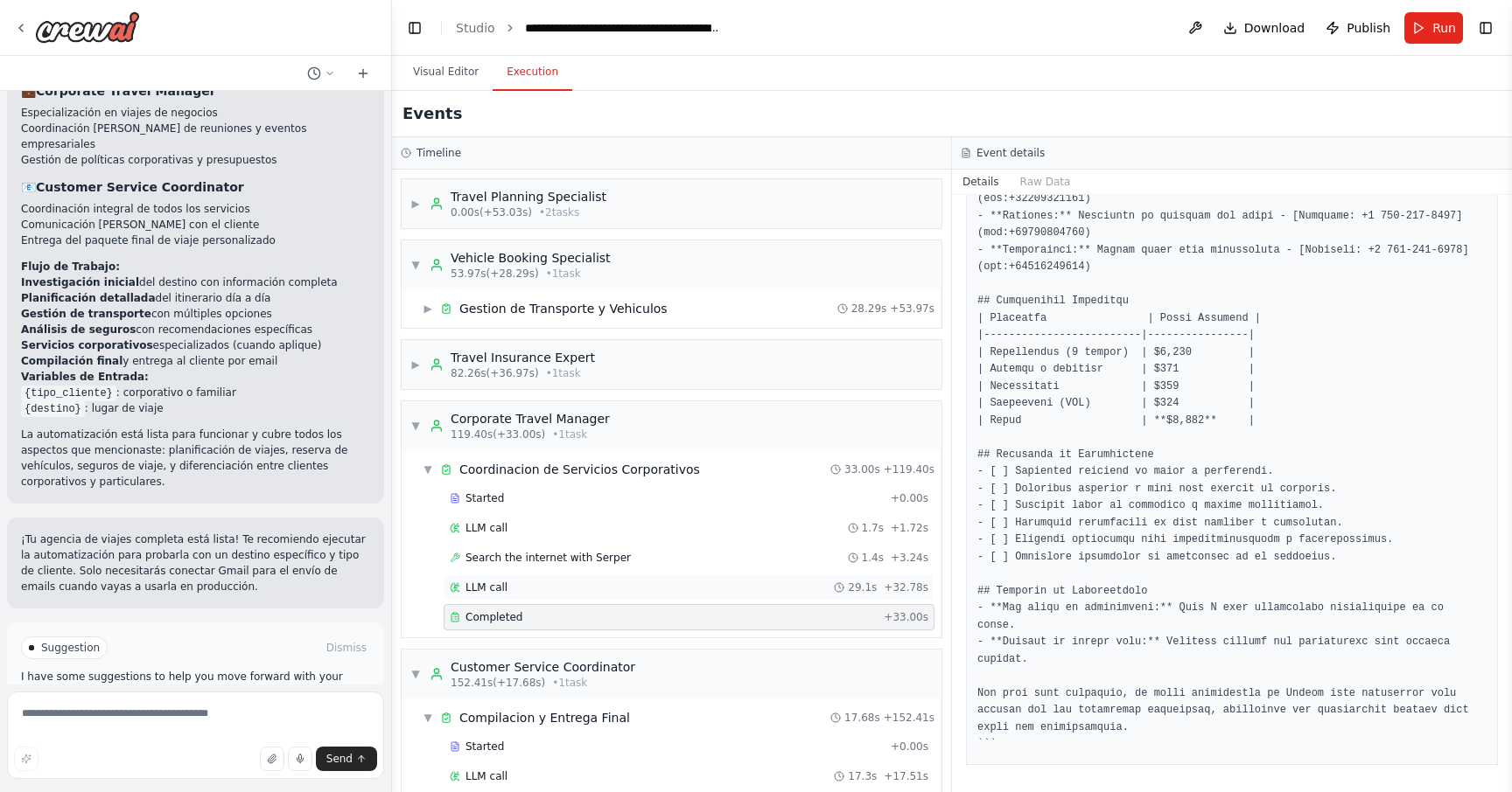
scroll to position [54, 0]
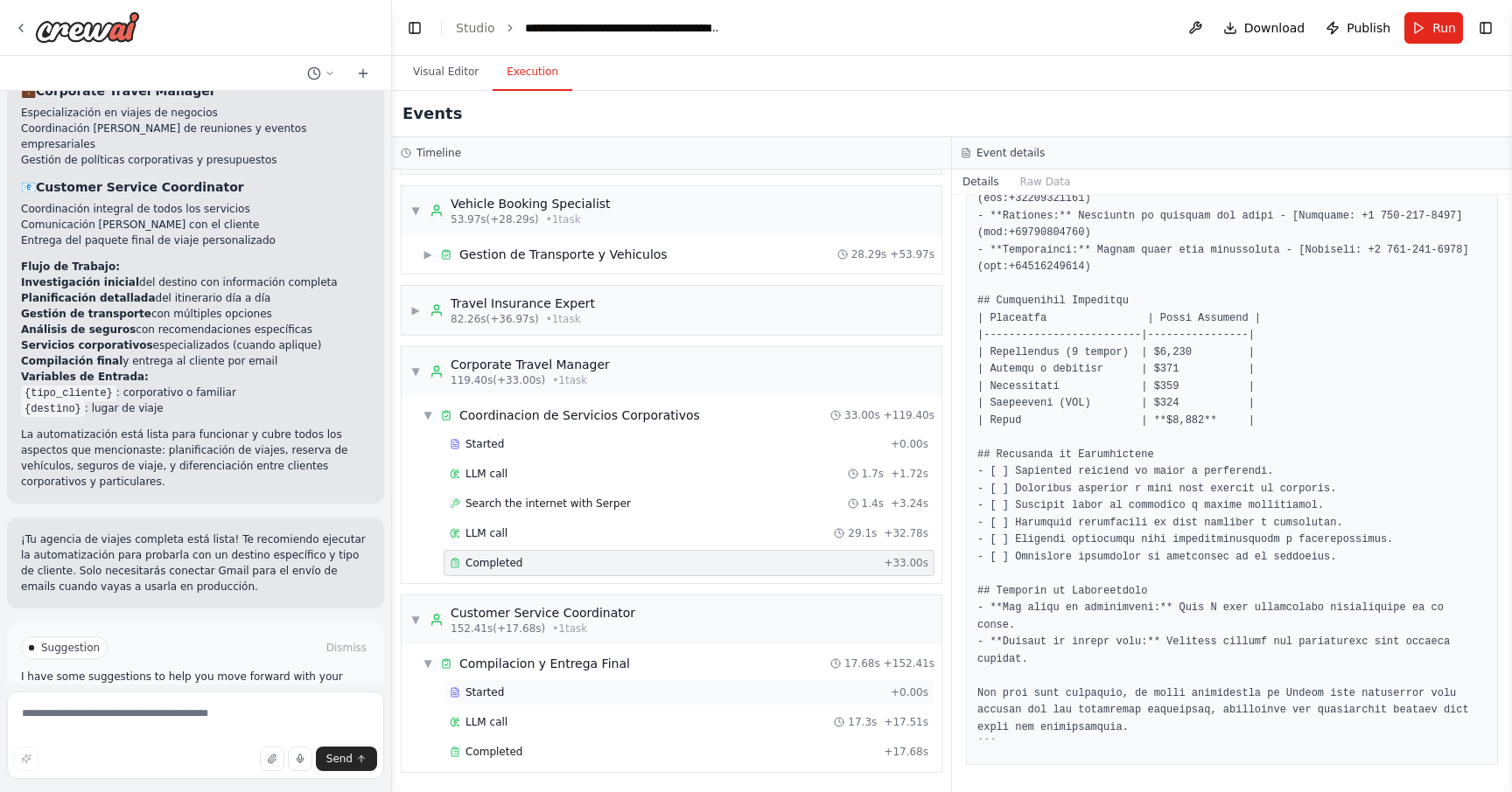
click at [595, 695] on div "Started" at bounding box center [667, 693] width 434 height 14
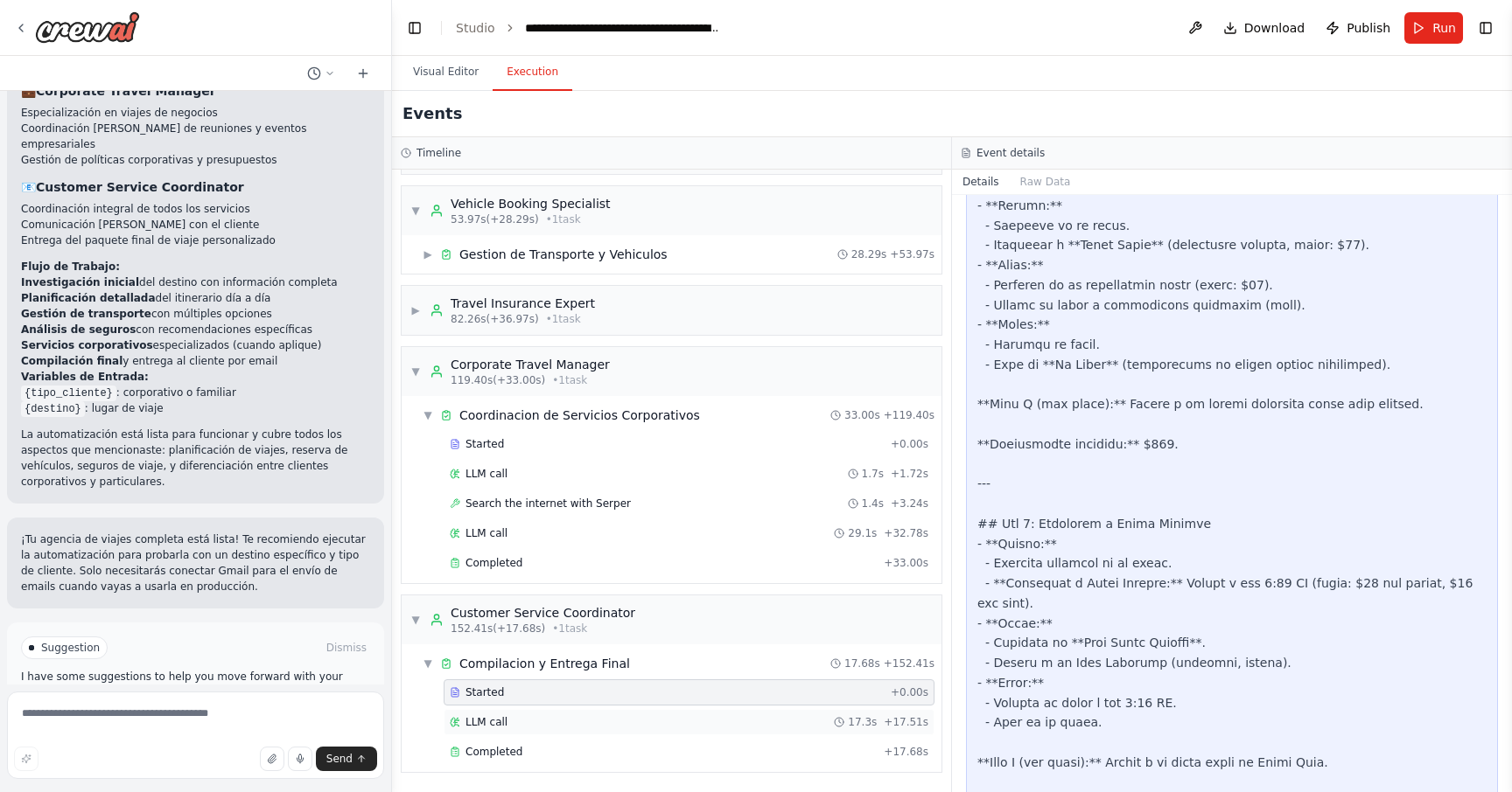
click at [587, 728] on div "LLM call 17.3s + 17.51s" at bounding box center [689, 723] width 479 height 14
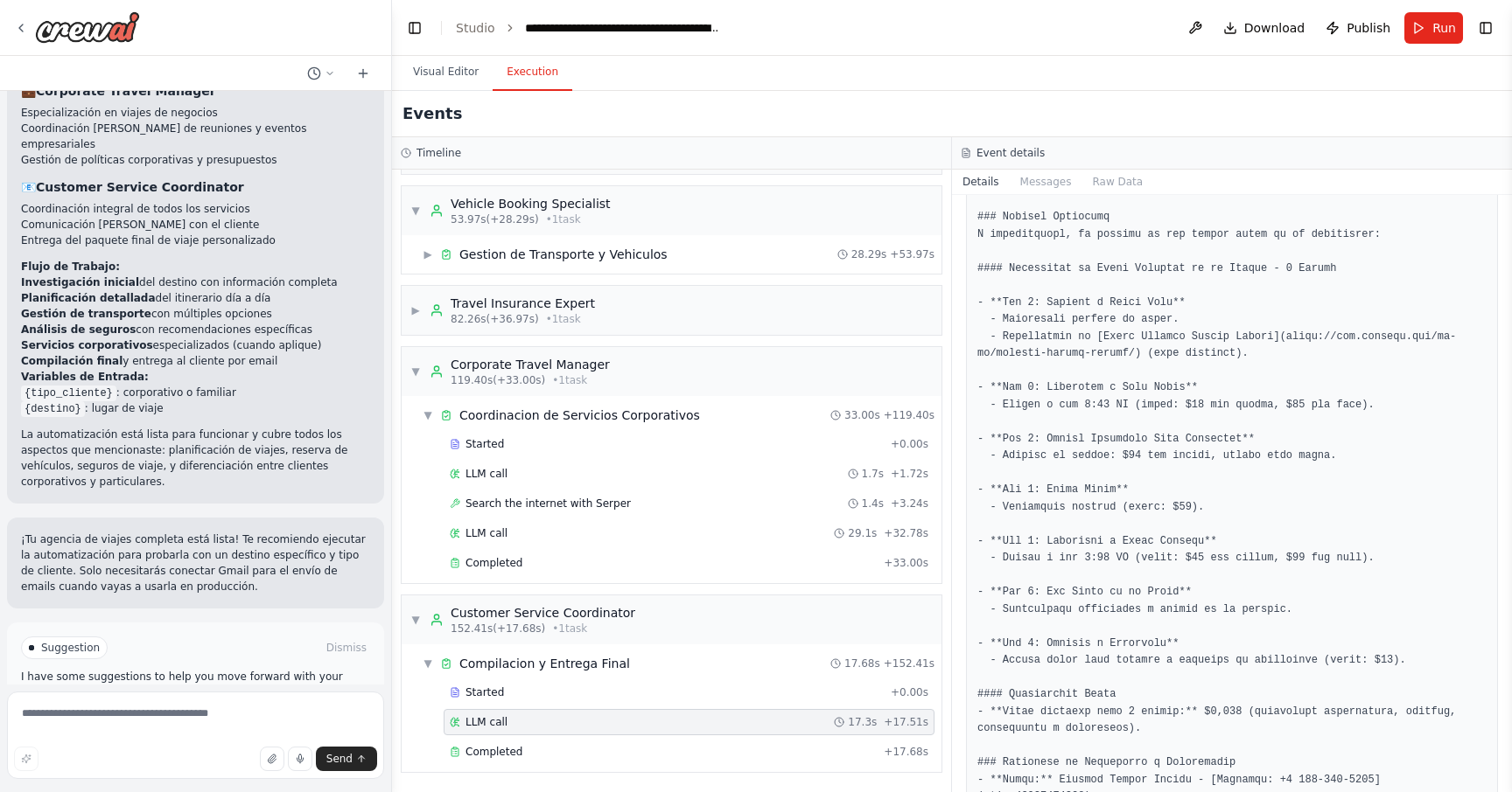
scroll to position [526, 0]
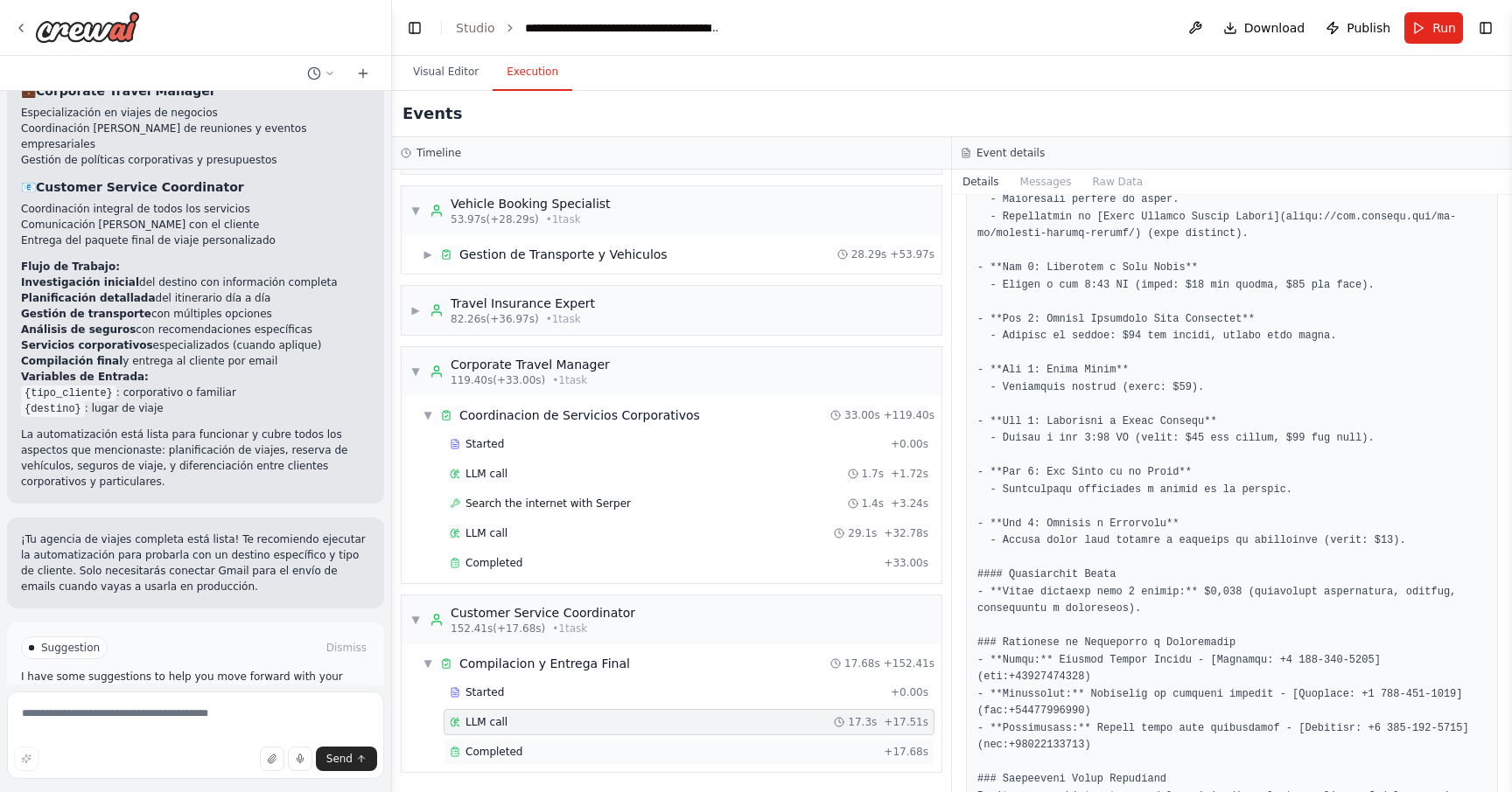
click at [635, 750] on div "Completed" at bounding box center [663, 752] width 427 height 14
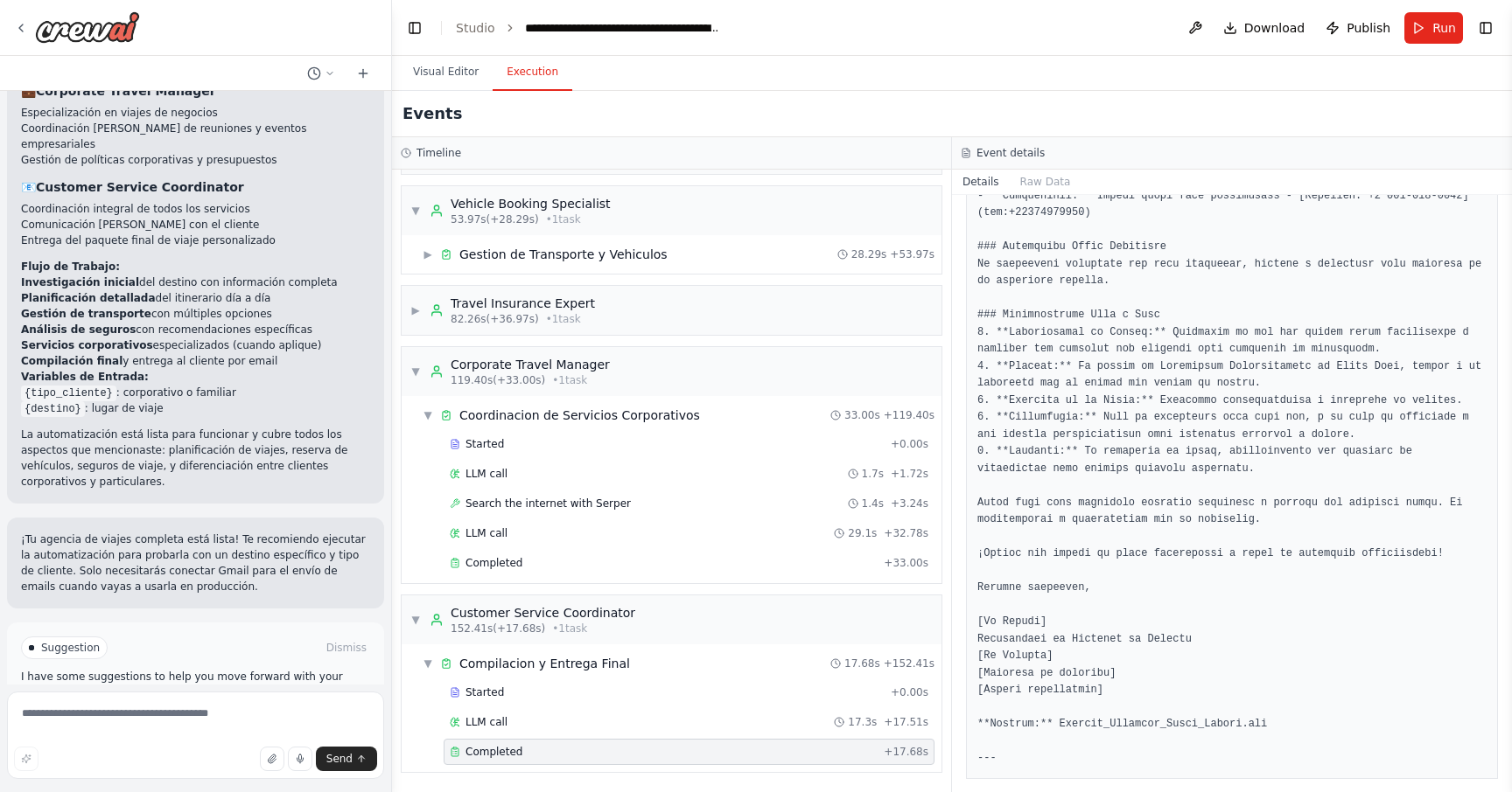
scroll to position [1202, 0]
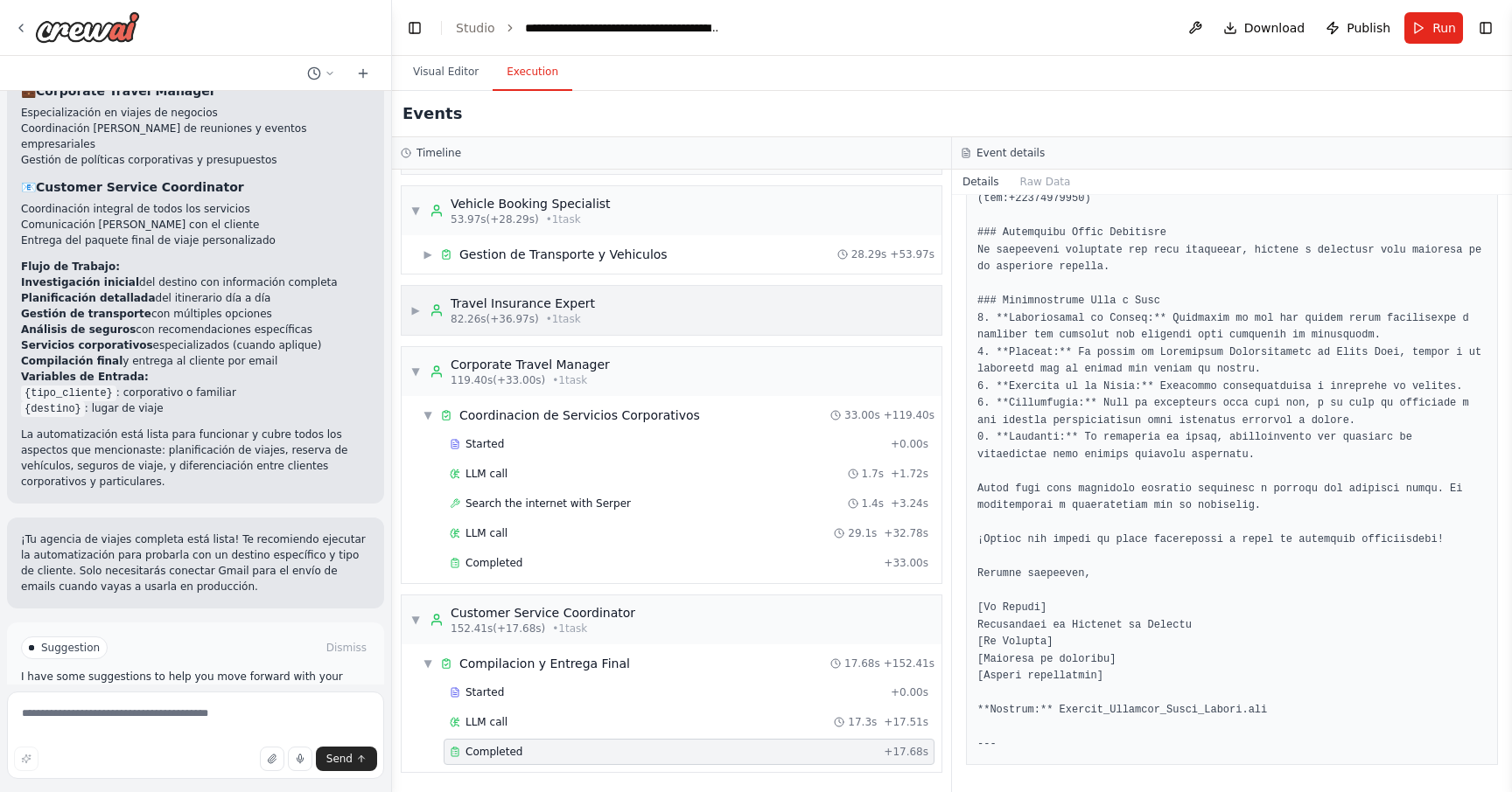
click at [662, 299] on div "▶ Travel Insurance Expert 82.26s (+36.97s) • 1 task" at bounding box center [671, 311] width 540 height 49
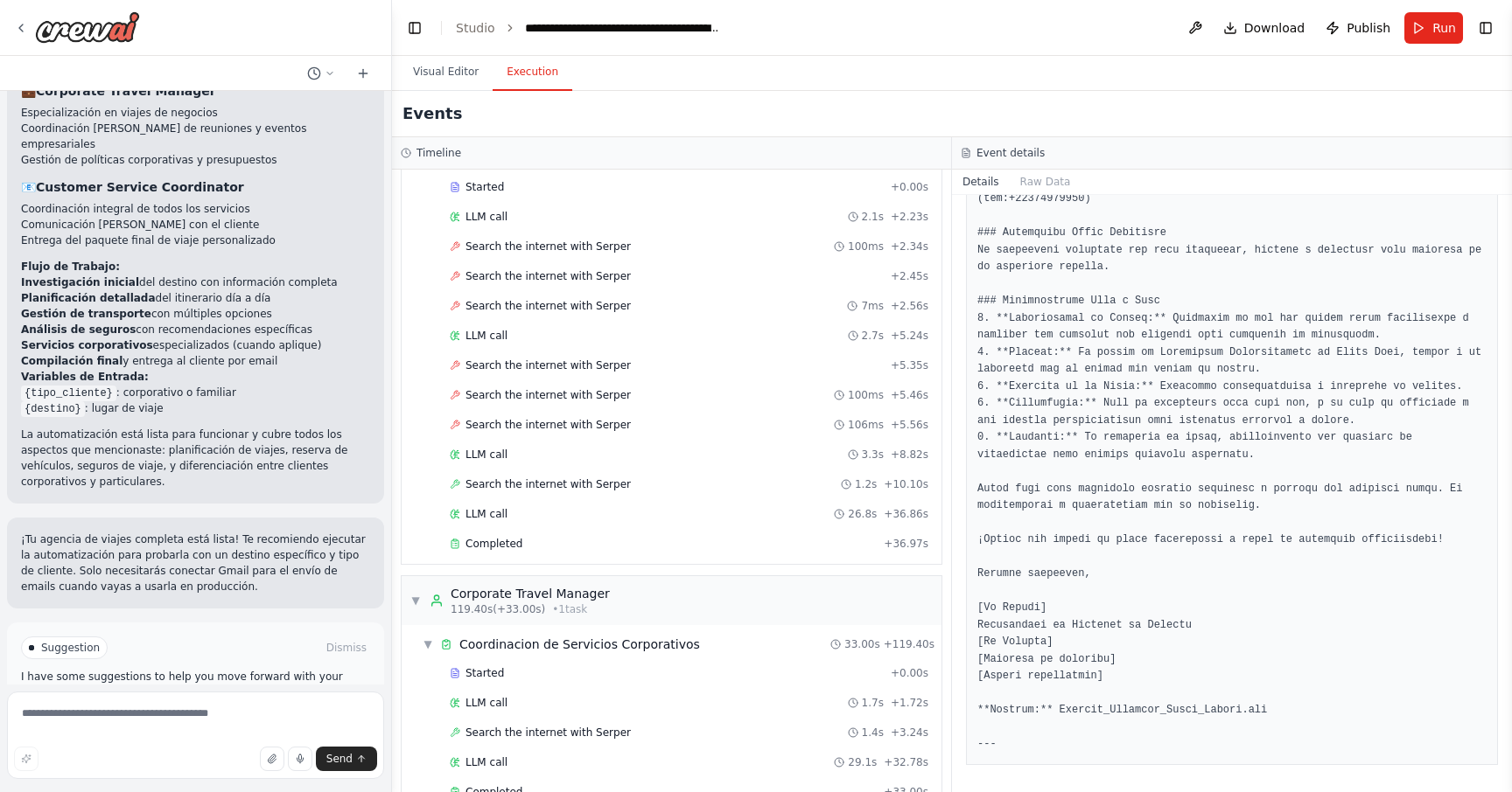
scroll to position [257, 0]
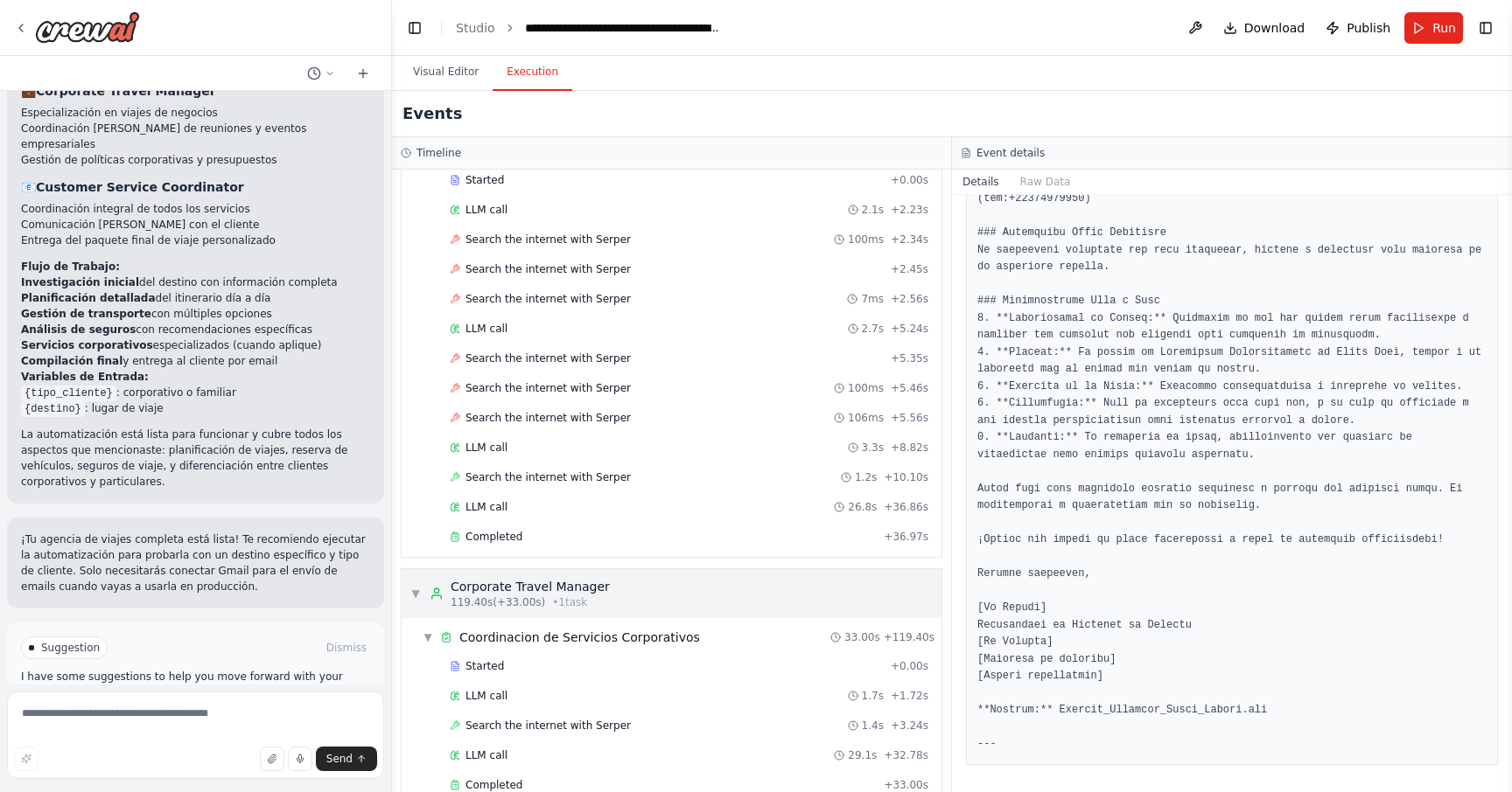
click at [627, 583] on div "▼ Corporate Travel Manager 119.40s (+33.00s) • 1 task" at bounding box center [671, 594] width 540 height 49
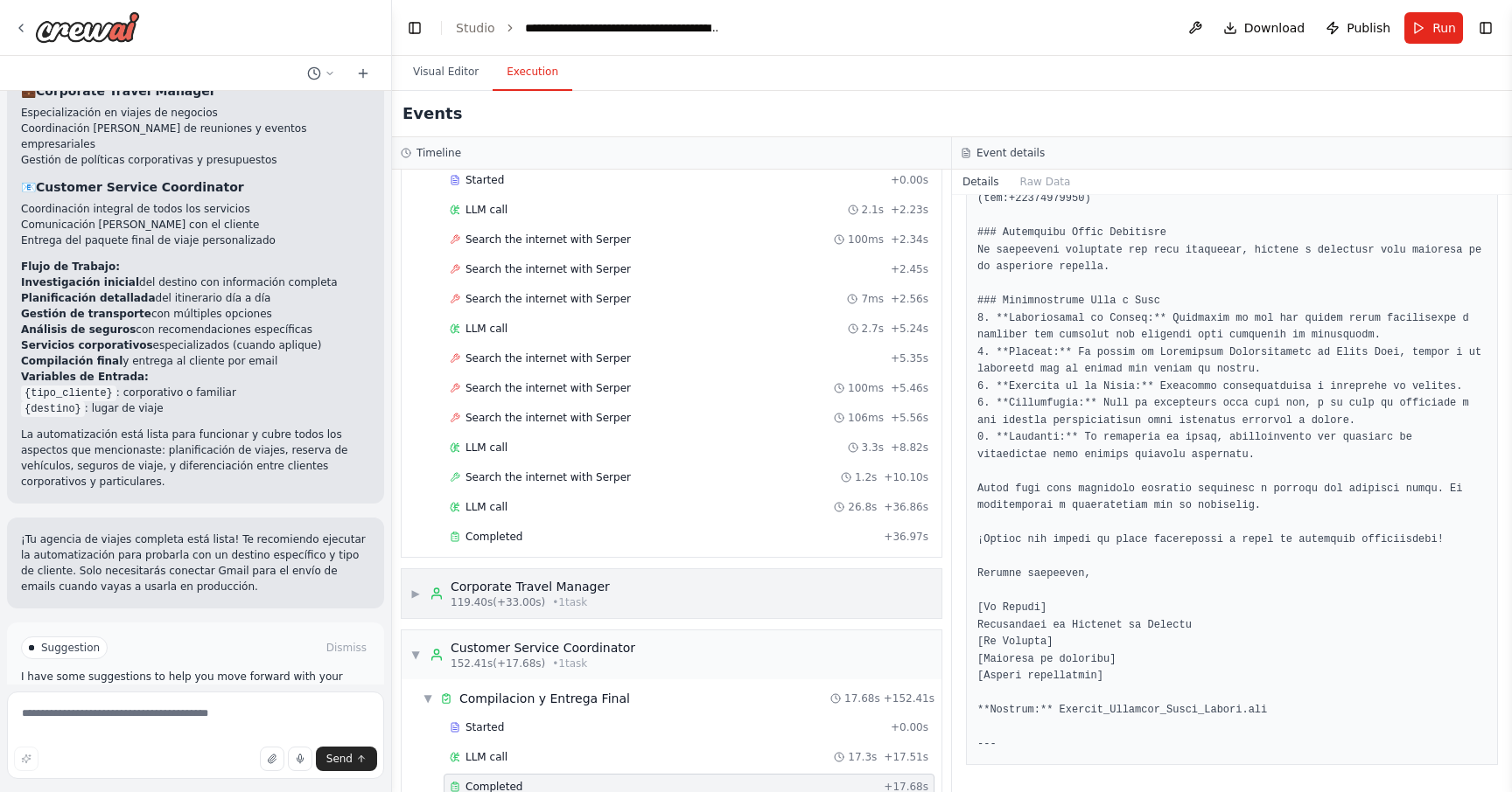
scroll to position [292, 0]
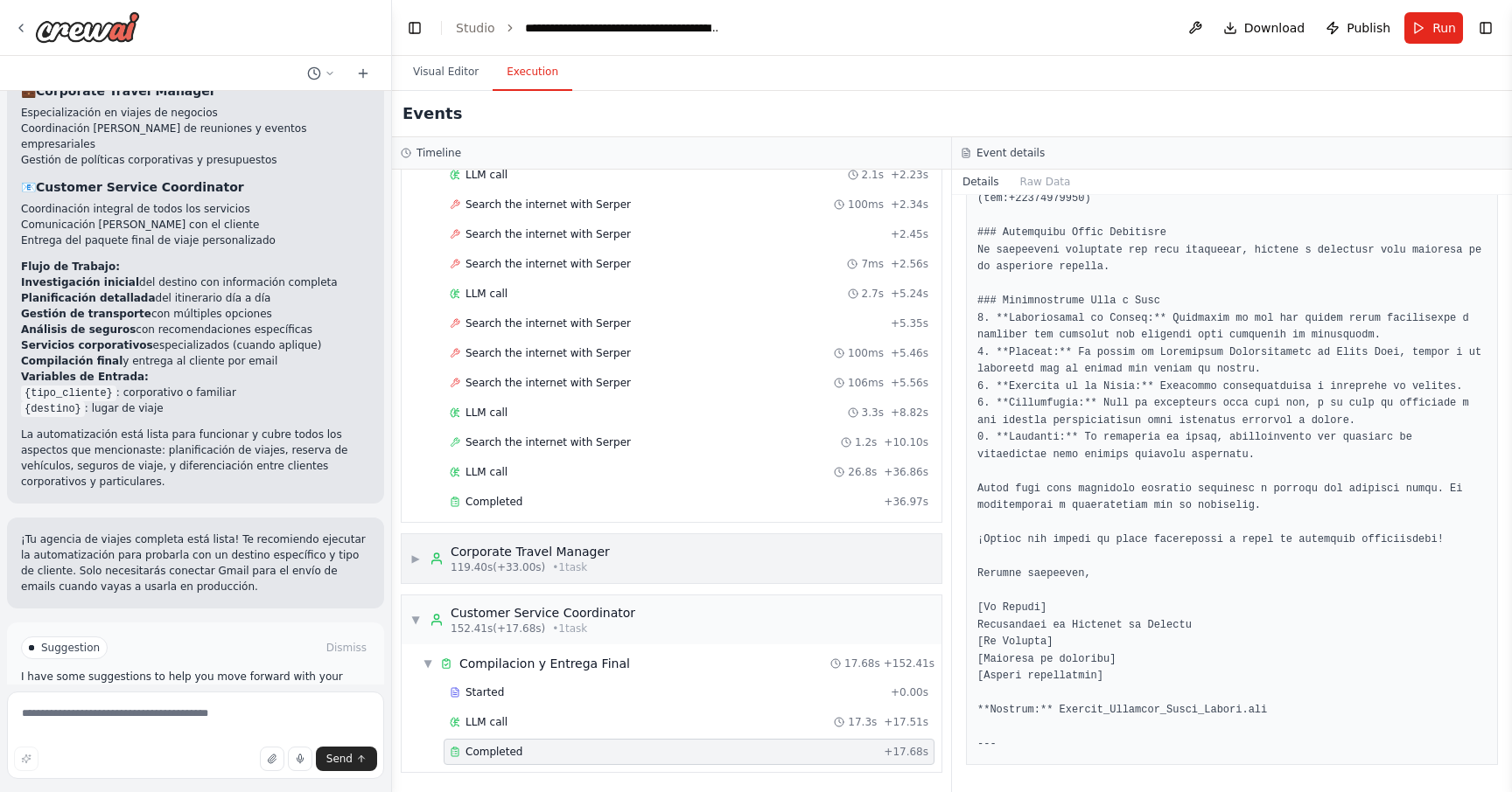
click at [626, 562] on div "▶ Corporate Travel Manager 119.40s (+33.00s) • 1 task" at bounding box center [671, 559] width 540 height 49
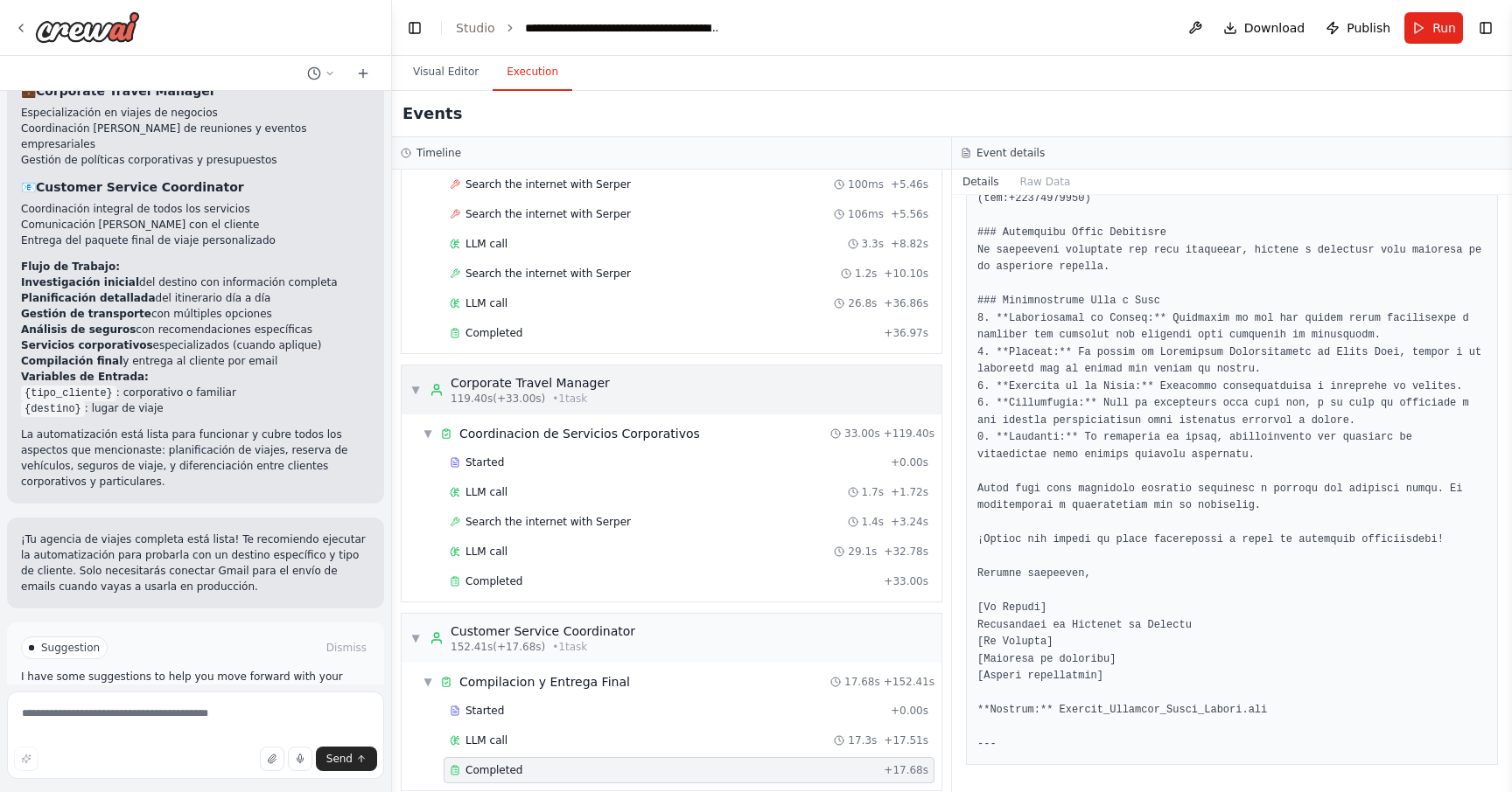
scroll to position [479, 0]
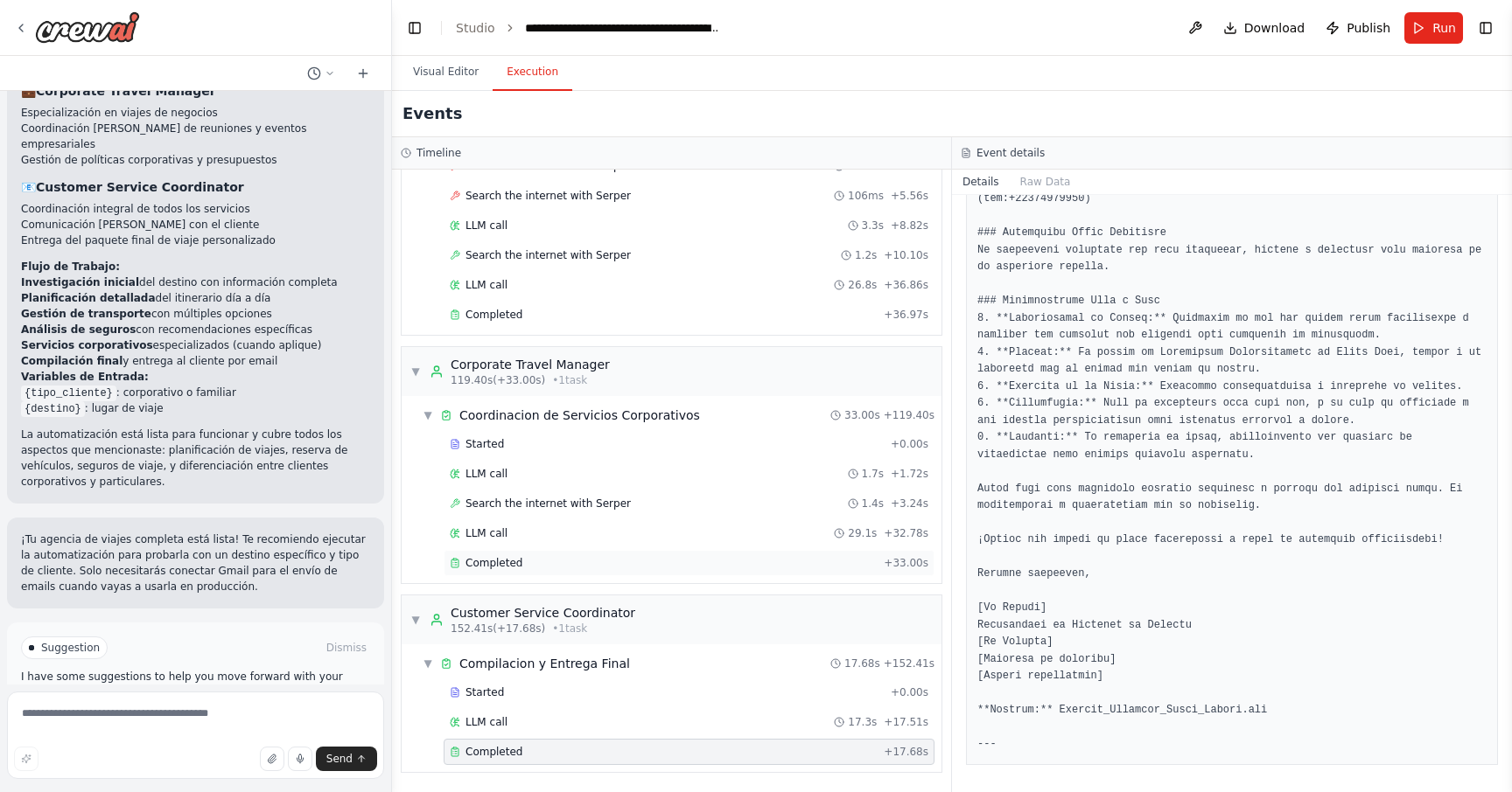
click at [578, 558] on div "Completed" at bounding box center [663, 563] width 427 height 14
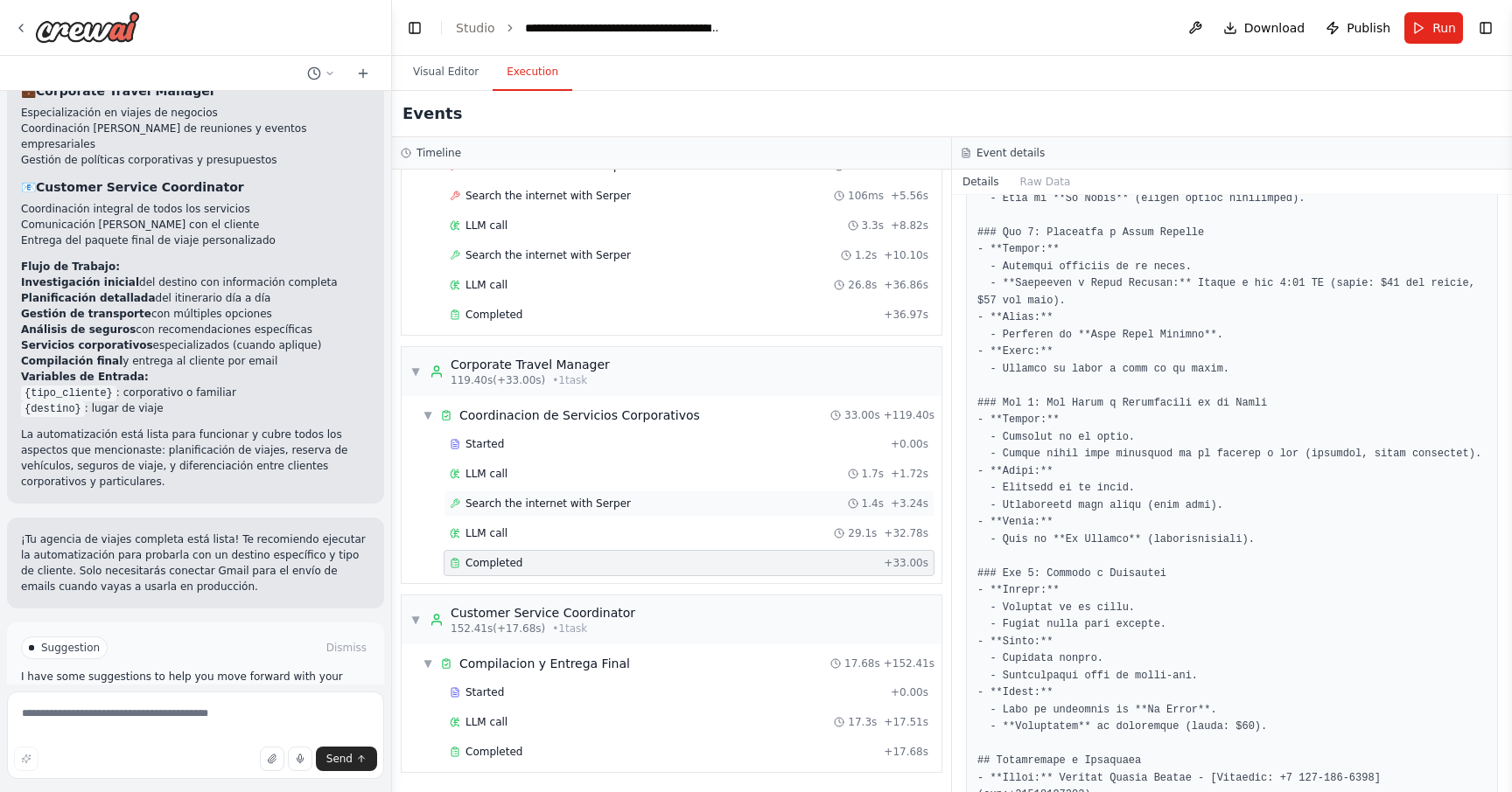
click at [577, 505] on span "Search the internet with Serper" at bounding box center [548, 504] width 165 height 14
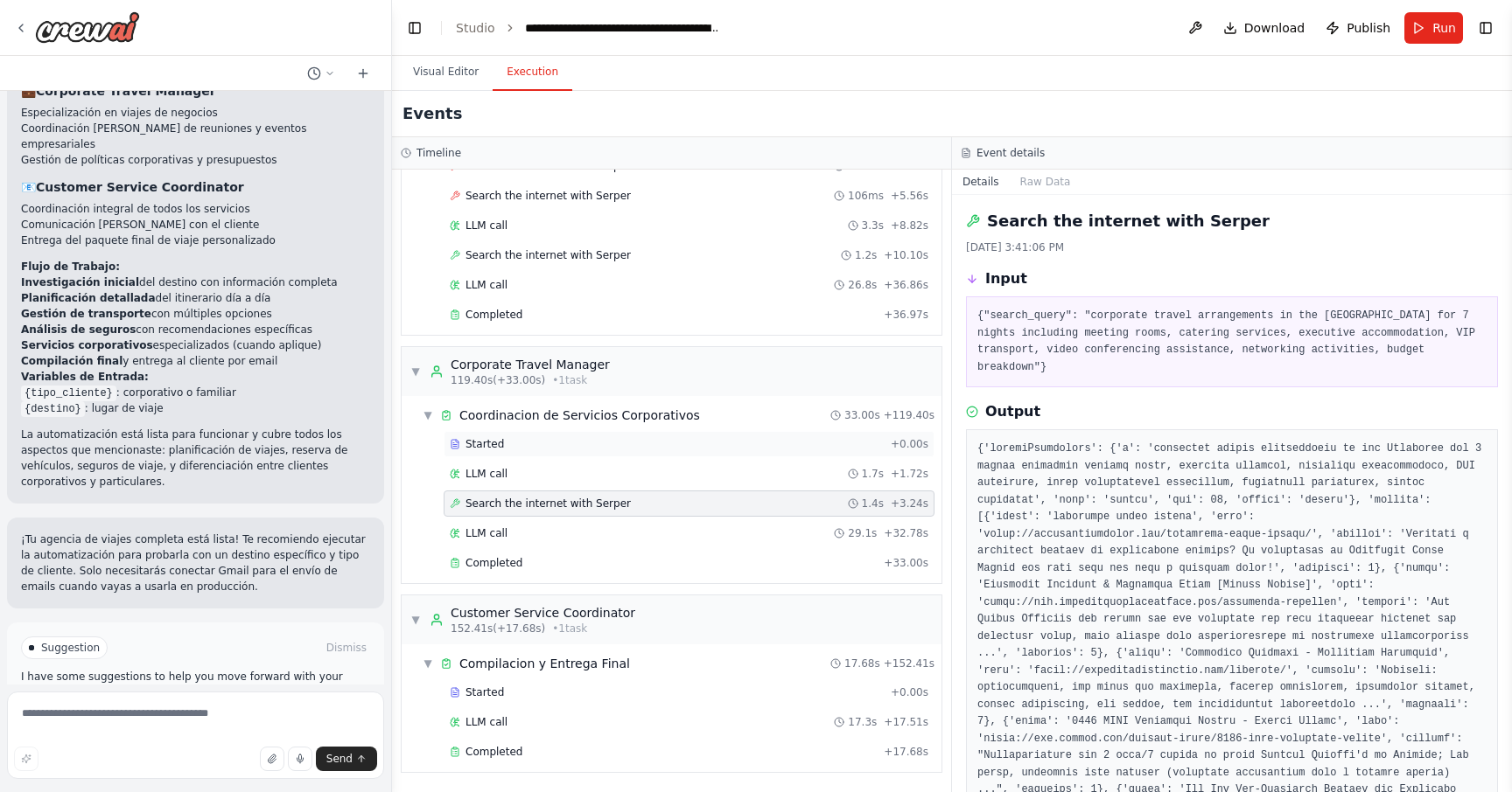
click at [563, 444] on div "Started" at bounding box center [667, 444] width 434 height 14
